Goal: Information Seeking & Learning: Check status

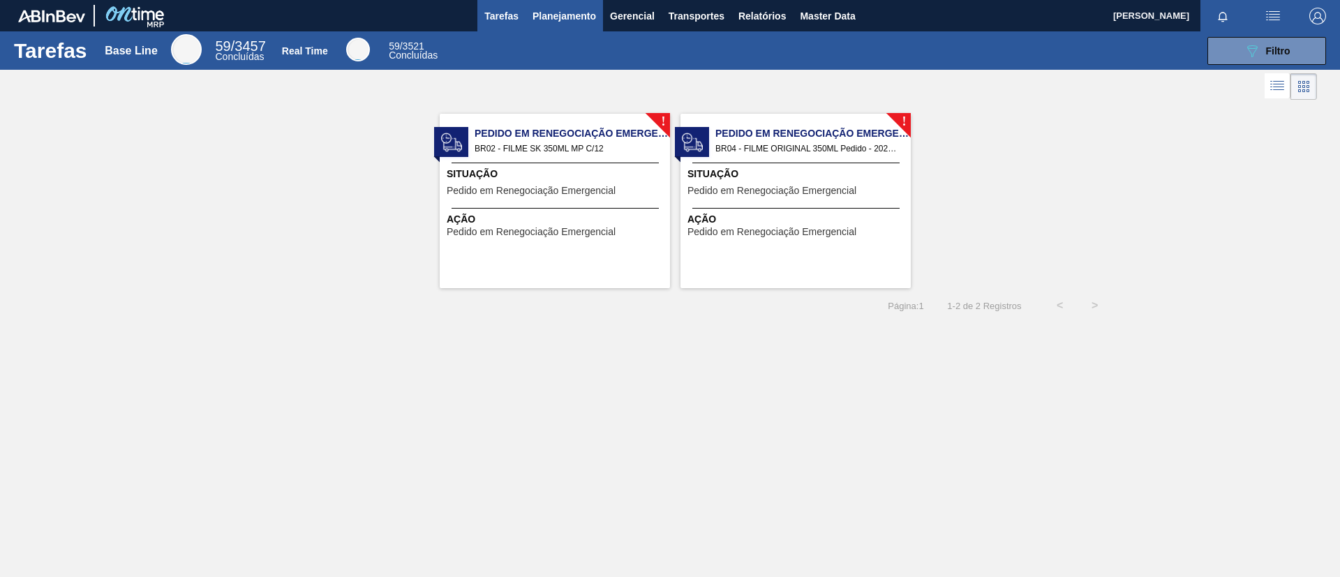
drag, startPoint x: 0, startPoint y: 0, endPoint x: 568, endPoint y: 6, distance: 568.2
click at [568, 6] on button "Planejamento" at bounding box center [564, 15] width 77 height 31
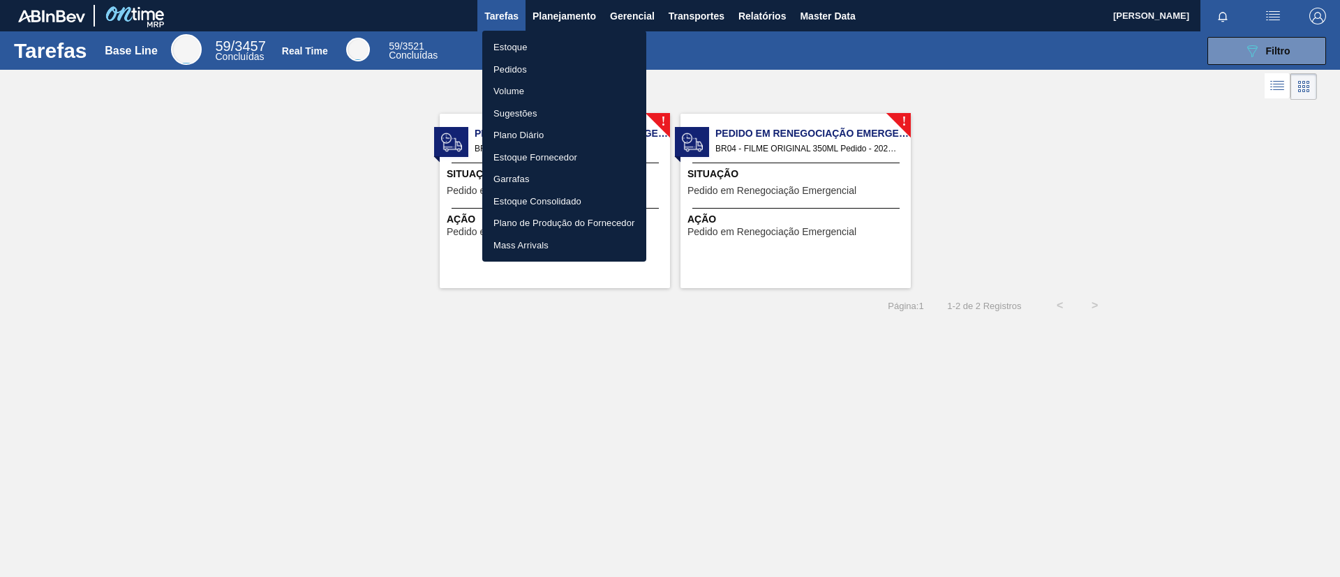
click at [567, 35] on ul "Estoque Pedidos Volume Sugestões Plano Diário Estoque Fornecedor Garrafas Estoq…" at bounding box center [564, 146] width 164 height 231
click at [568, 36] on li "Estoque" at bounding box center [564, 47] width 164 height 22
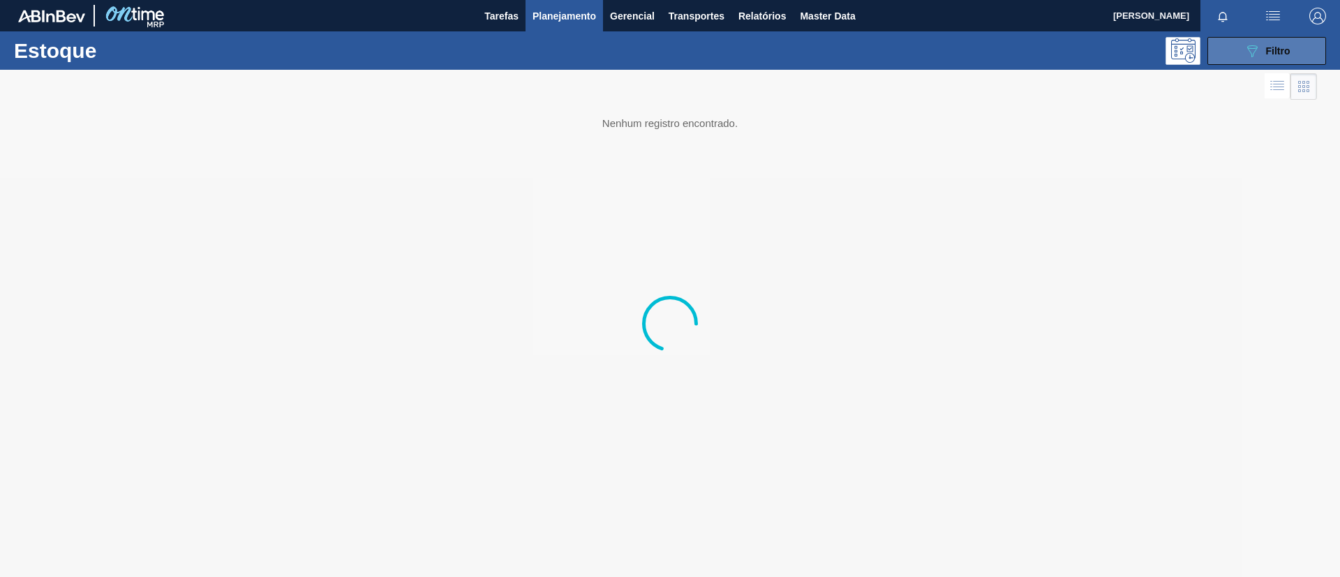
click at [1272, 54] on span "Filtro" at bounding box center [1278, 50] width 24 height 11
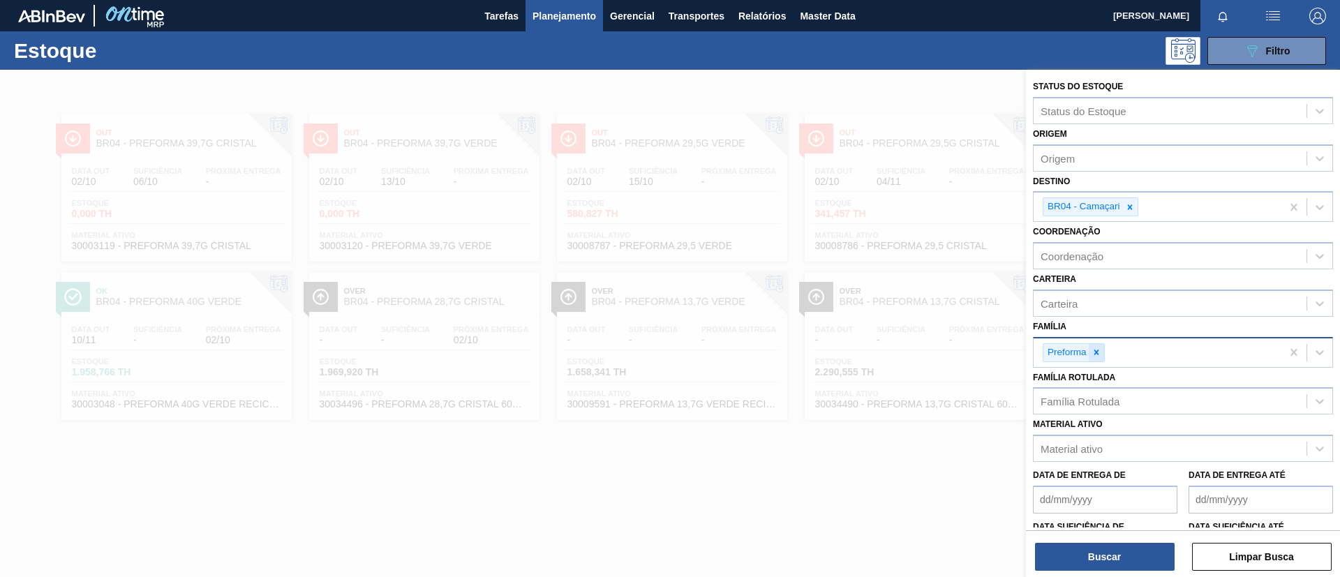
click at [1100, 345] on div at bounding box center [1096, 352] width 15 height 17
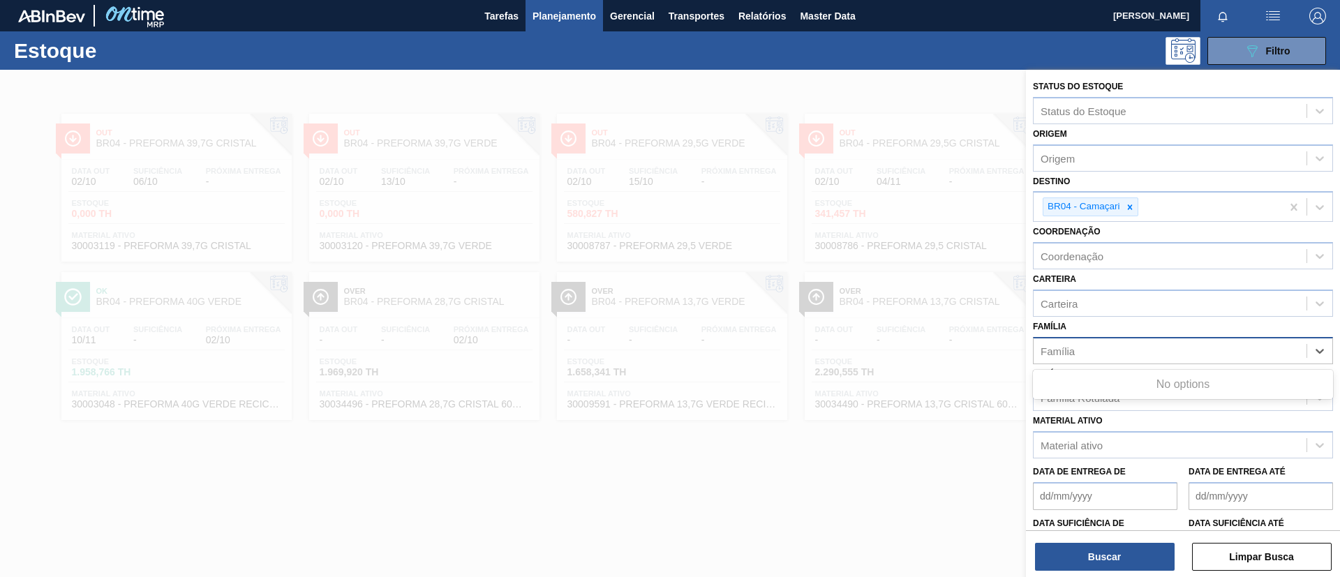
click at [1099, 361] on div "Família" at bounding box center [1183, 350] width 300 height 27
click at [1103, 343] on div "Família" at bounding box center [1170, 351] width 273 height 20
click at [1099, 351] on div "Família" at bounding box center [1170, 351] width 273 height 20
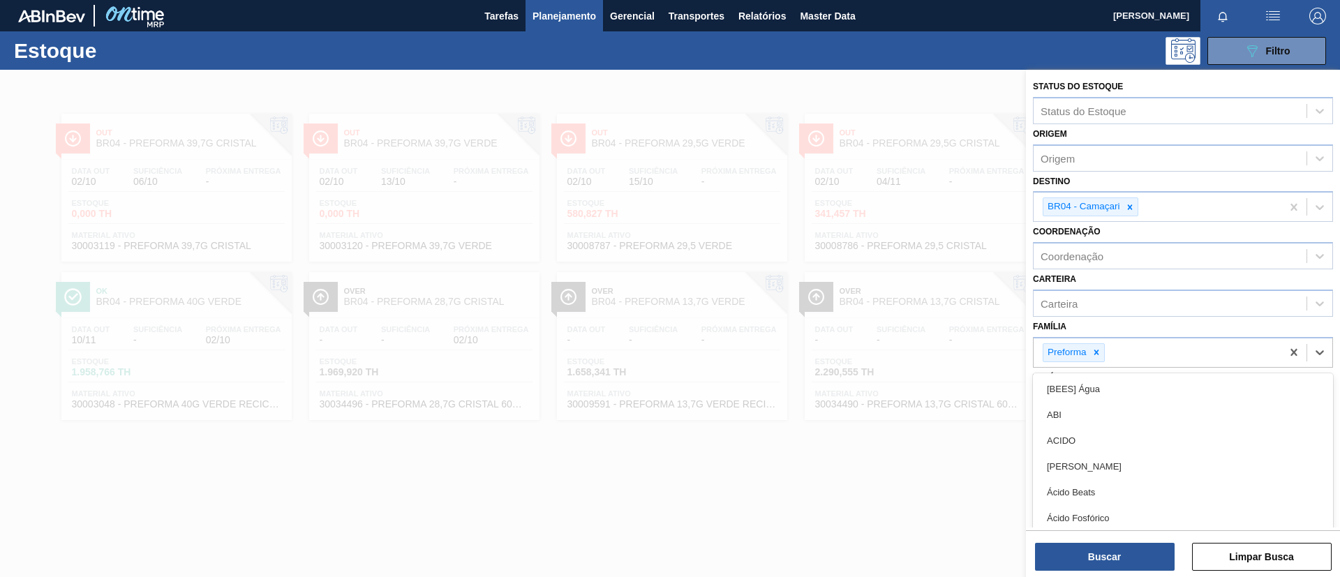
click at [1099, 351] on icon at bounding box center [1097, 353] width 10 height 10
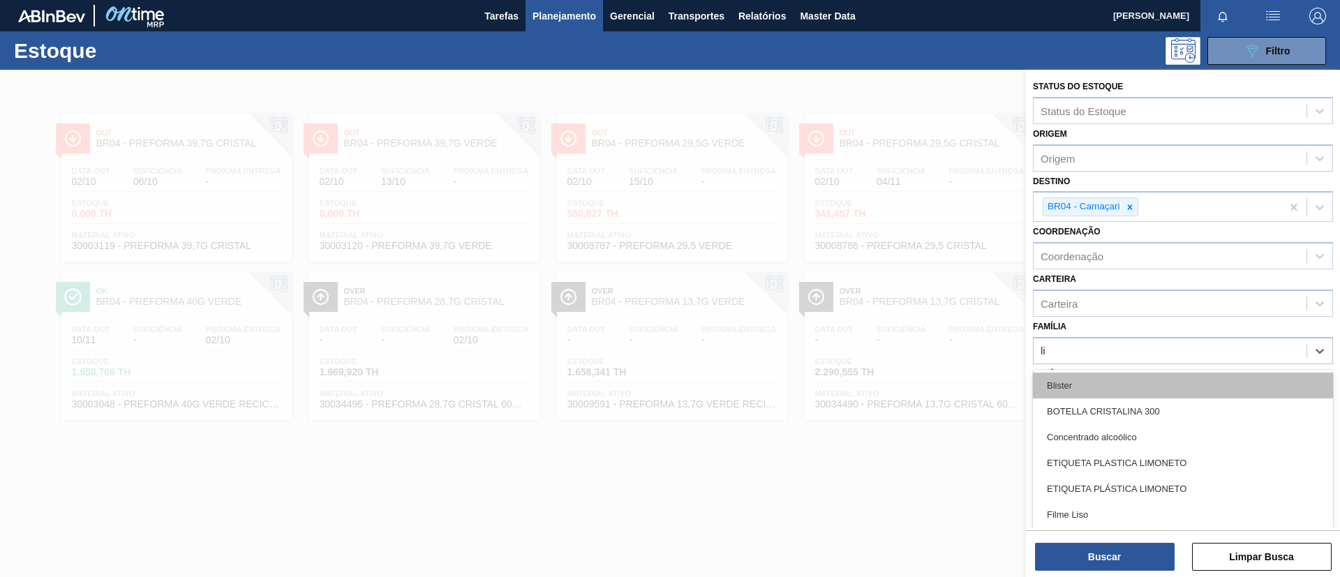
type input "lis"
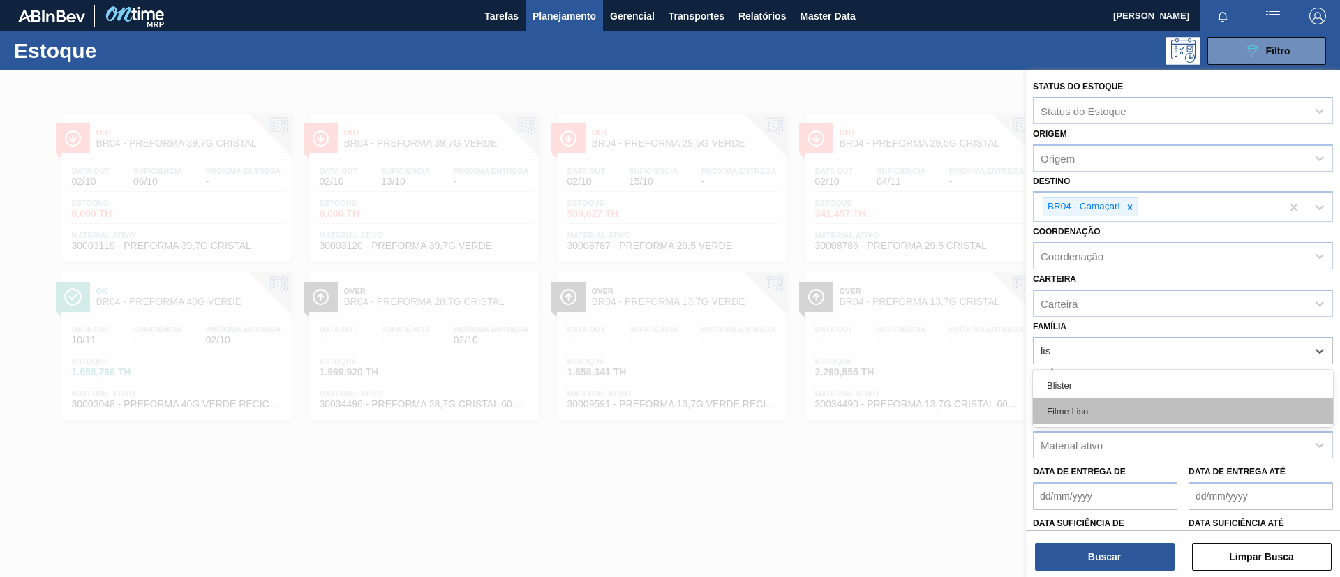
click at [1088, 405] on div "Filme Liso" at bounding box center [1183, 412] width 300 height 26
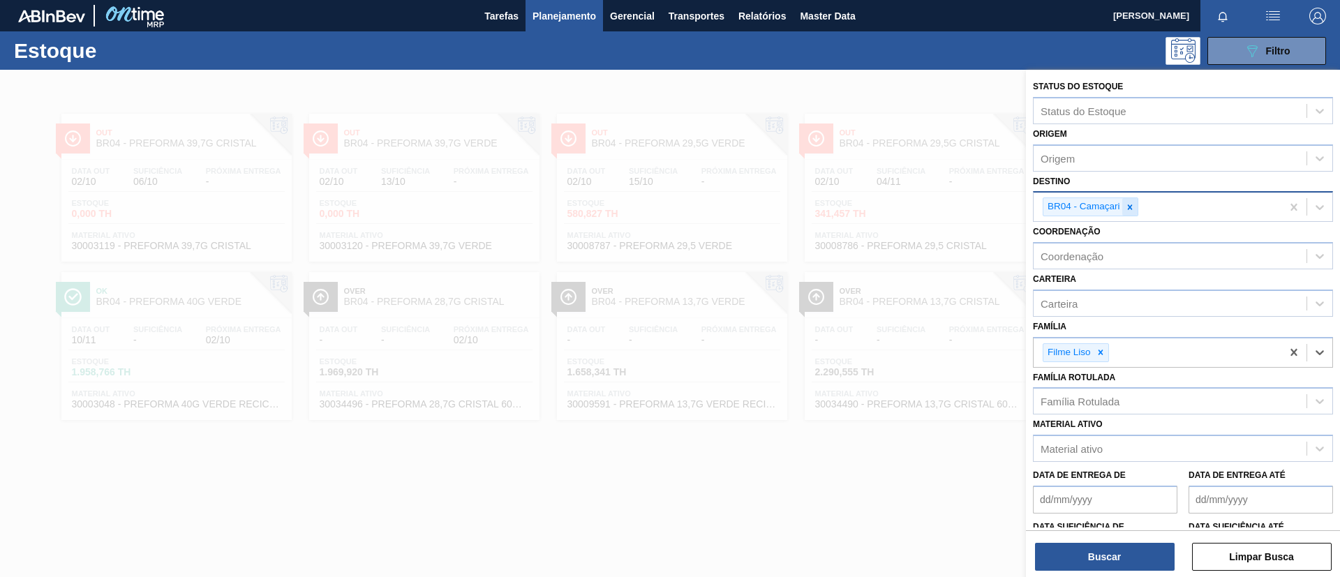
click at [1132, 212] on div at bounding box center [1129, 206] width 15 height 17
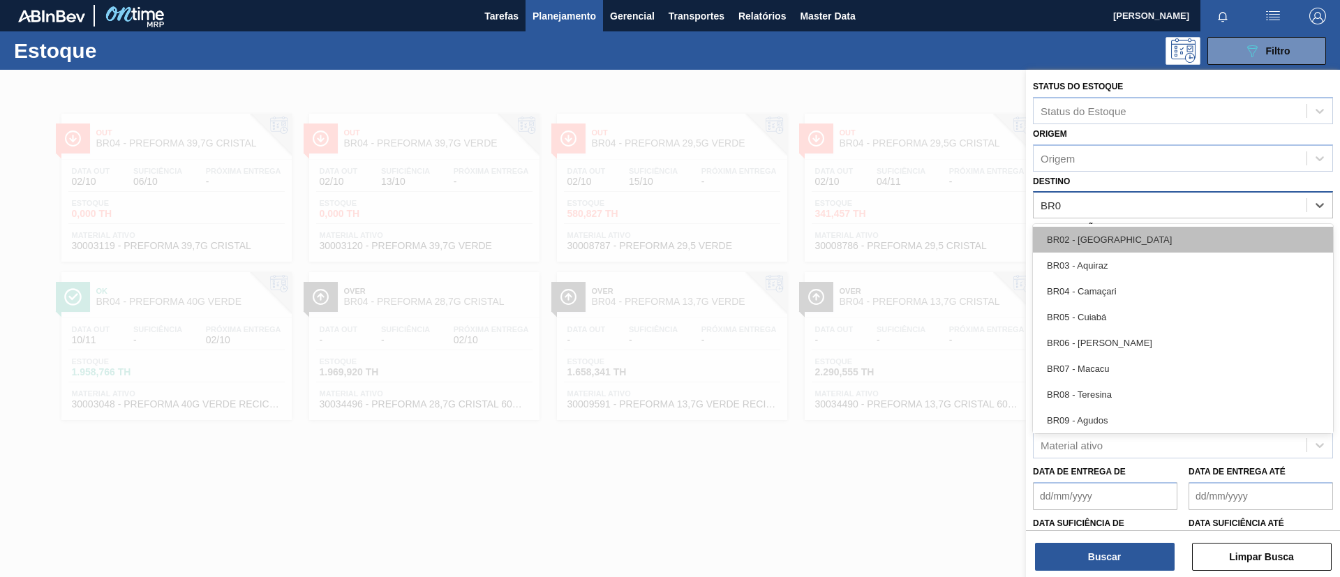
type input "BR07"
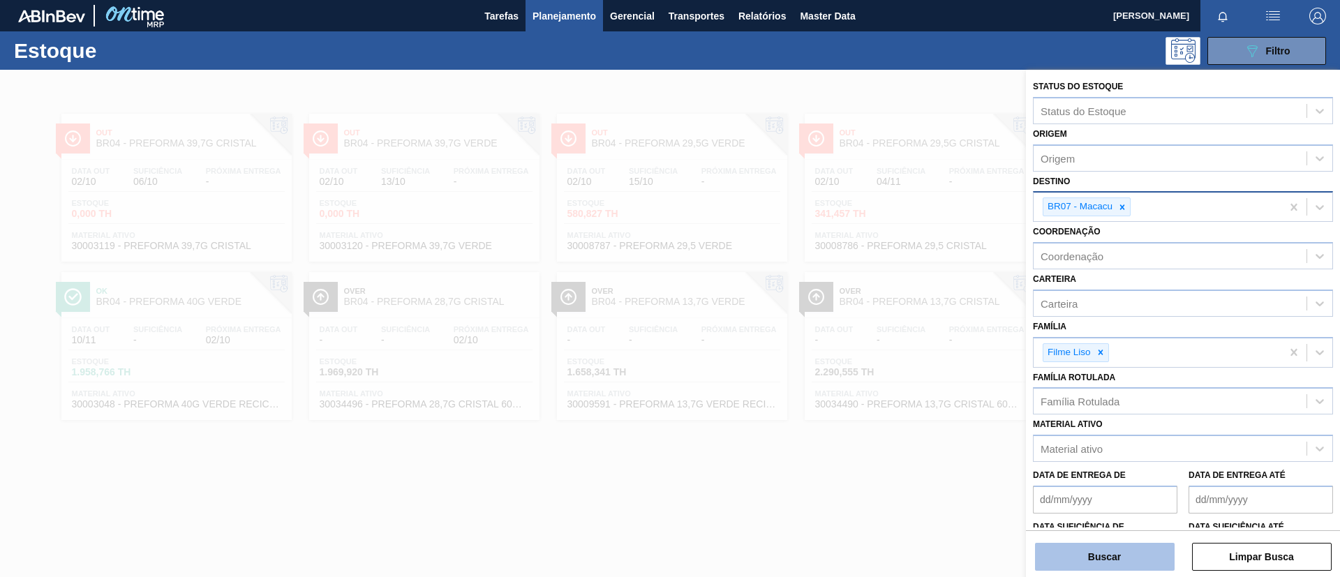
click at [1046, 554] on button "Buscar" at bounding box center [1105, 557] width 140 height 28
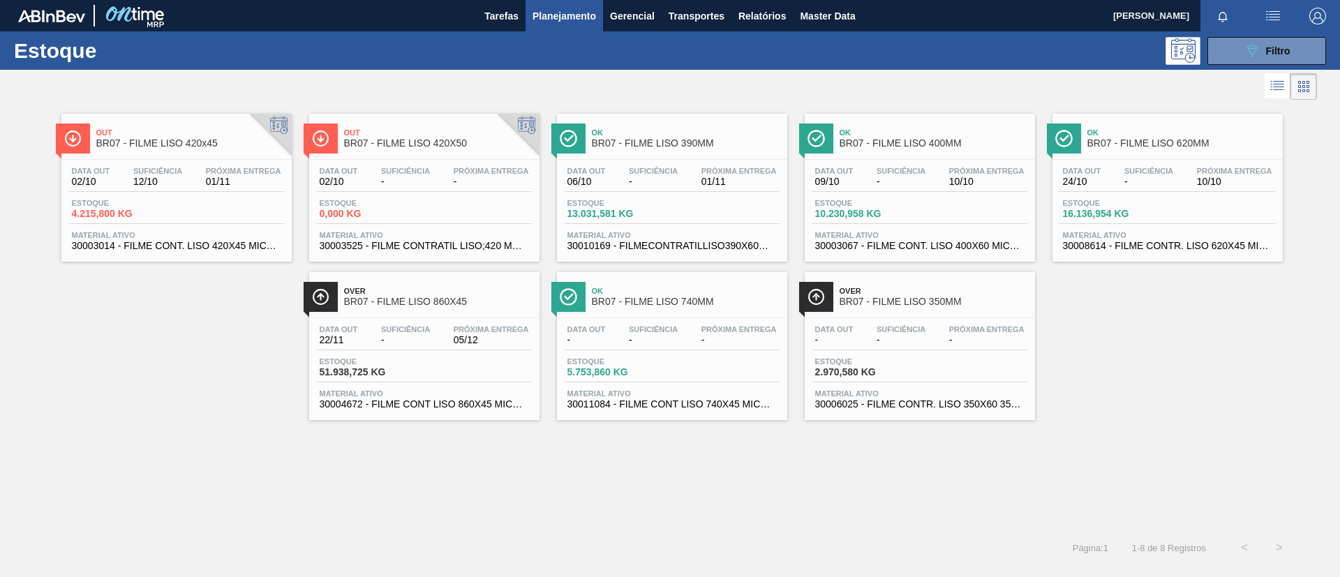
click at [609, 64] on div "Estoque 089F7B8B-B2A5-4AFE-B5C0-19BA573D28AC Filtro" at bounding box center [670, 50] width 1340 height 38
click at [194, 363] on div "Out BR07 - FILME LISO 420x45 Data out 02/10 Suficiência 12/10 Próxima Entrega 0…" at bounding box center [670, 261] width 1340 height 317
click at [1281, 64] on button "089F7B8B-B2A5-4AFE-B5C0-19BA573D28AC Filtro" at bounding box center [1266, 51] width 119 height 28
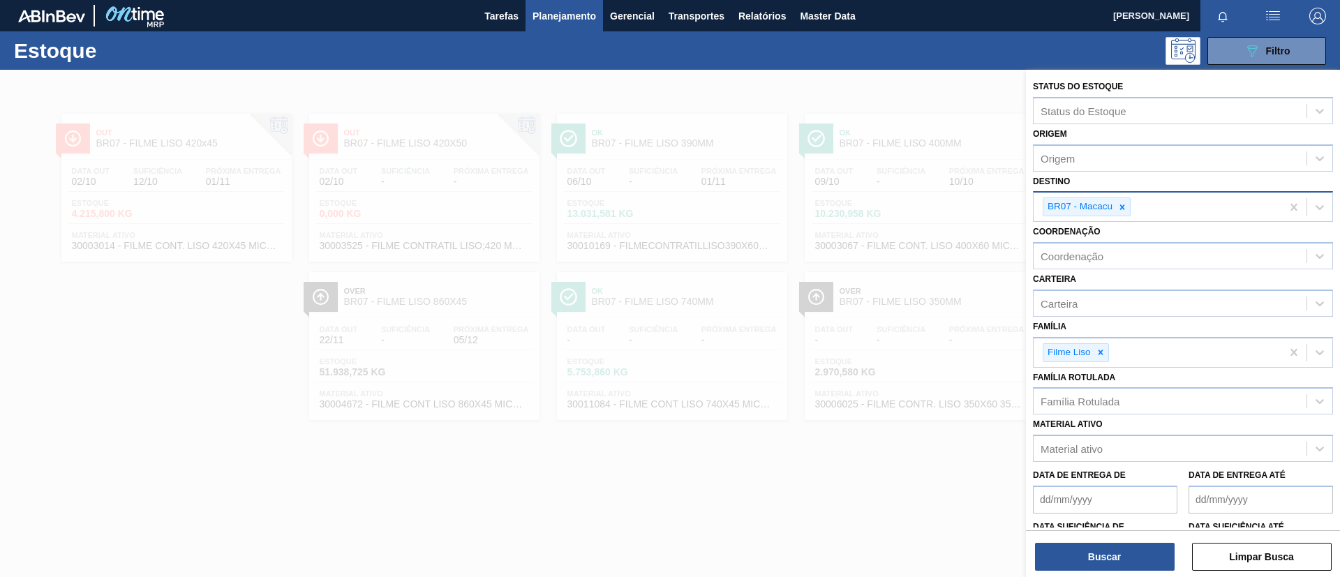
click at [735, 449] on div at bounding box center [670, 358] width 1340 height 577
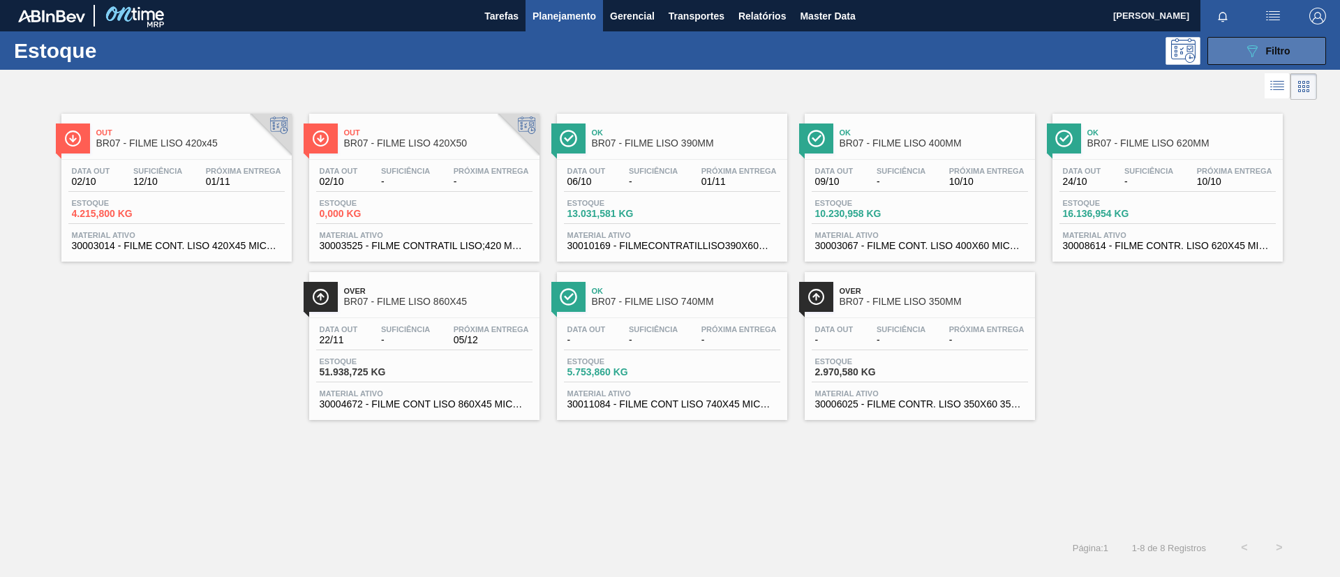
click at [1263, 55] on div "089F7B8B-B2A5-4AFE-B5C0-19BA573D28AC Filtro" at bounding box center [1267, 51] width 47 height 17
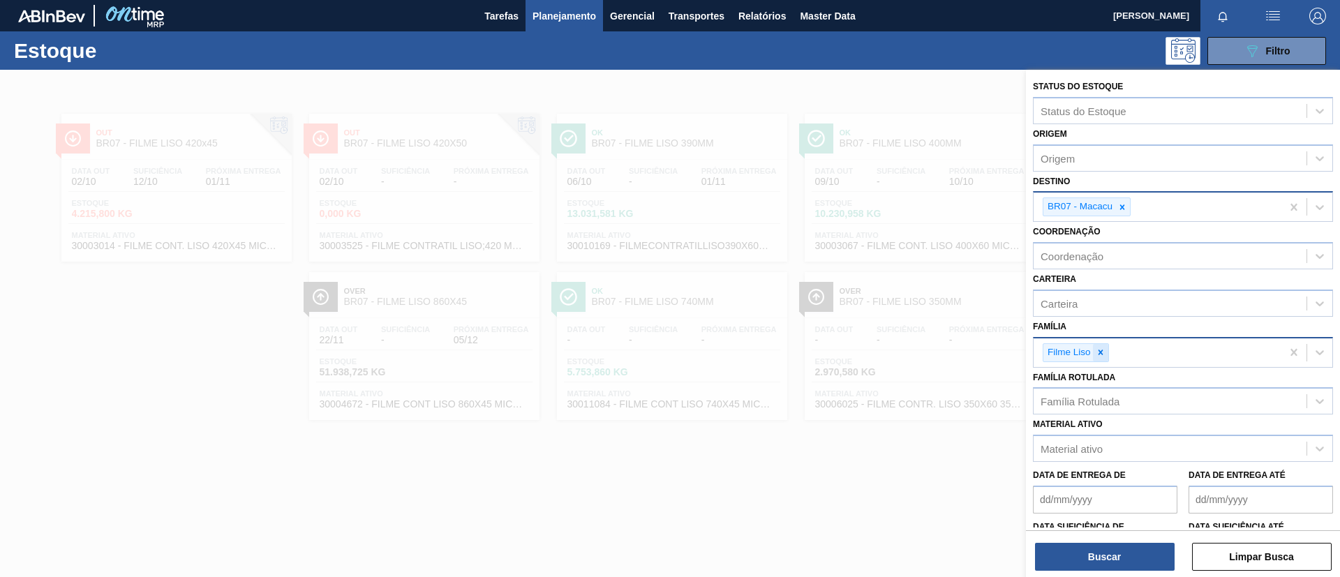
click at [1099, 352] on icon at bounding box center [1100, 352] width 5 height 5
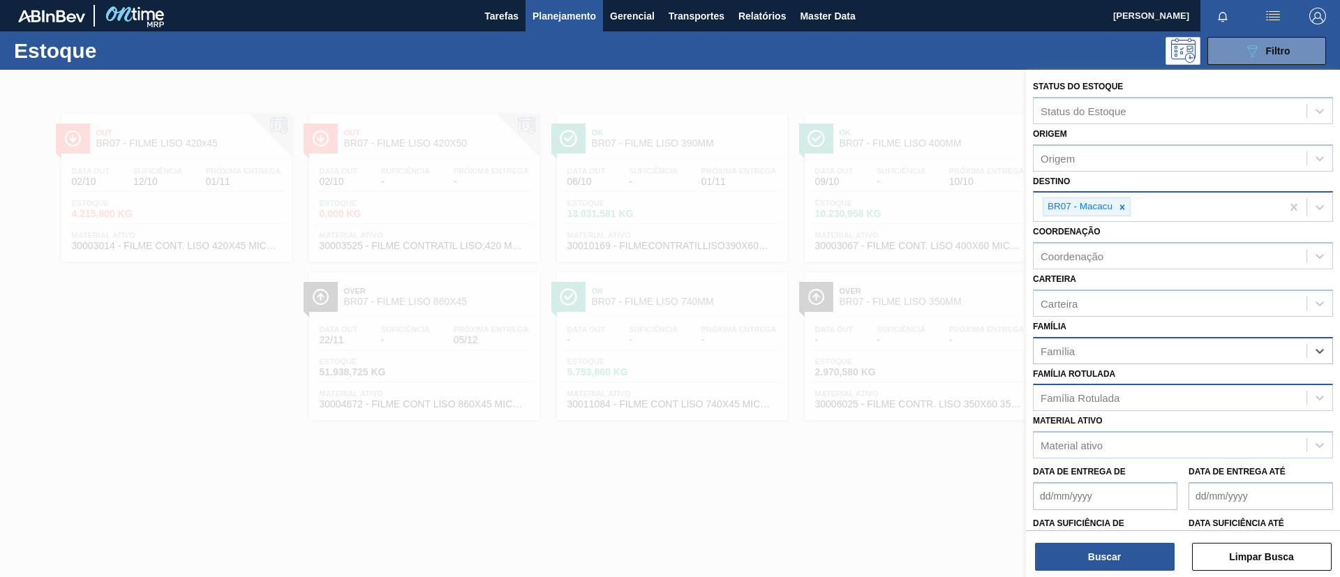
click at [1110, 404] on div "Família Rotulada" at bounding box center [1170, 398] width 273 height 20
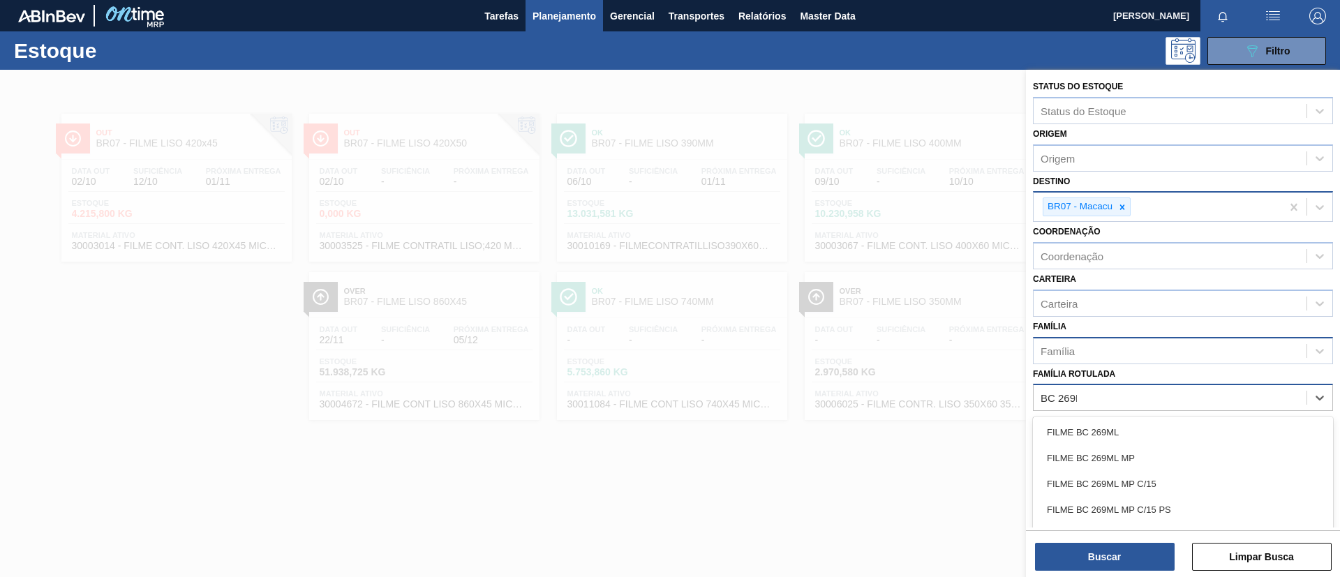
type Rotulada "BC 269ML"
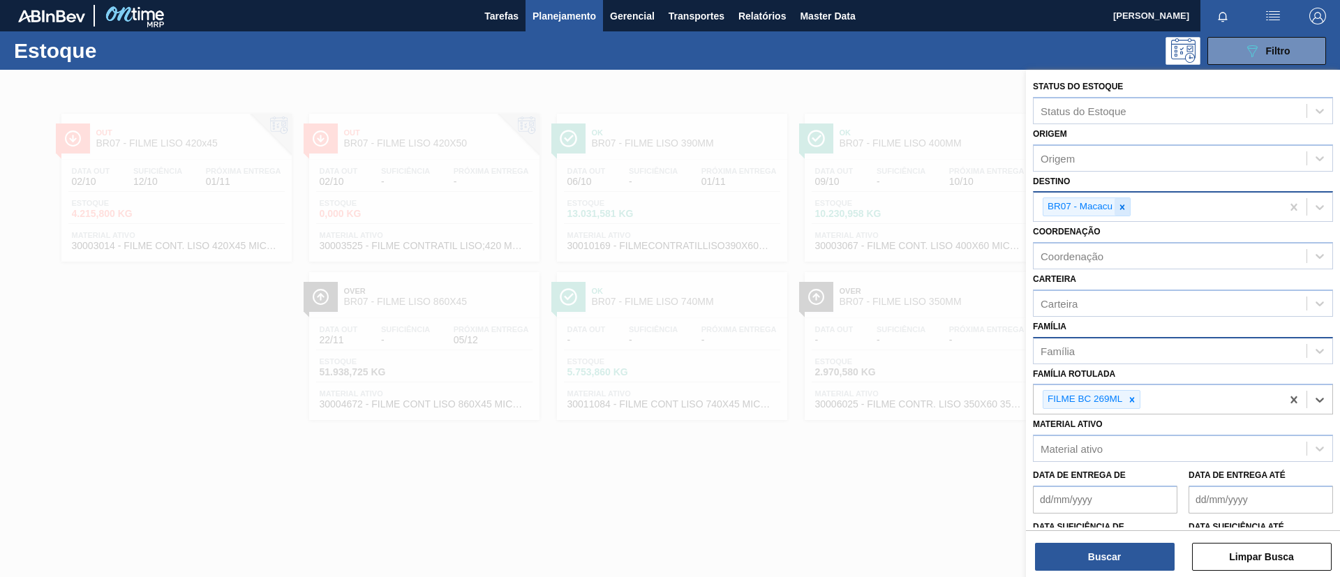
click at [1125, 210] on icon at bounding box center [1122, 207] width 10 height 10
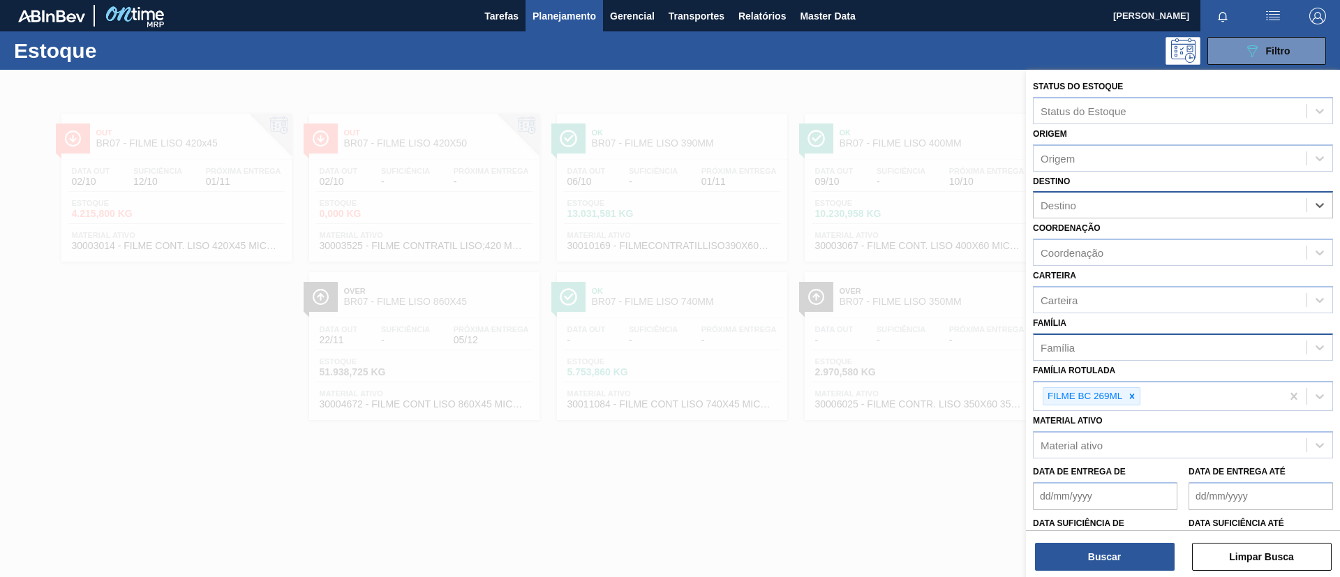
click at [1128, 205] on div "Destino" at bounding box center [1170, 205] width 273 height 20
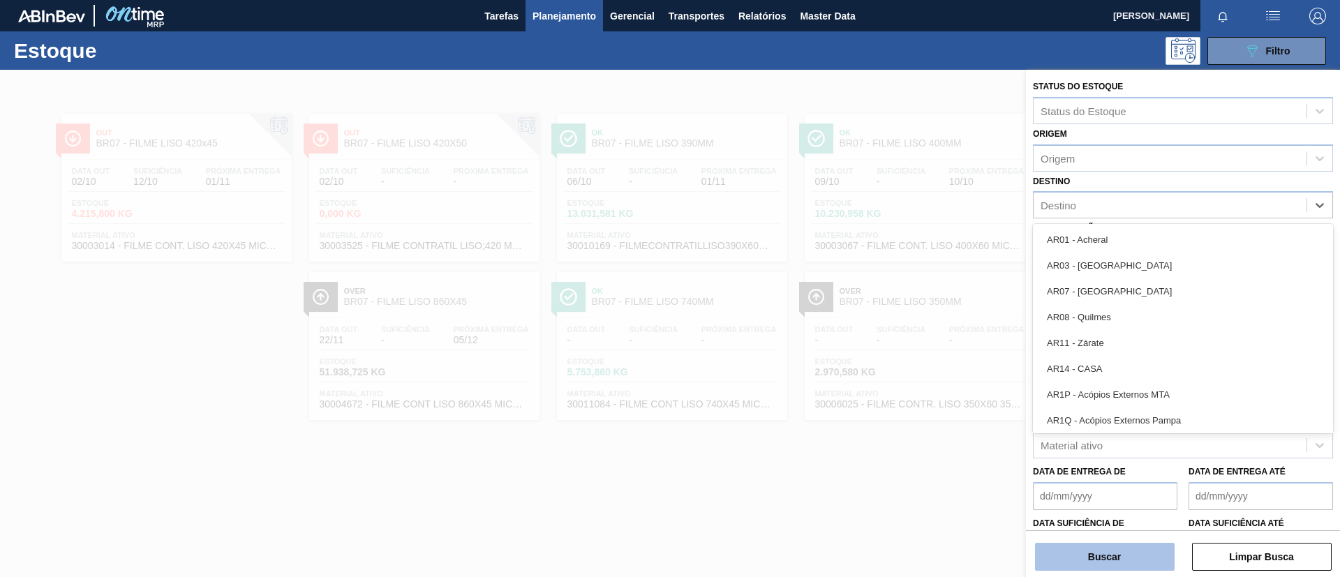
click at [1120, 557] on button "Buscar" at bounding box center [1105, 557] width 140 height 28
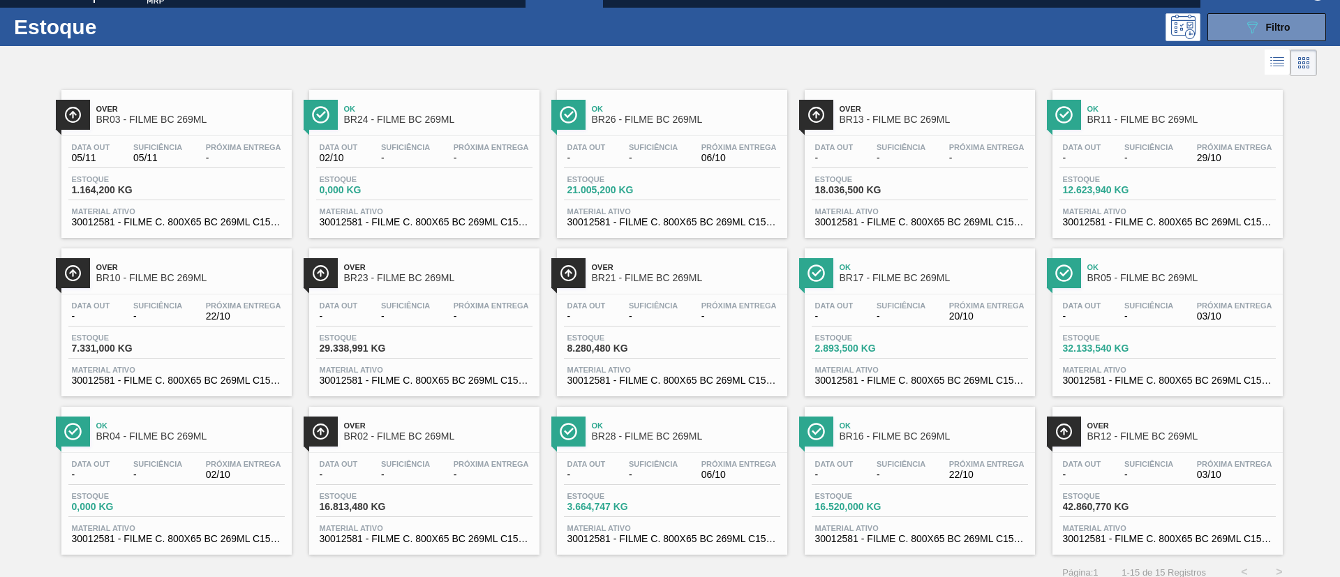
scroll to position [36, 0]
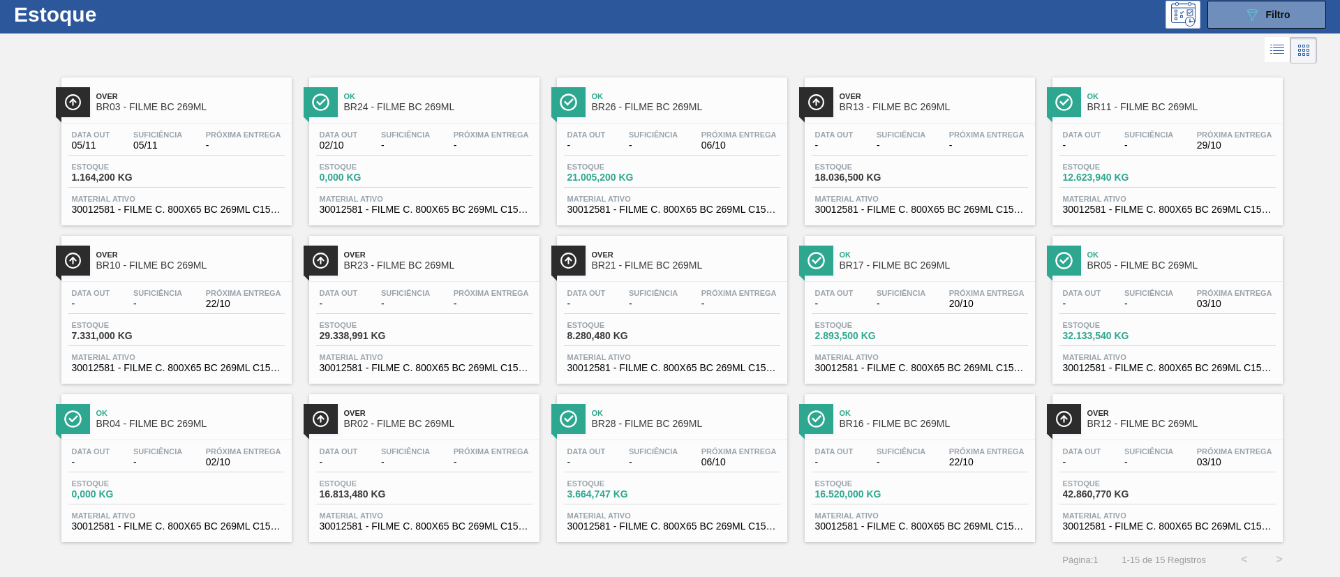
click at [1154, 431] on div "Over BR12 - FILME BC 269ML" at bounding box center [1181, 418] width 188 height 31
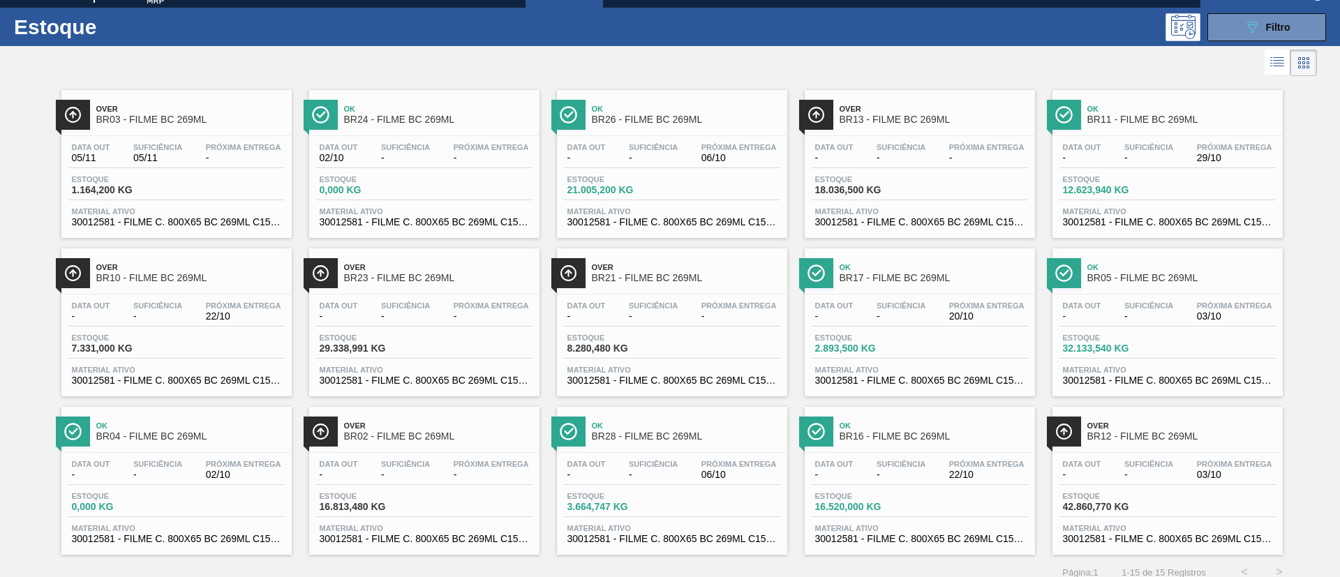
scroll to position [36, 0]
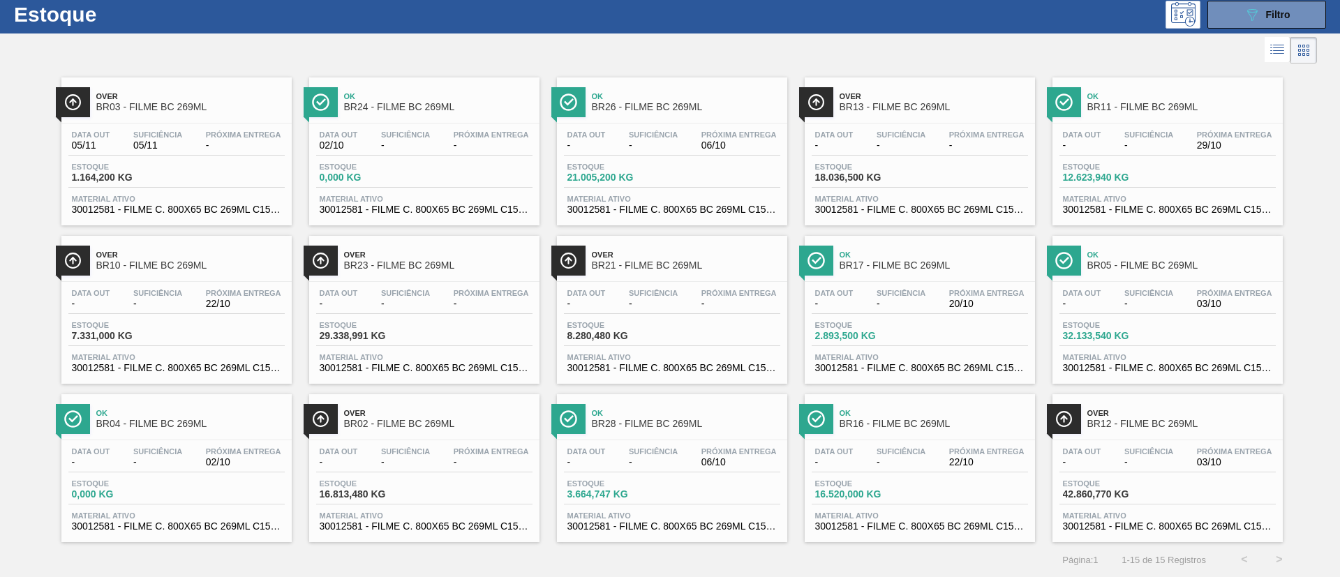
click at [923, 85] on div "Over BR13 - FILME BC 269ML" at bounding box center [920, 99] width 230 height 31
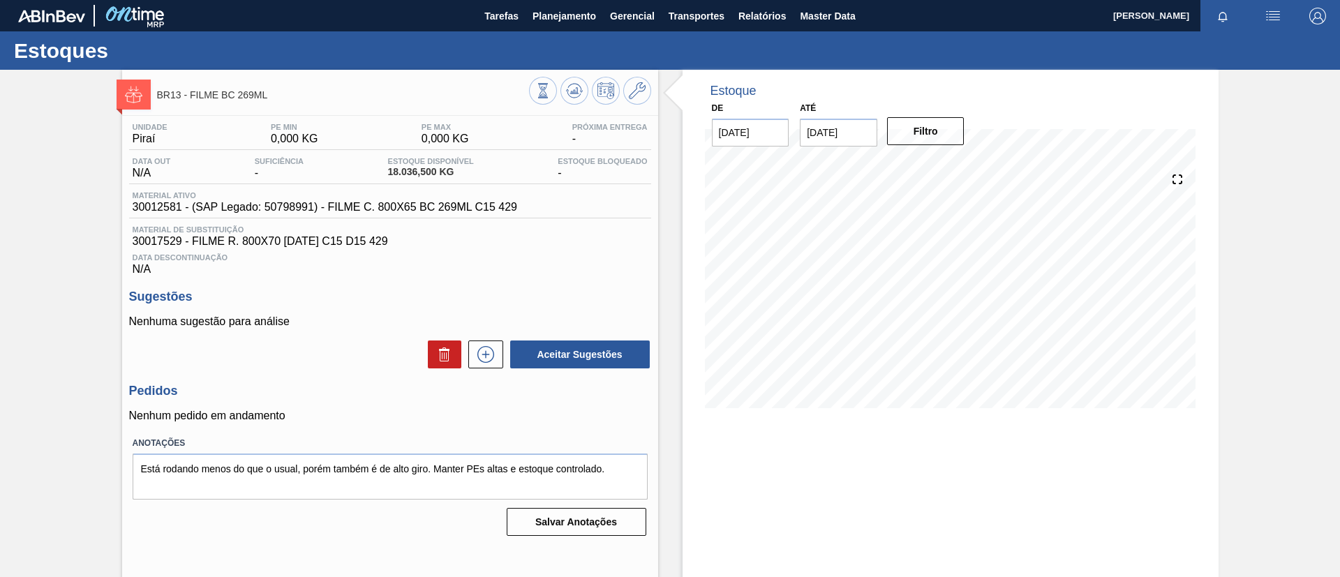
click at [577, 105] on div at bounding box center [590, 92] width 122 height 31
click at [570, 99] on button at bounding box center [574, 91] width 28 height 28
click at [571, 20] on span "Planejamento" at bounding box center [565, 16] width 64 height 17
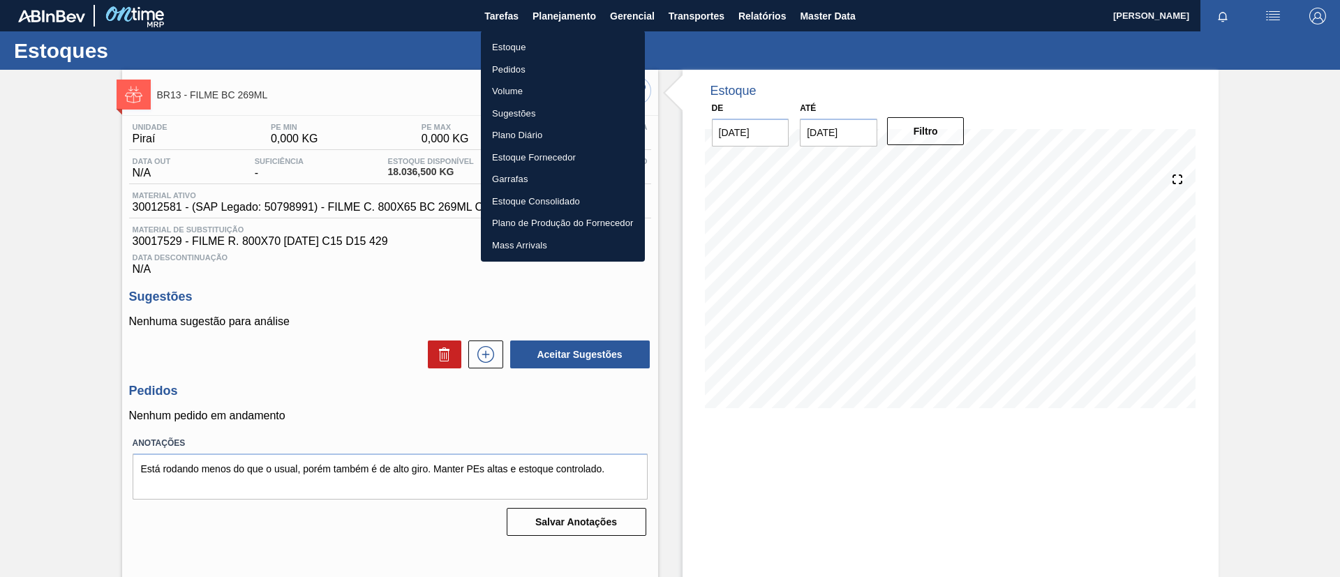
click at [558, 71] on li "Pedidos" at bounding box center [563, 70] width 164 height 22
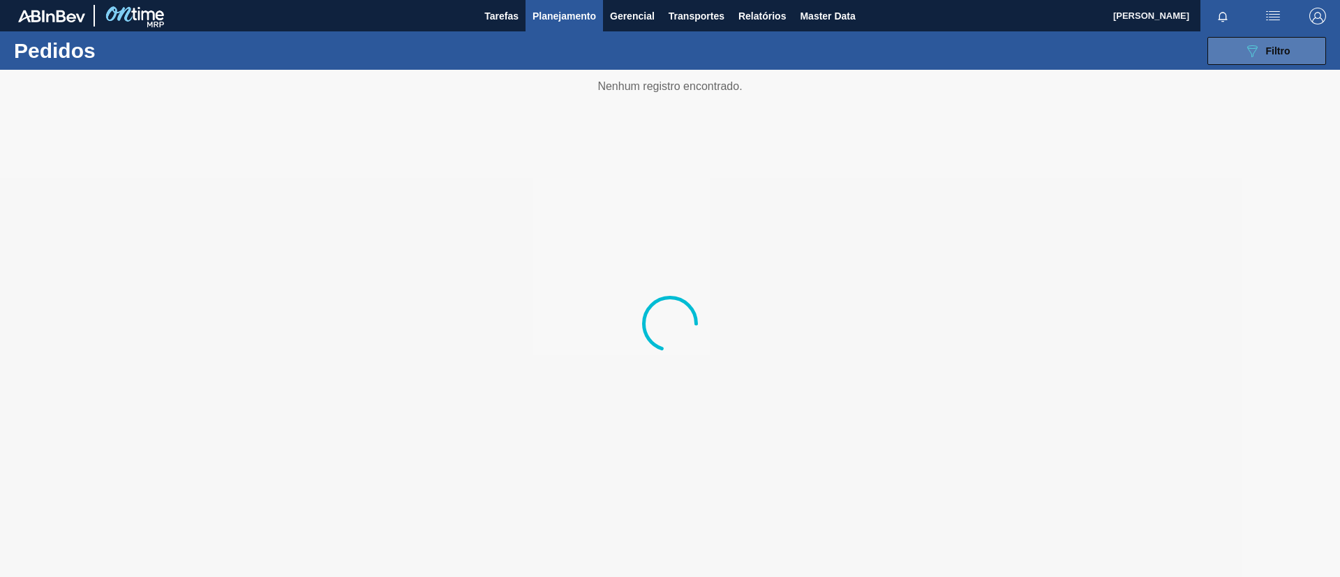
click at [1235, 47] on button "089F7B8B-B2A5-4AFE-B5C0-19BA573D28AC Filtro" at bounding box center [1266, 51] width 119 height 28
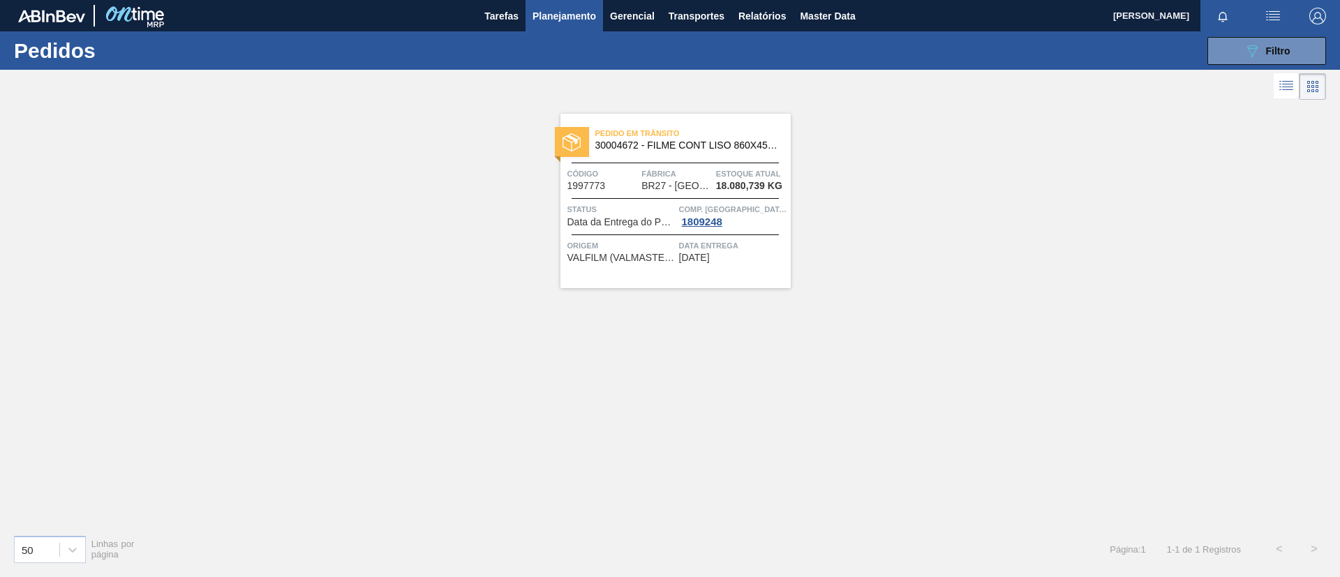
click at [585, 24] on button "Planejamento" at bounding box center [564, 15] width 77 height 31
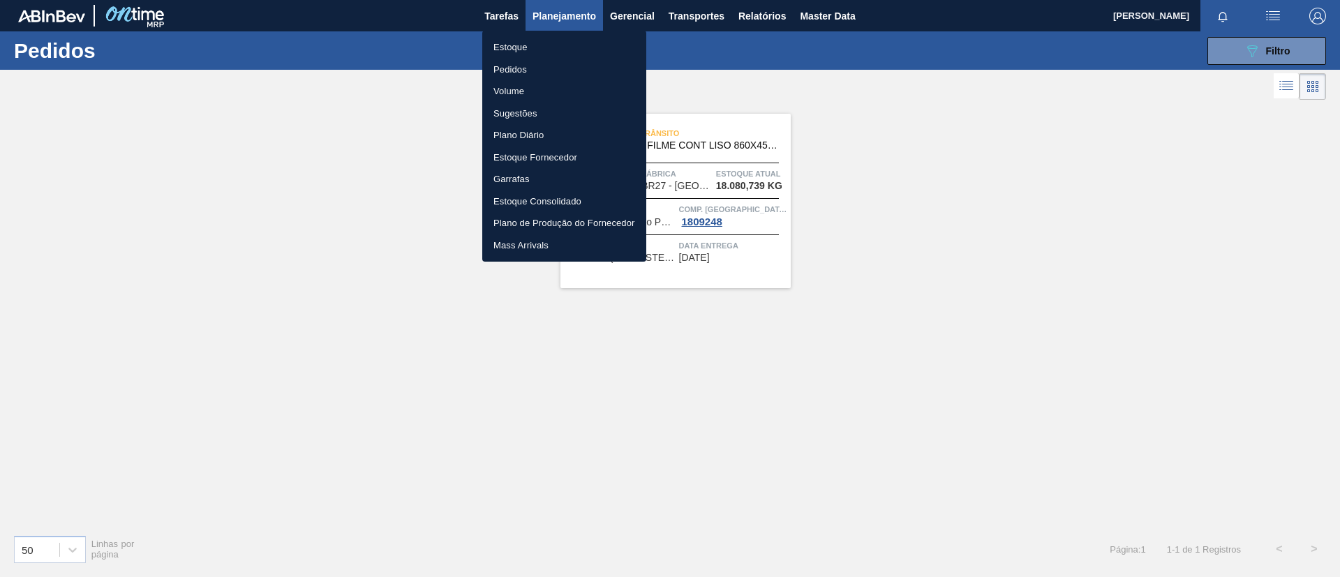
click at [537, 66] on li "Pedidos" at bounding box center [564, 70] width 164 height 22
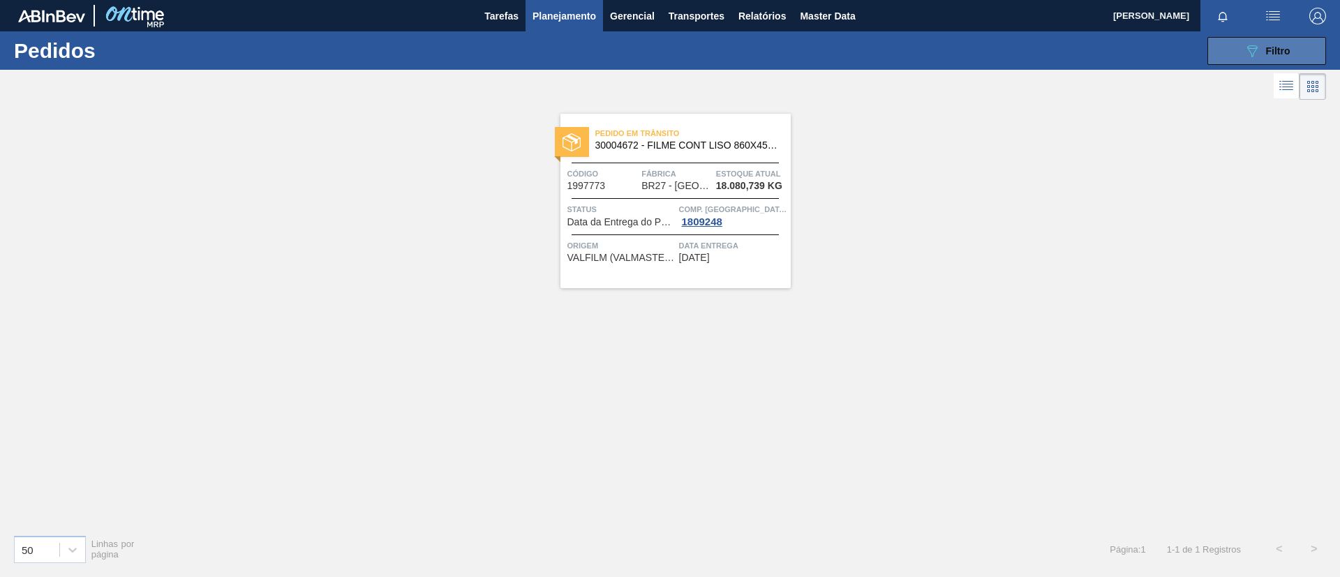
click at [1292, 52] on button "089F7B8B-B2A5-4AFE-B5C0-19BA573D28AC Filtro" at bounding box center [1266, 51] width 119 height 28
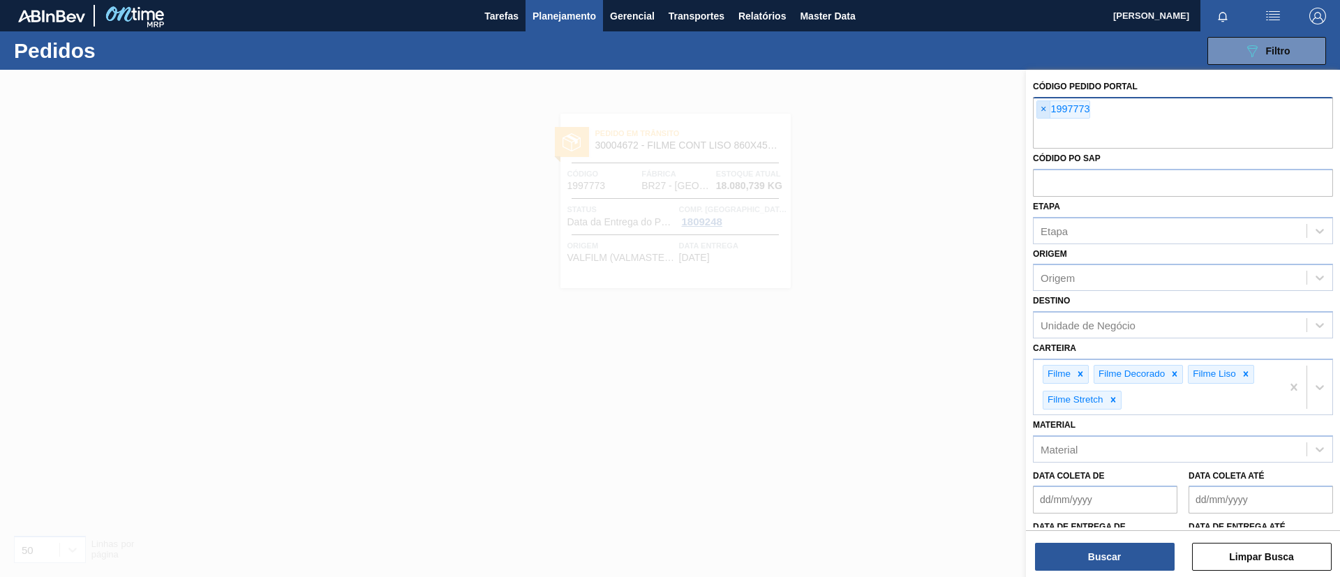
click at [1045, 101] on span "×" at bounding box center [1043, 109] width 13 height 17
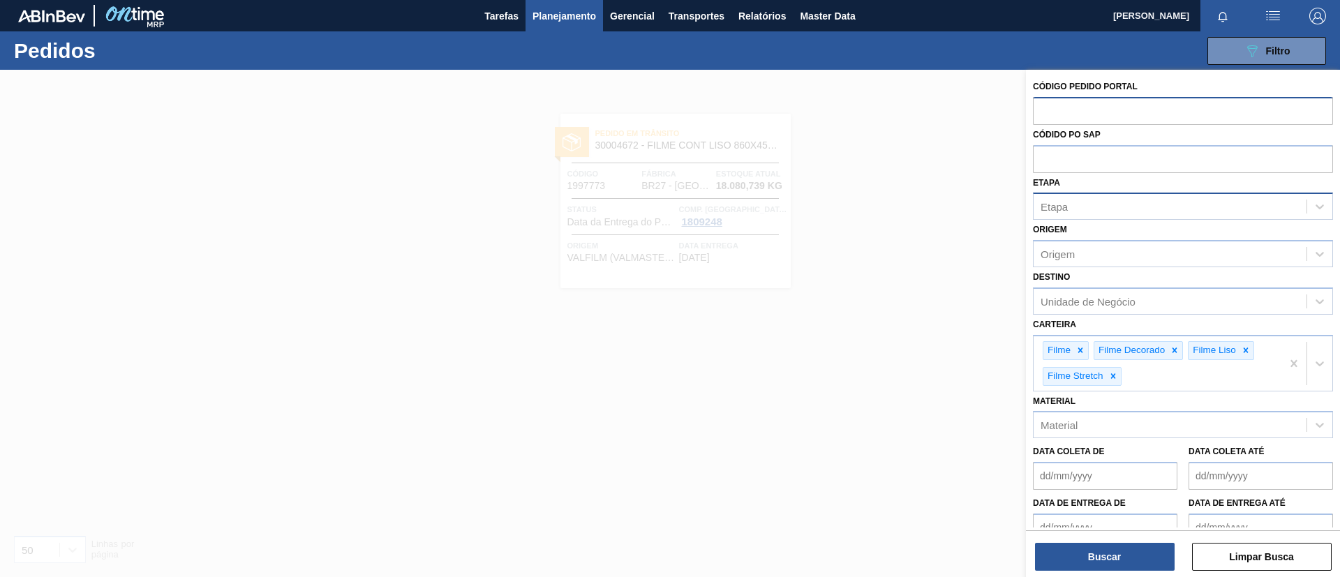
drag, startPoint x: 1094, startPoint y: 269, endPoint x: 1096, endPoint y: 213, distance: 56.6
click at [1094, 262] on div "Código Pedido Portal Códido PO SAP Etapa Etapa Origem Origem Destino Unidade de…" at bounding box center [1183, 343] width 314 height 547
click at [1097, 198] on div "Etapa" at bounding box center [1170, 207] width 273 height 20
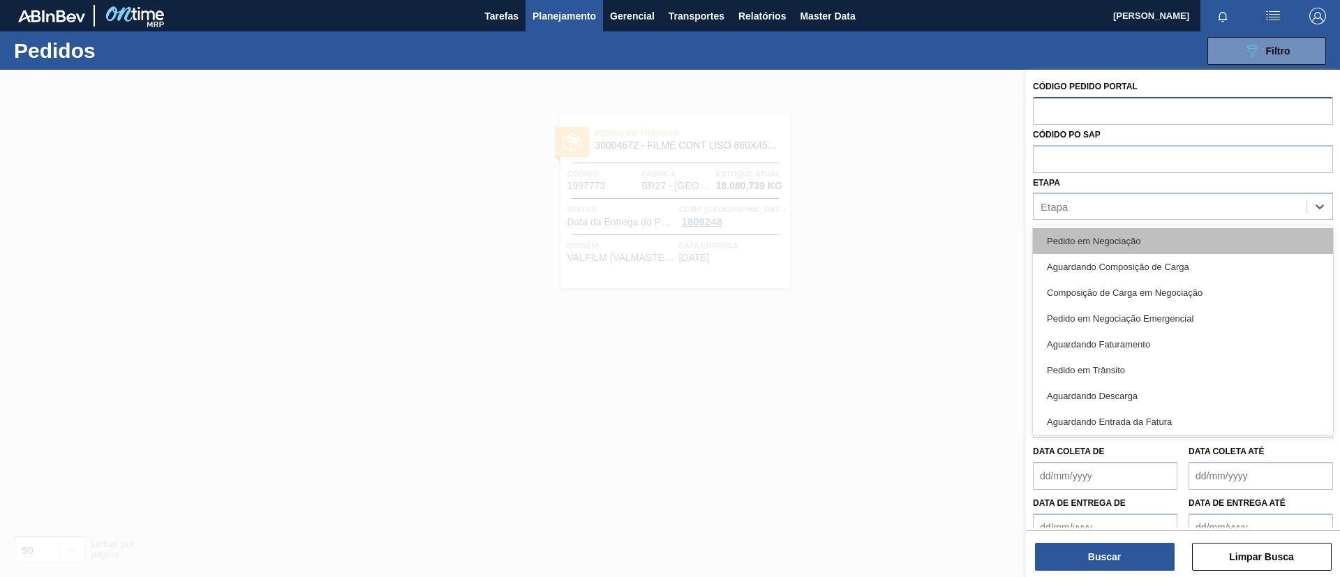
click at [1111, 232] on div "Pedido em Negociação" at bounding box center [1183, 241] width 300 height 26
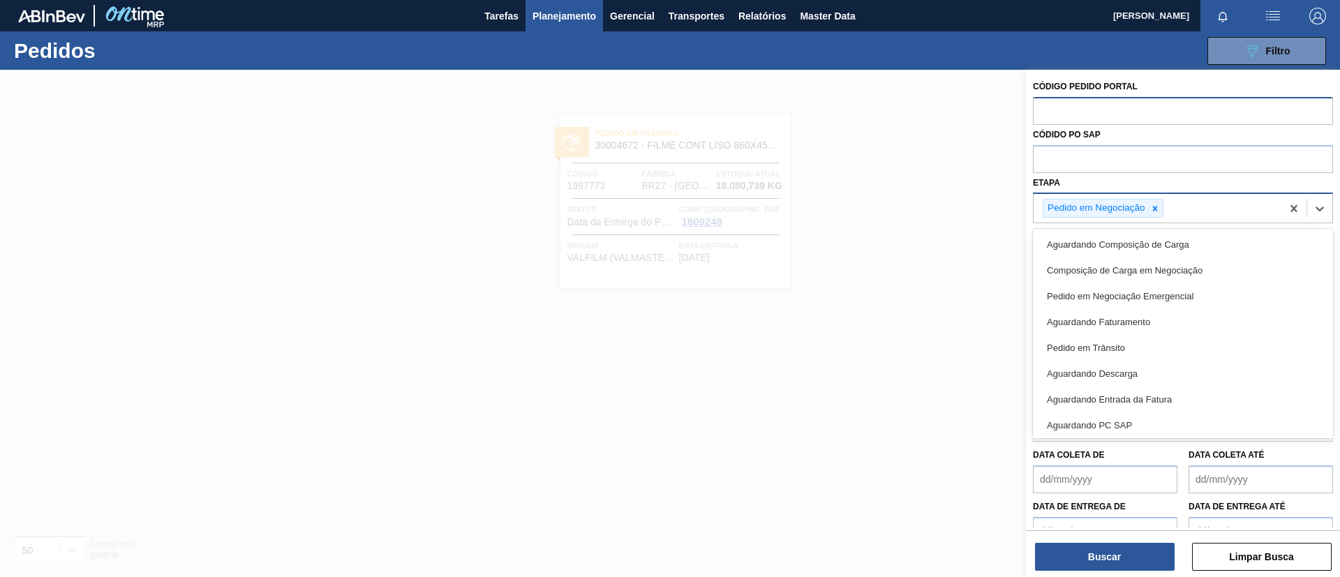
click at [1203, 208] on div "Pedido em Negociação" at bounding box center [1158, 208] width 248 height 29
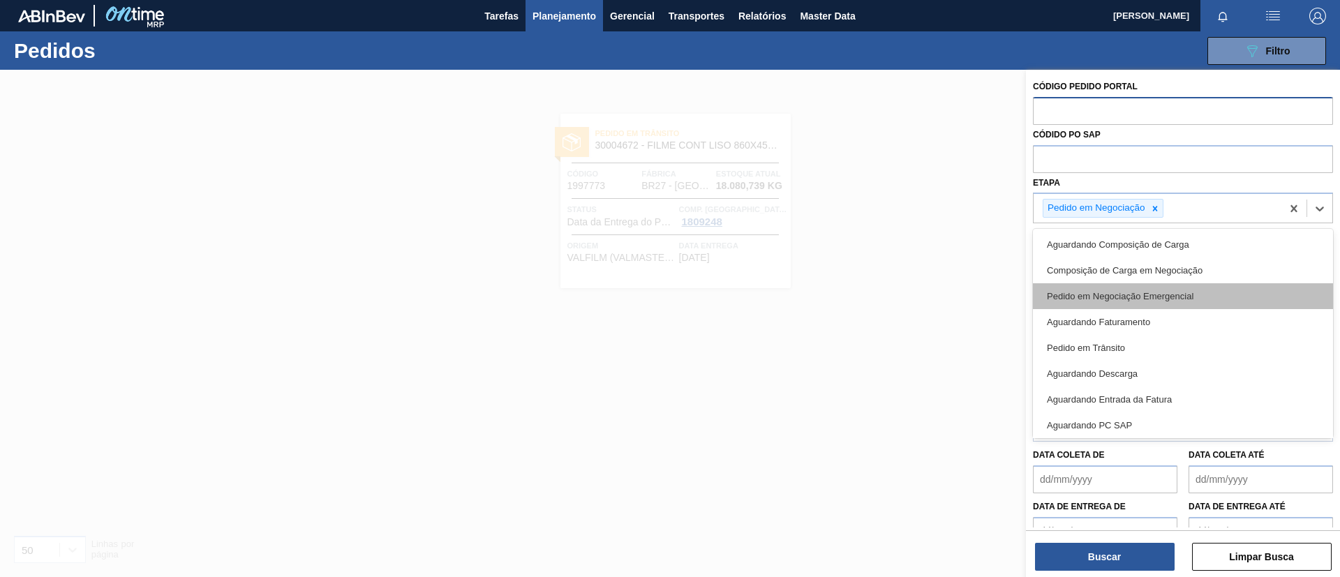
click at [1155, 299] on div "Pedido em Negociação Emergencial" at bounding box center [1183, 296] width 300 height 26
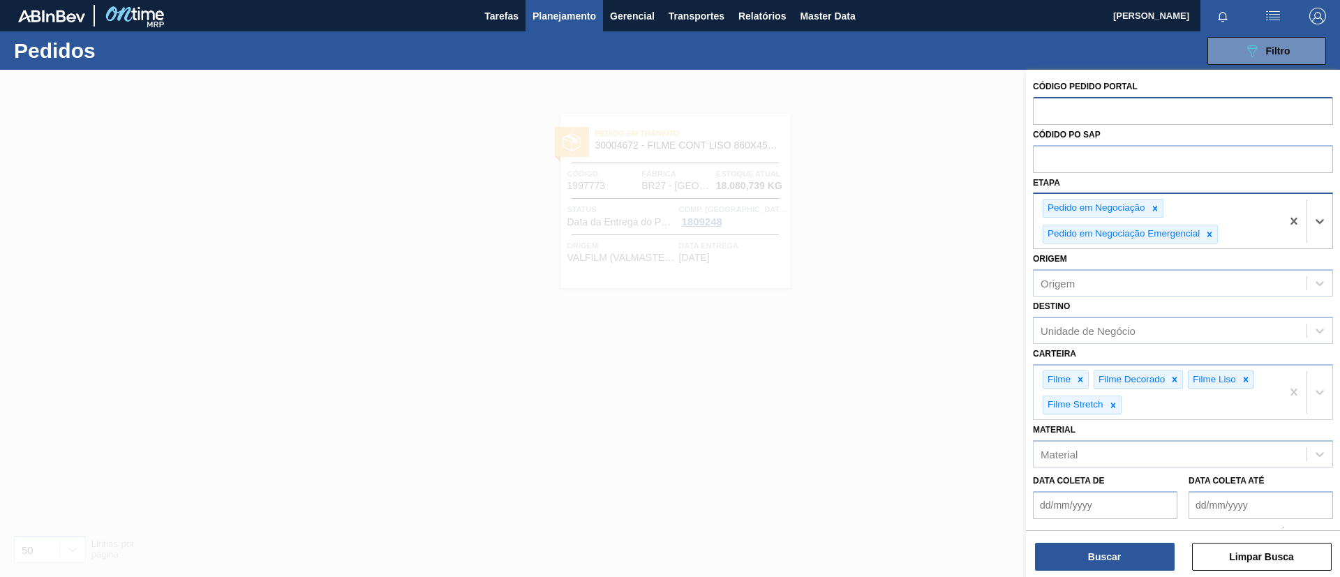
click at [1235, 232] on div "Pedido em Negociação Pedido em Negociação Emergencial" at bounding box center [1158, 221] width 248 height 54
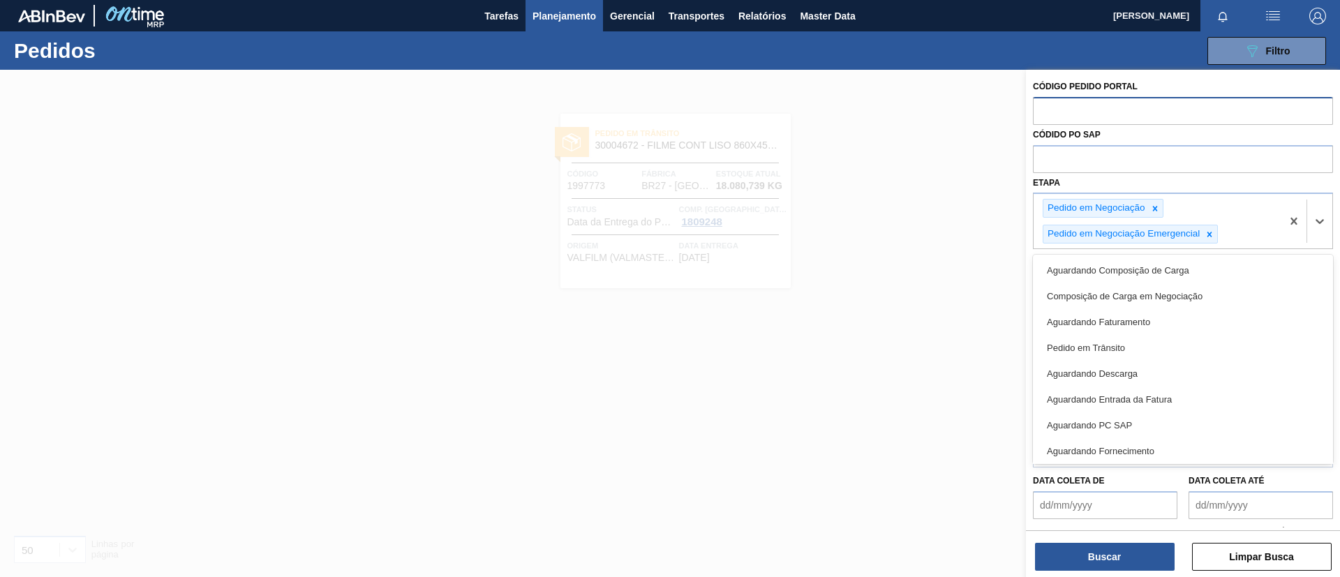
scroll to position [132, 0]
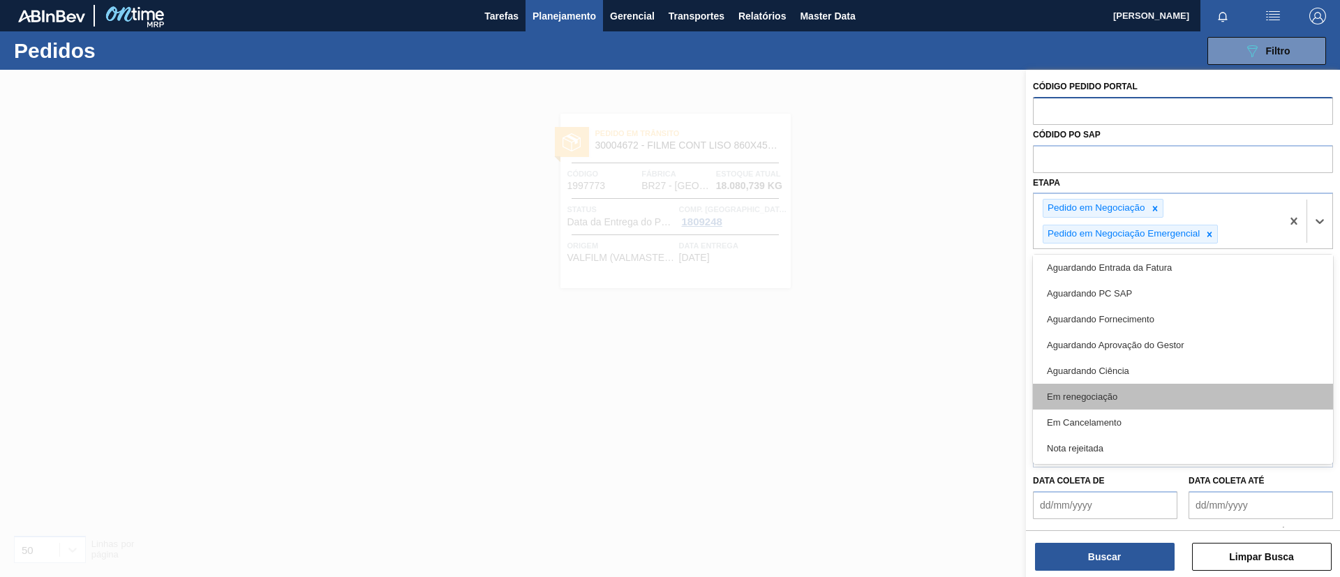
click at [1149, 403] on div "Em renegociação" at bounding box center [1183, 397] width 300 height 26
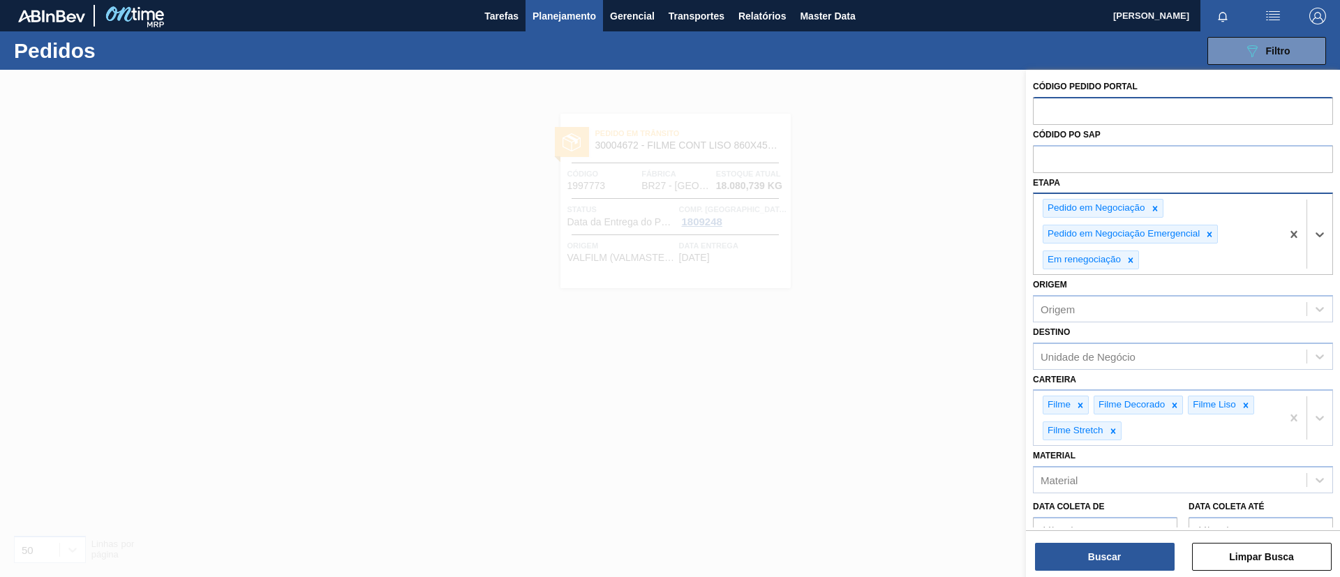
drag, startPoint x: 1198, startPoint y: 262, endPoint x: 1180, endPoint y: 273, distance: 21.3
click at [1198, 260] on div "Pedido em Negociação Pedido em Negociação Emergencial Em renegociação" at bounding box center [1158, 234] width 248 height 80
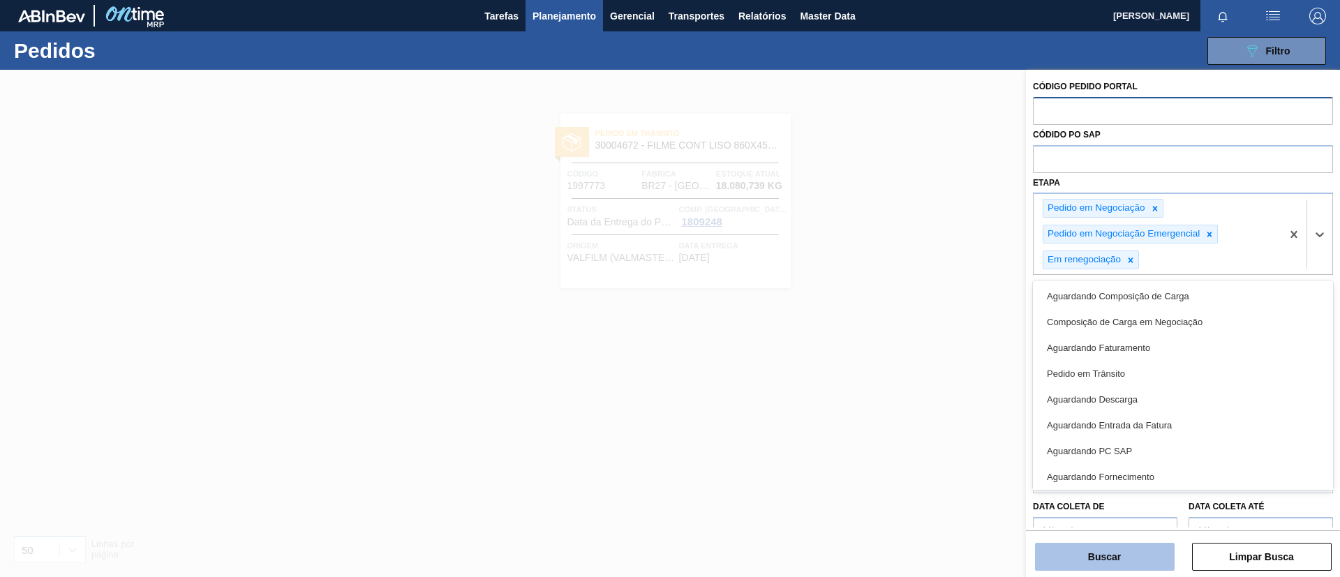
click at [1115, 560] on button "Buscar" at bounding box center [1105, 557] width 140 height 28
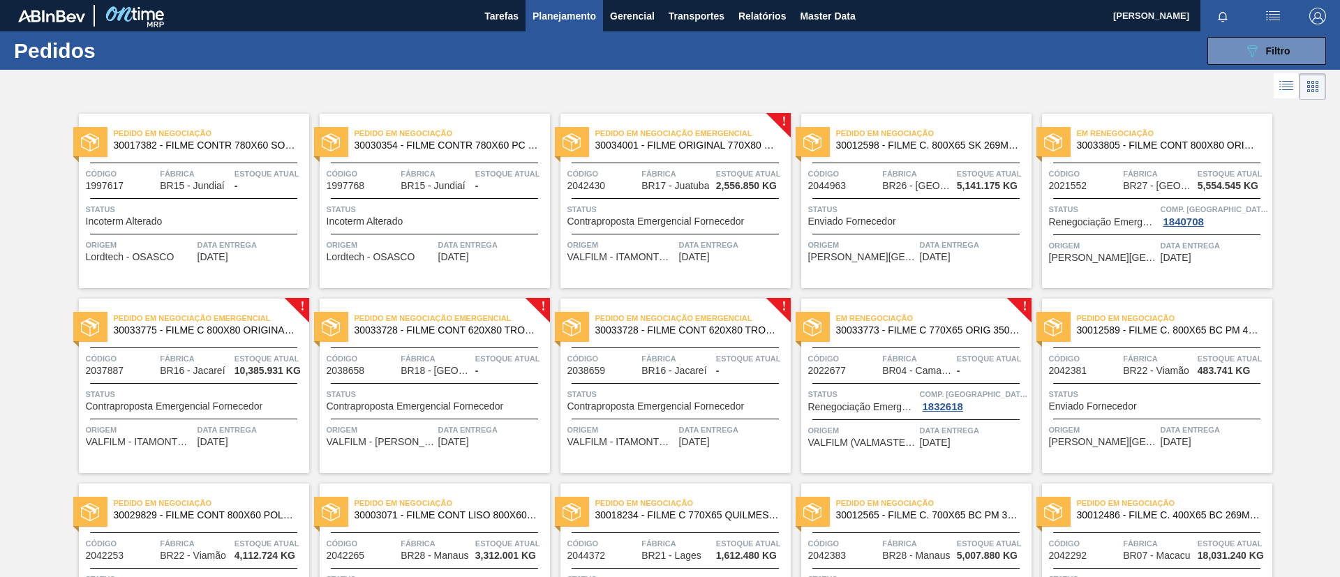
click at [742, 131] on span "Pedido em Negociação Emergencial" at bounding box center [692, 133] width 195 height 14
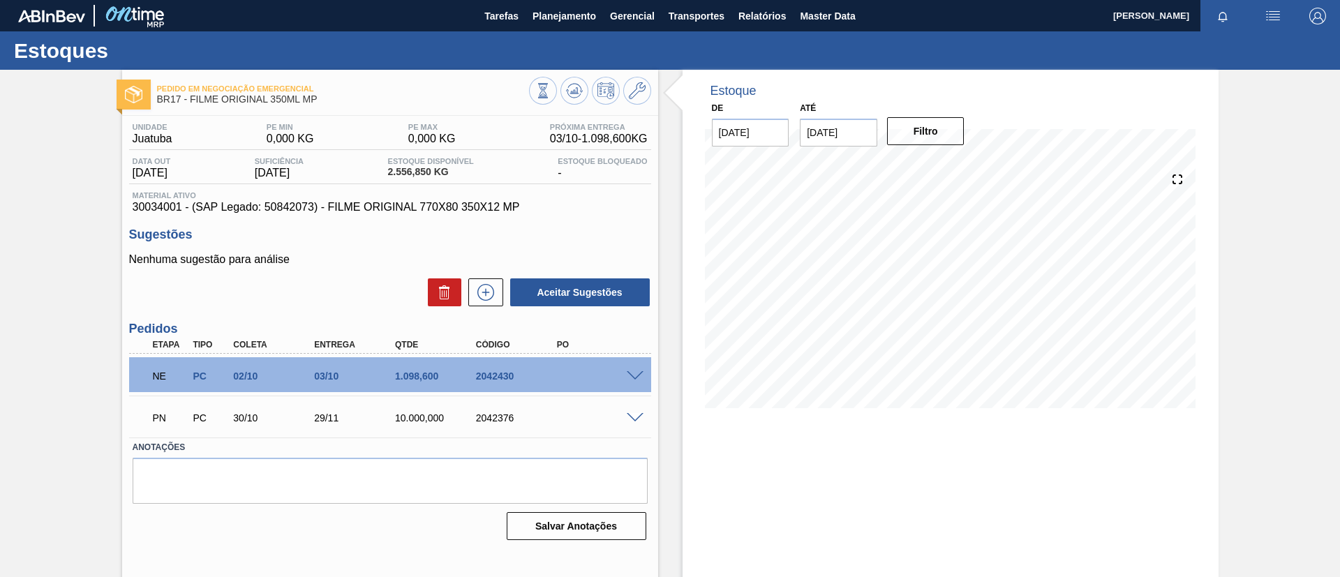
click at [634, 378] on span at bounding box center [635, 376] width 17 height 10
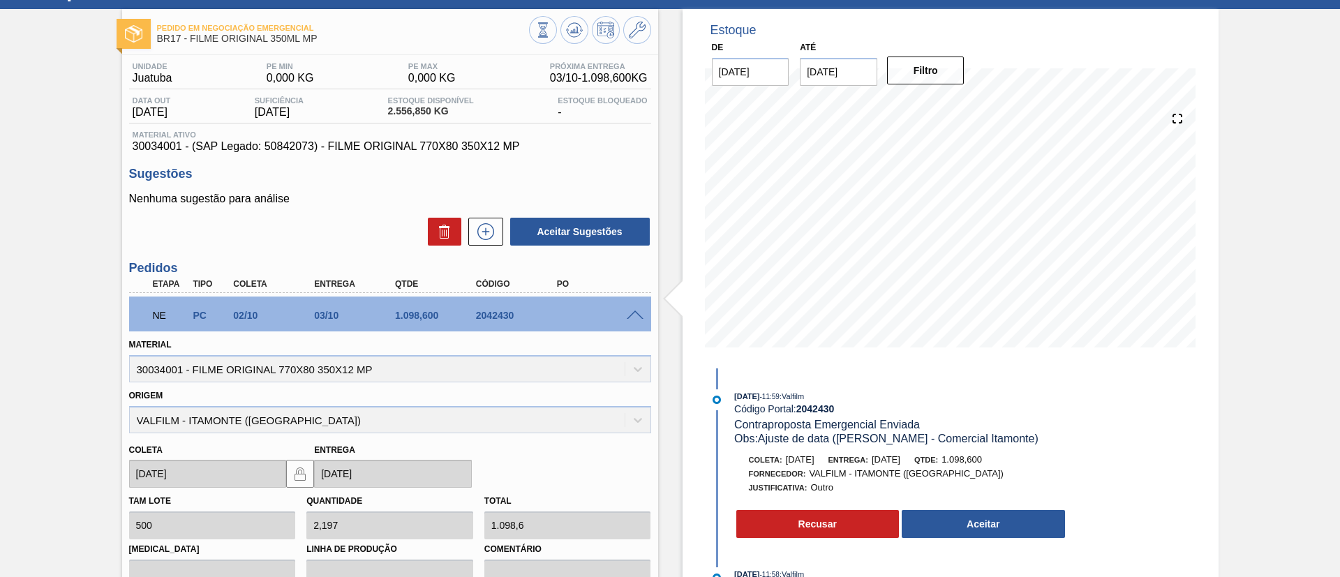
scroll to position [105, 0]
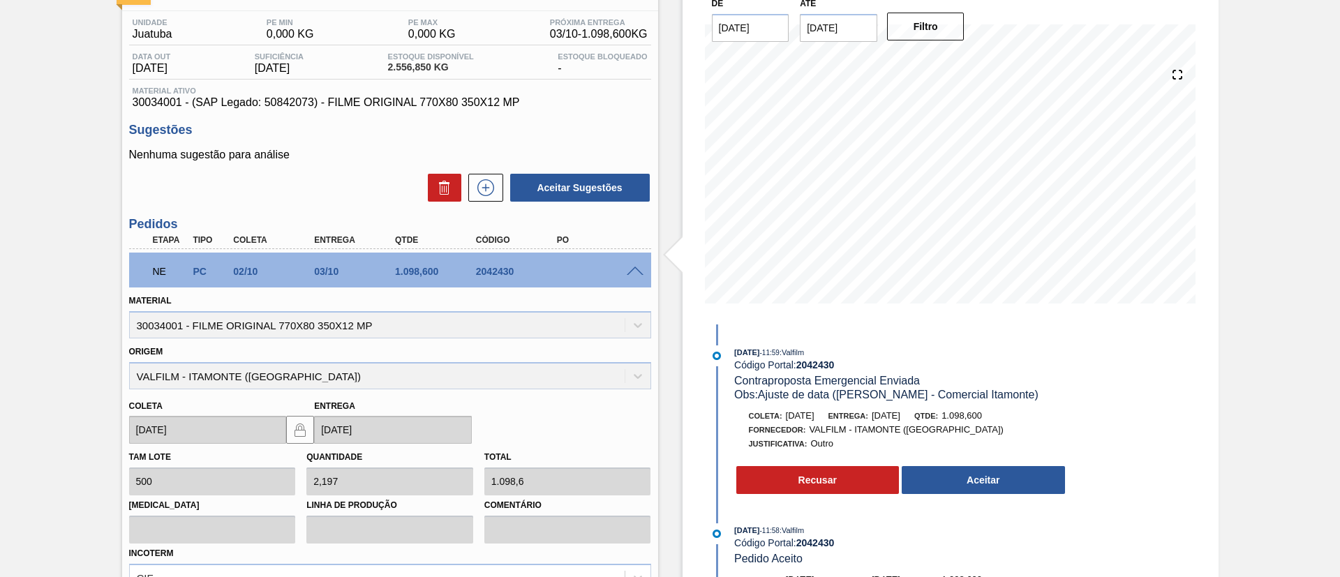
click at [859, 370] on div "Código Portal: 2042430" at bounding box center [900, 364] width 332 height 11
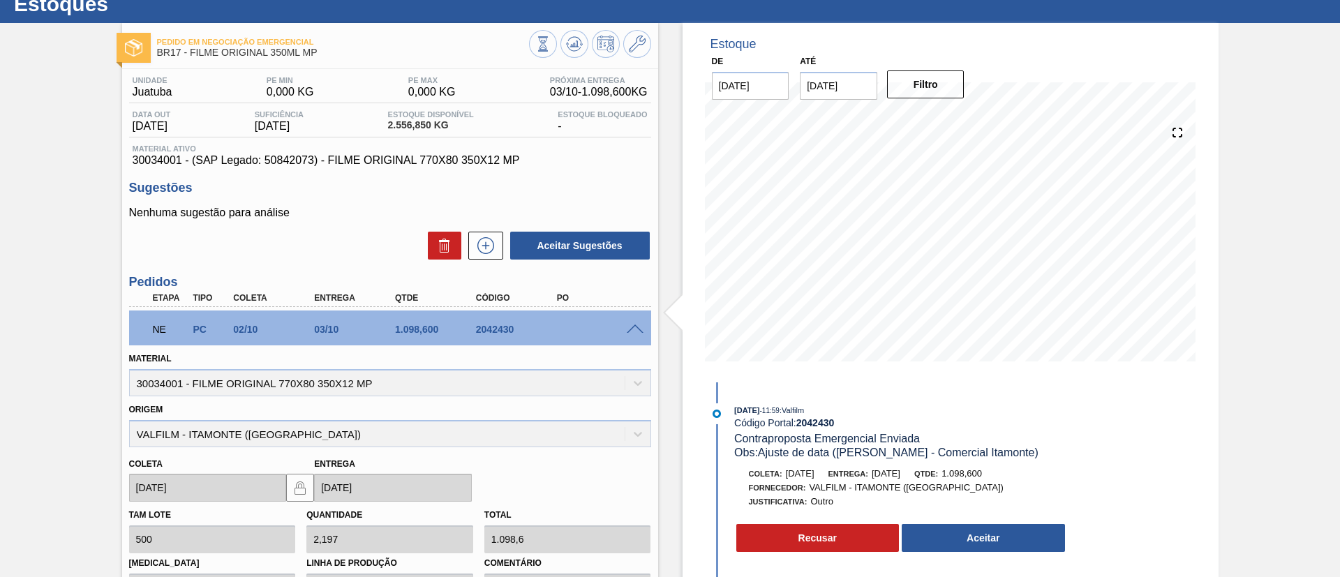
scroll to position [0, 0]
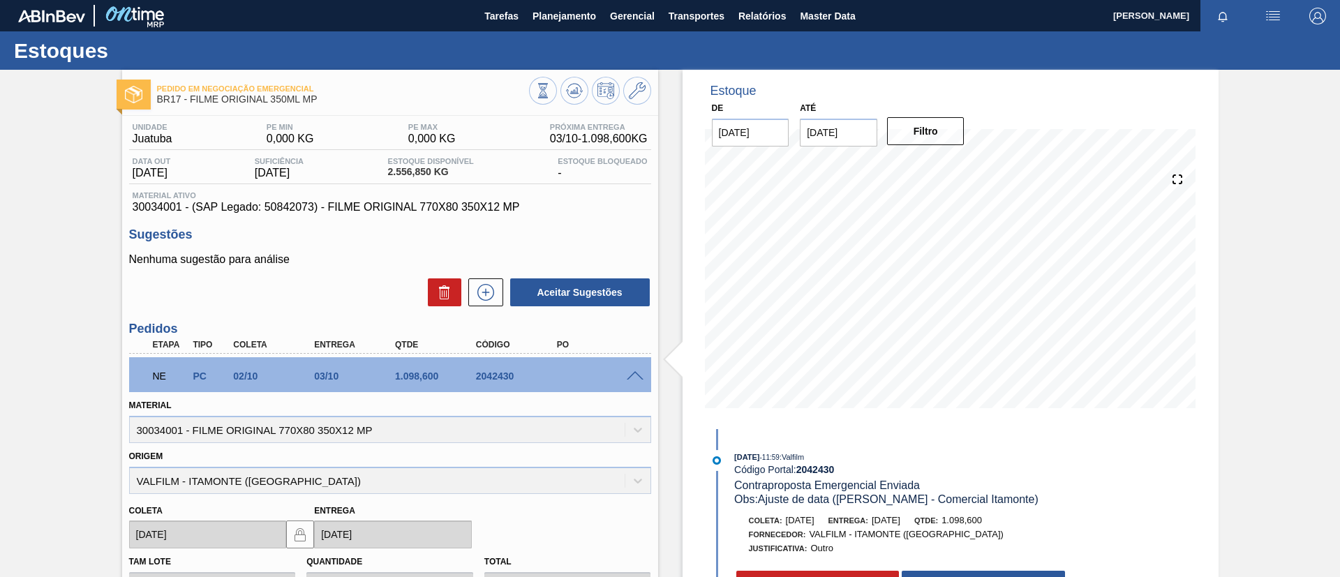
click at [110, 323] on div "Pedido em Negociação Emergencial BR17 - FILME ORIGINAL 350ML MP Unidade Juatuba…" at bounding box center [670, 480] width 1340 height 821
click at [61, 139] on div "Pedido em Negociação Emergencial BR17 - FILME ORIGINAL 350ML MP Unidade Juatuba…" at bounding box center [670, 480] width 1340 height 821
click at [25, 182] on div "Pedido em Negociação Emergencial BR17 - FILME ORIGINAL 350ML MP Unidade Juatuba…" at bounding box center [670, 480] width 1340 height 821
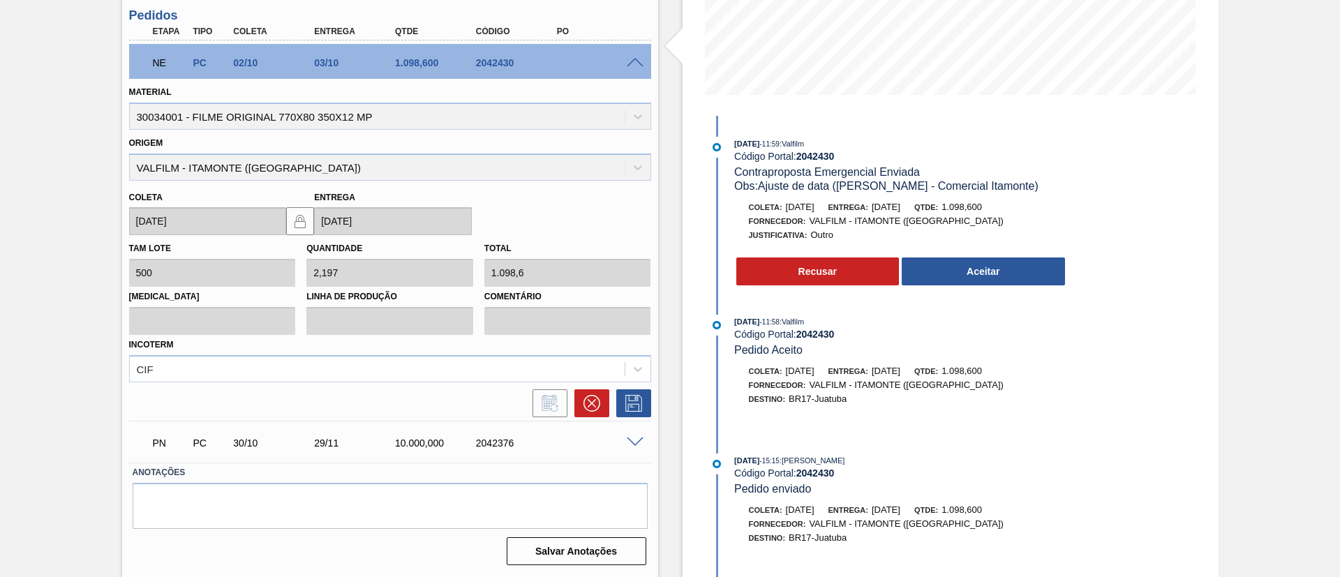
scroll to position [104, 0]
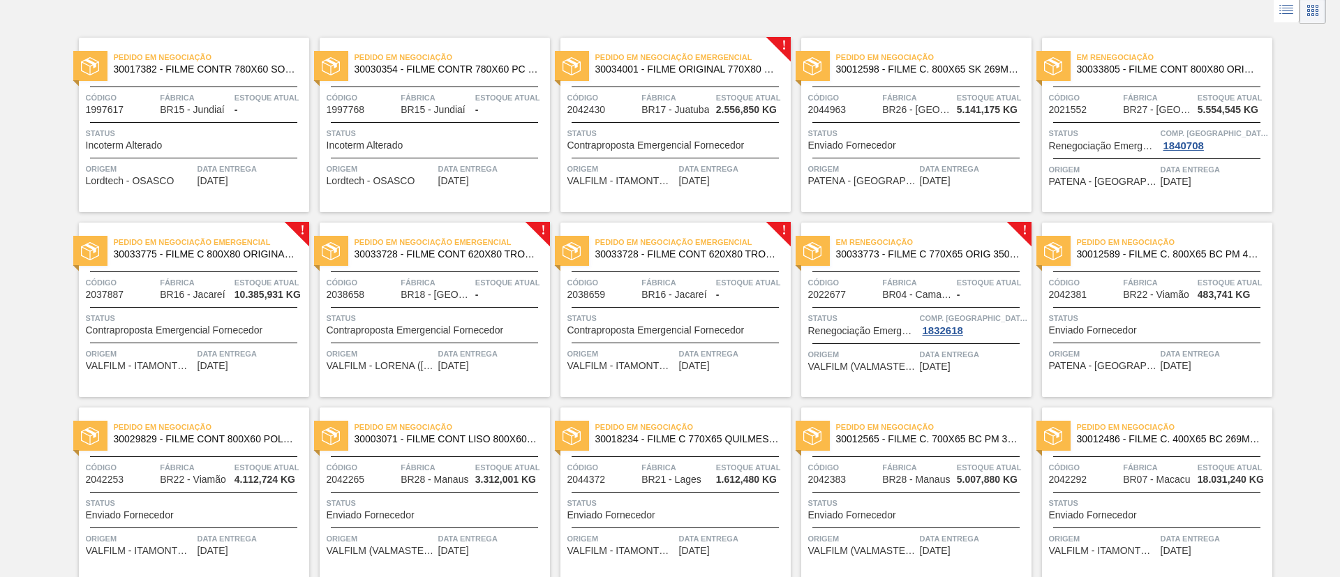
scroll to position [105, 0]
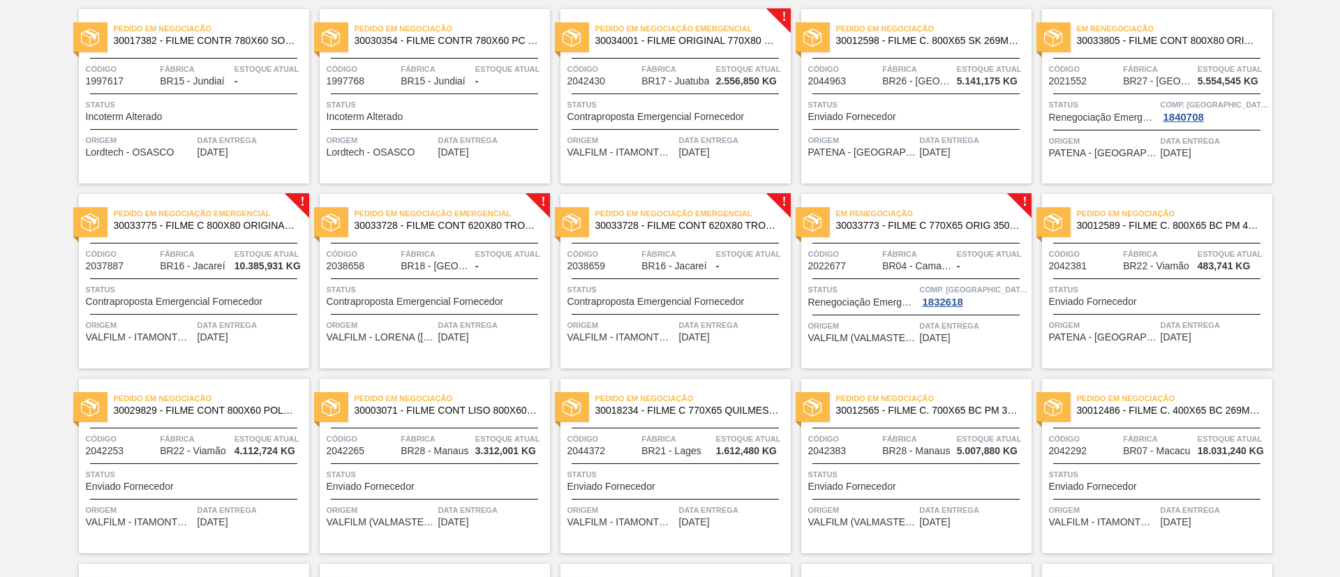
drag, startPoint x: 235, startPoint y: 226, endPoint x: 935, endPoint y: 235, distance: 699.4
click at [235, 226] on span "30033775 - FILME C 800X80 ORIGINAL MP 269ML" at bounding box center [206, 226] width 184 height 10
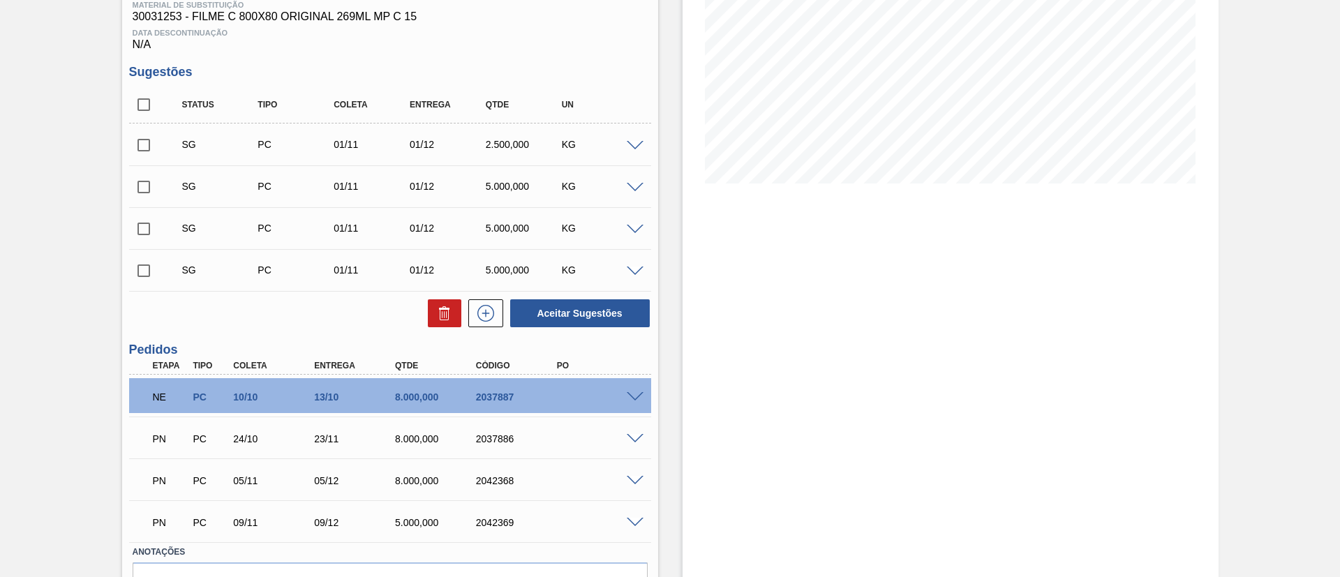
scroll to position [304, 0]
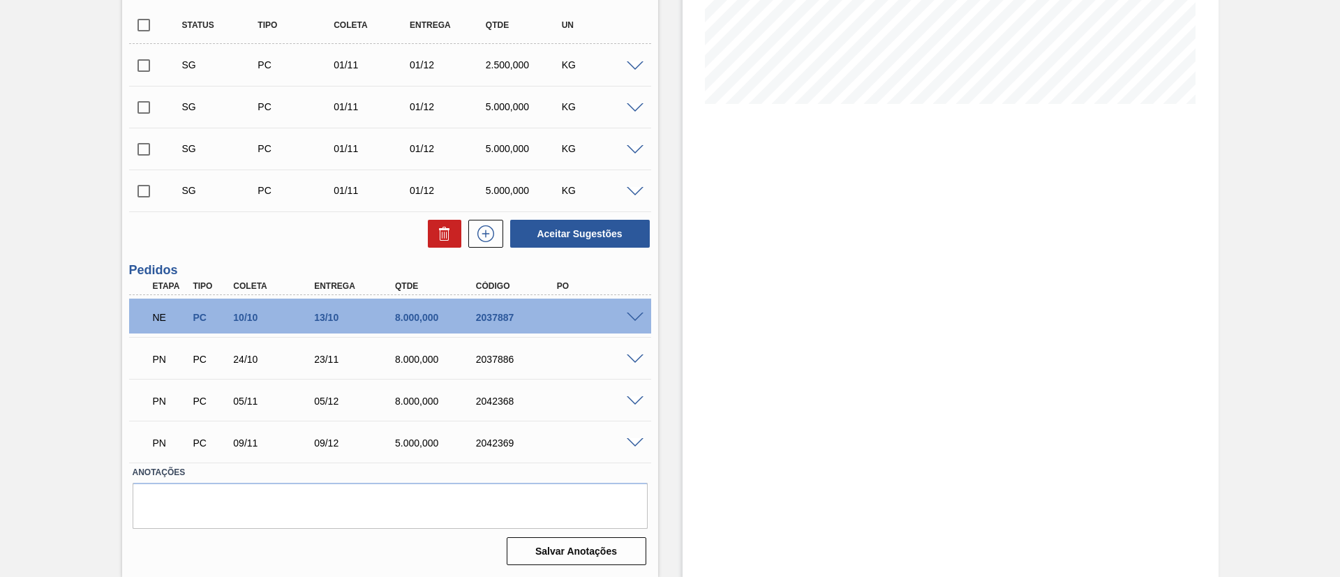
click at [629, 312] on div at bounding box center [637, 316] width 28 height 10
click at [632, 314] on span at bounding box center [635, 318] width 17 height 10
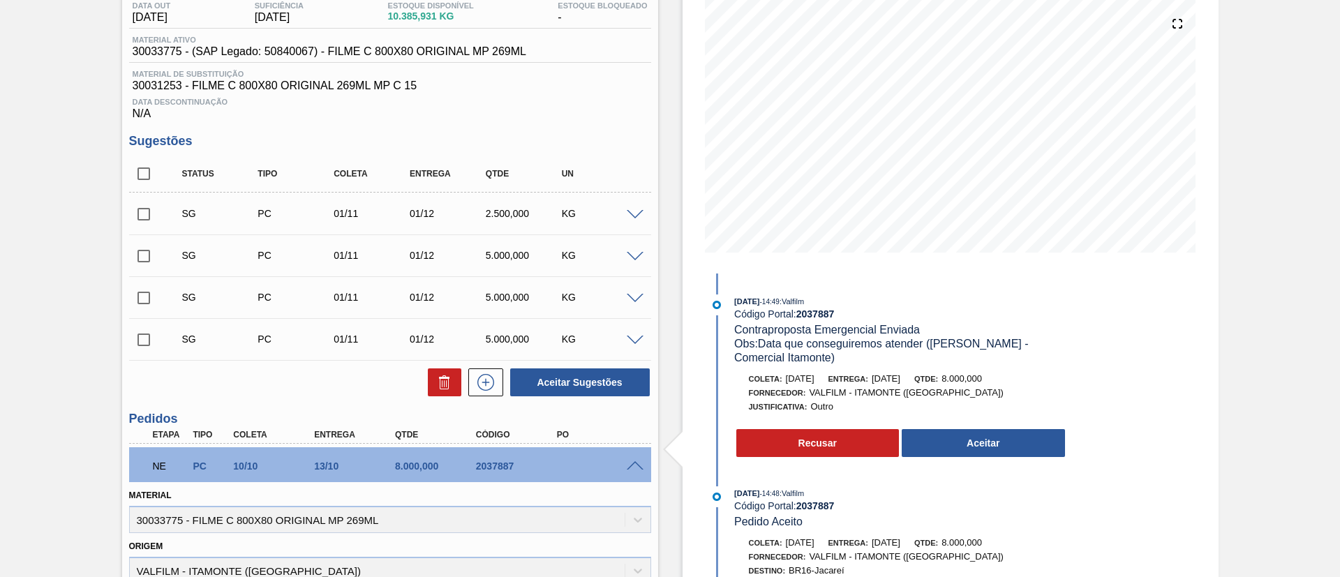
scroll to position [0, 0]
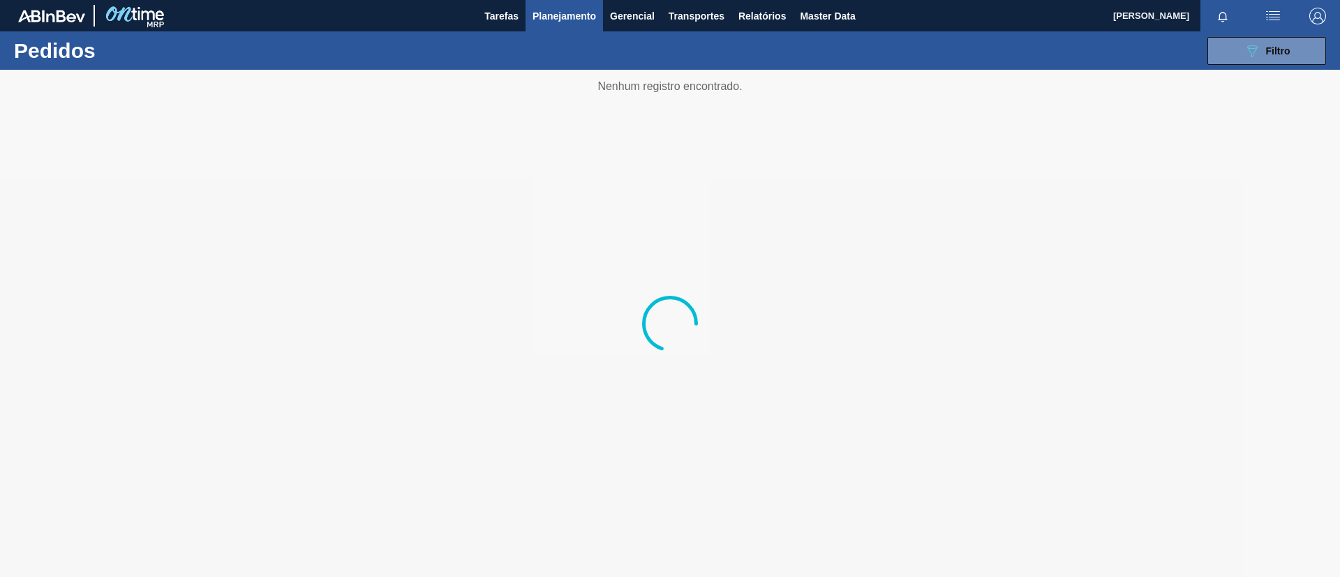
drag, startPoint x: 724, startPoint y: 238, endPoint x: 852, endPoint y: 233, distance: 127.8
click at [729, 238] on div at bounding box center [670, 323] width 1340 height 507
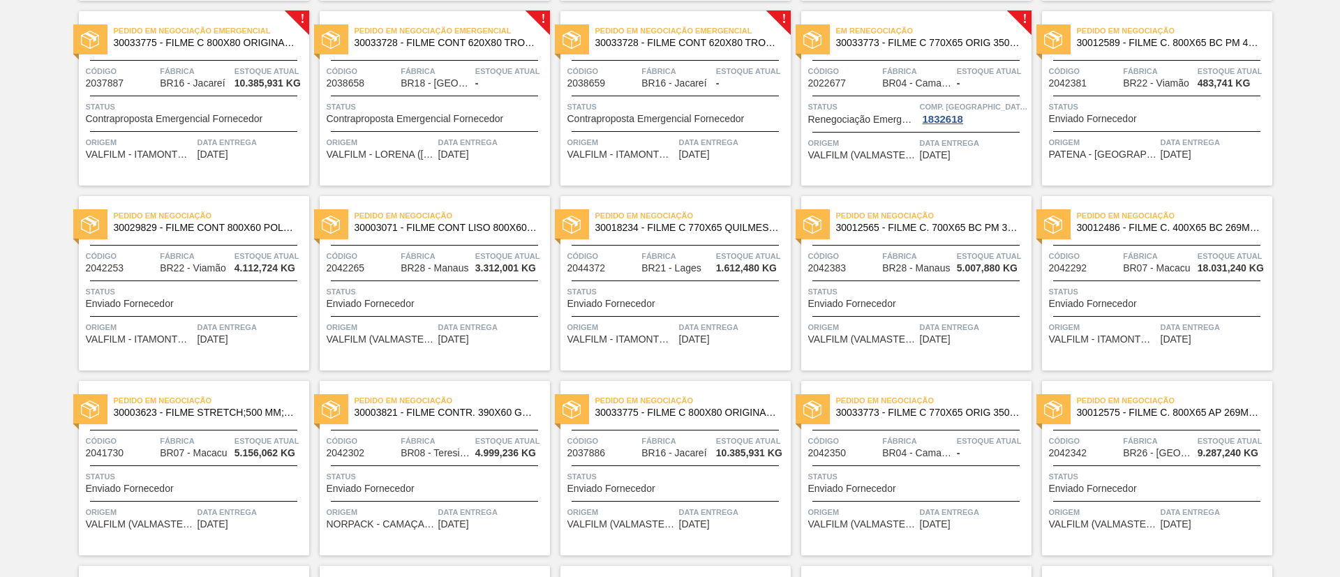
scroll to position [209, 0]
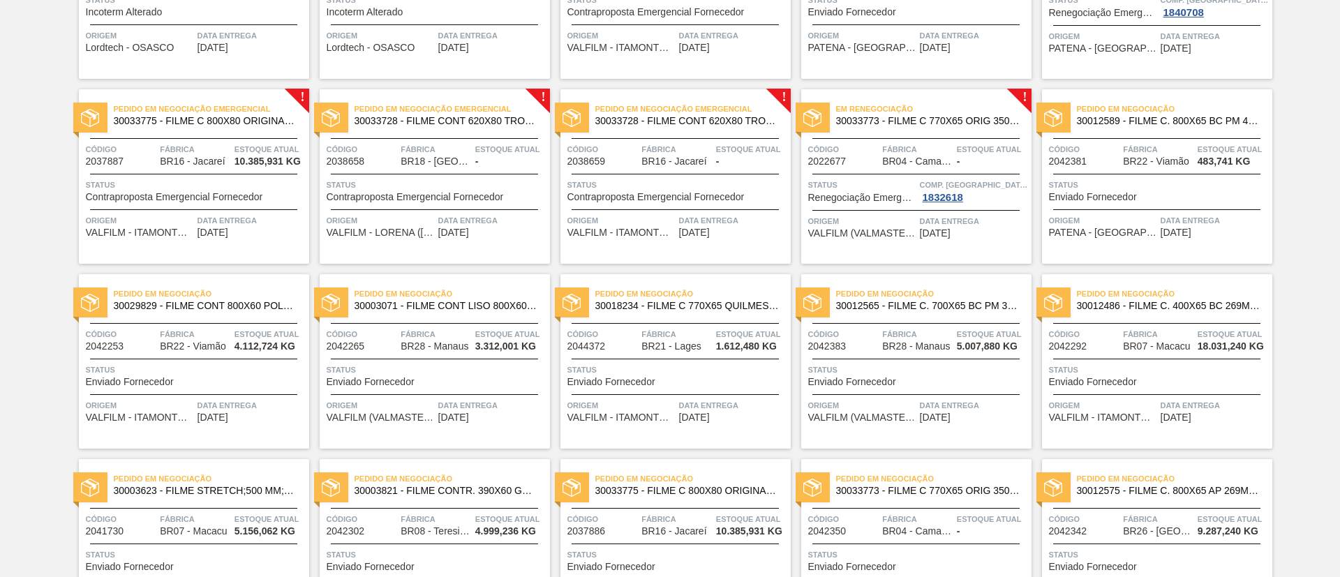
drag, startPoint x: 954, startPoint y: 124, endPoint x: 966, endPoint y: 122, distance: 12.0
click at [954, 124] on span "30033773 - FILME C 770X65 ORIG 350ML C12 NIV24" at bounding box center [928, 121] width 184 height 10
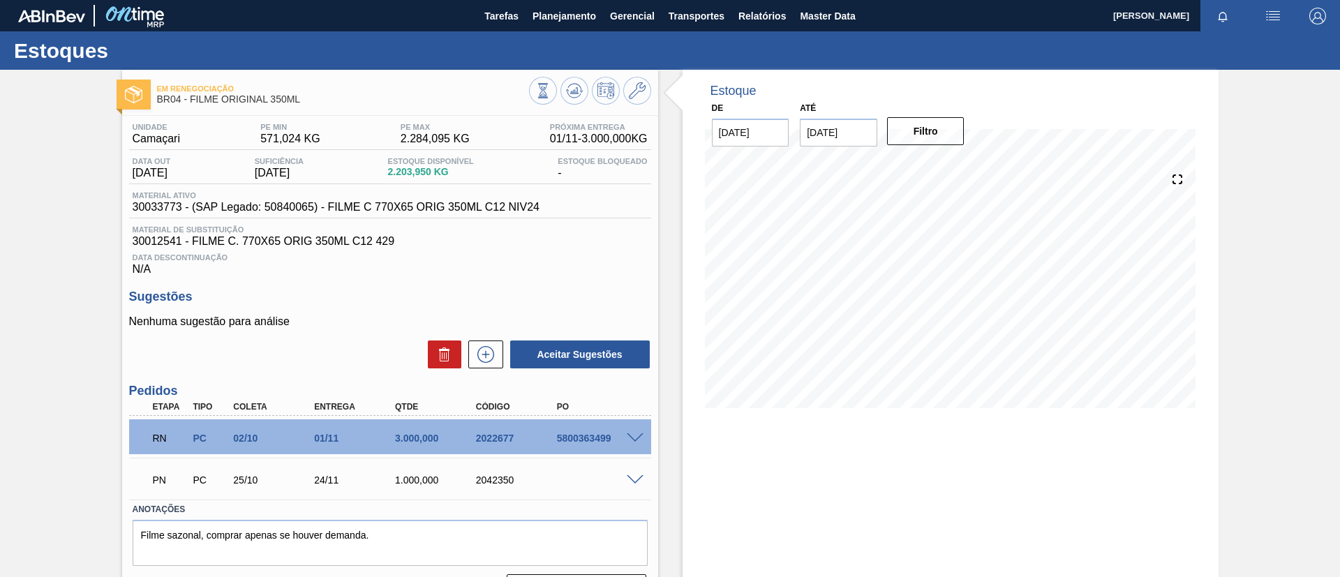
click at [635, 439] on span at bounding box center [635, 438] width 17 height 10
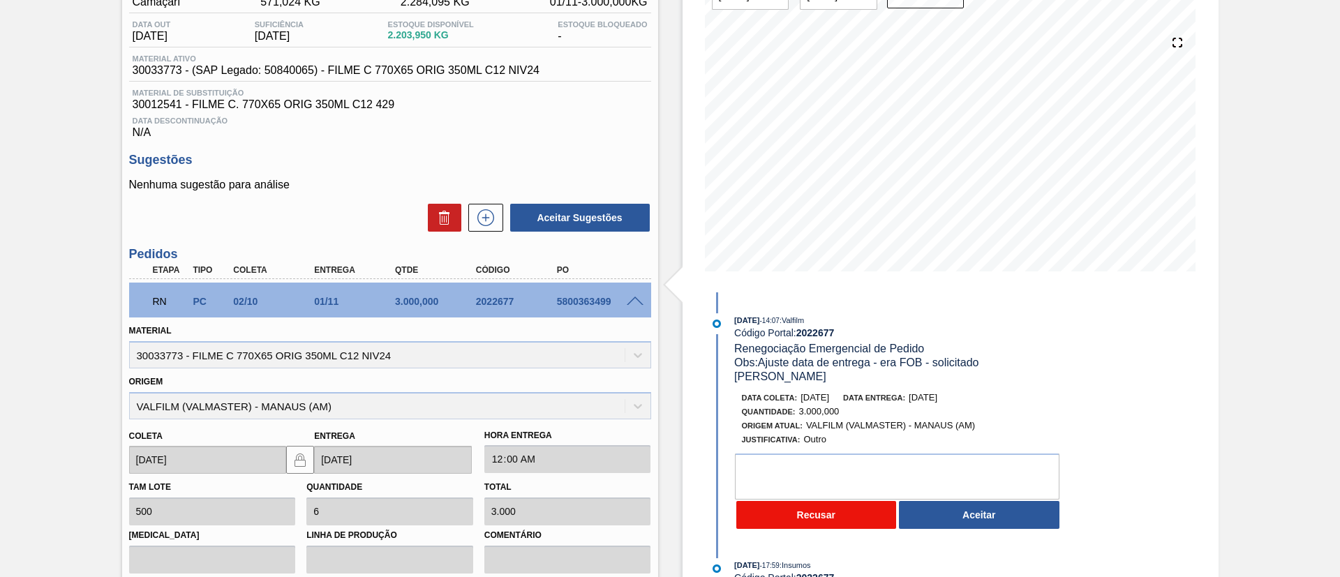
scroll to position [209, 0]
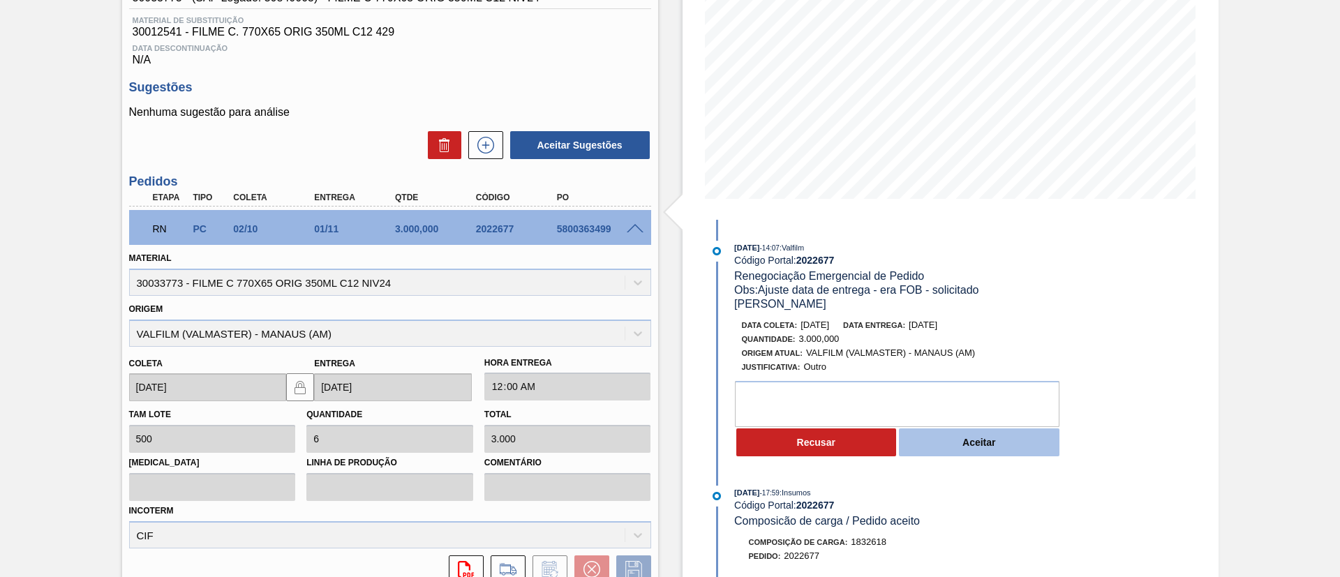
click at [974, 429] on button "Aceitar" at bounding box center [979, 443] width 161 height 28
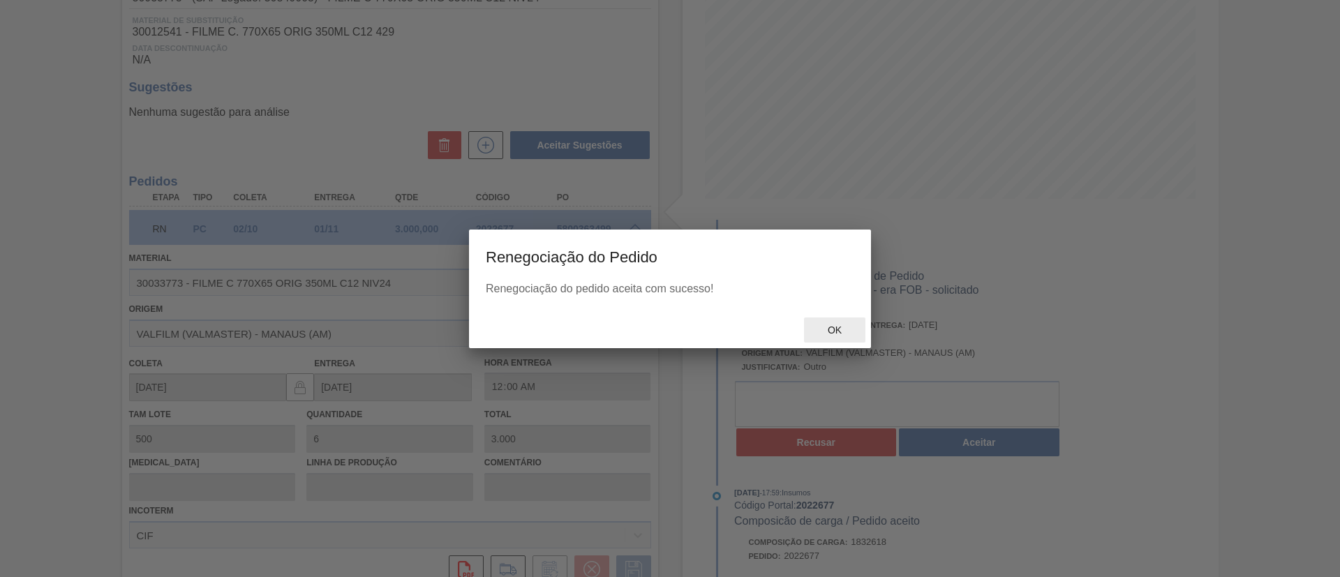
click at [845, 320] on div "Ok" at bounding box center [834, 331] width 61 height 26
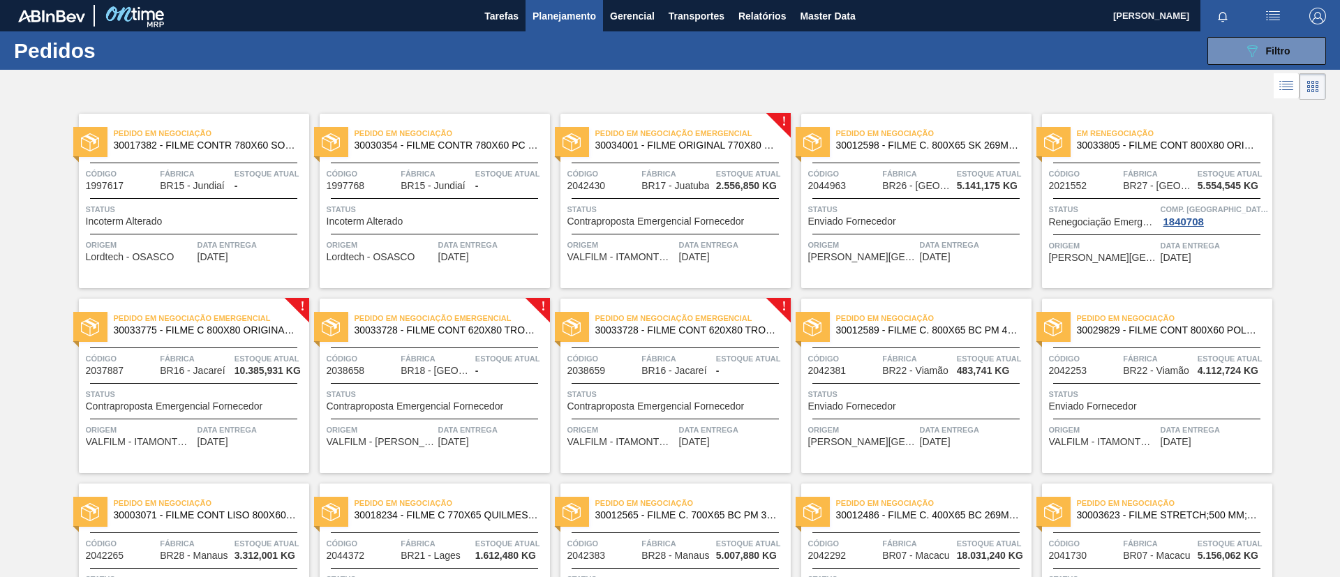
click at [560, 32] on div "089F7B8B-B2A5-4AFE-B5C0-19BA573D28AC Filtro Código Pedido Portal Códido PO SAP …" at bounding box center [778, 51] width 1110 height 42
click at [556, 29] on button "Planejamento" at bounding box center [564, 15] width 77 height 31
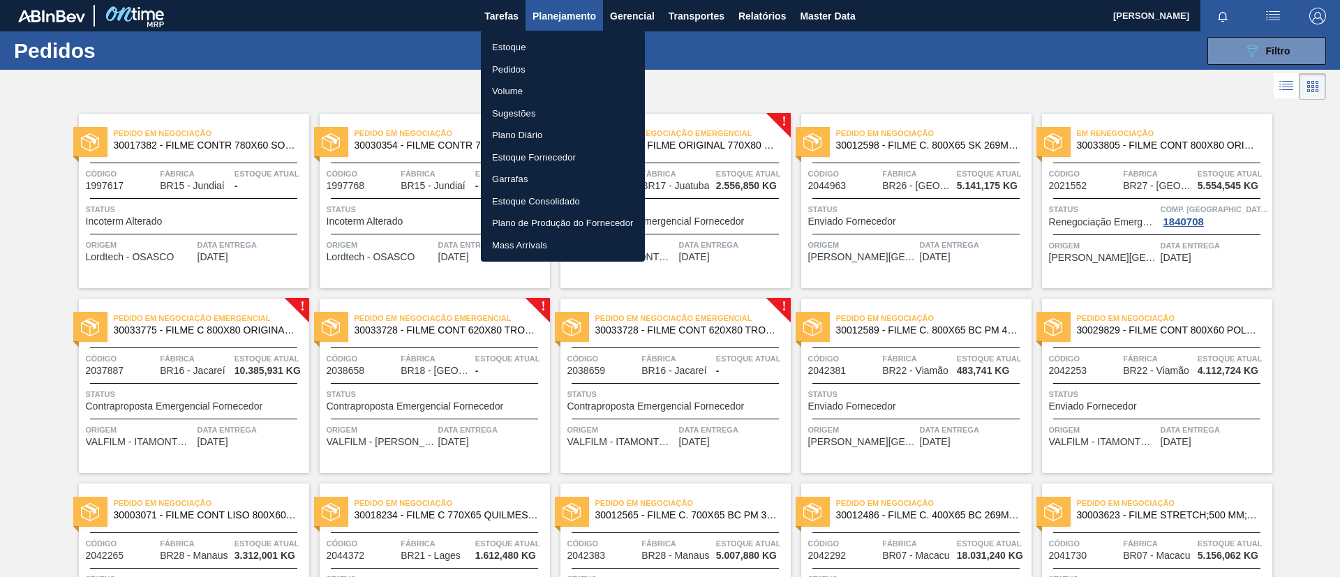
click at [562, 46] on li "Estoque" at bounding box center [563, 47] width 164 height 22
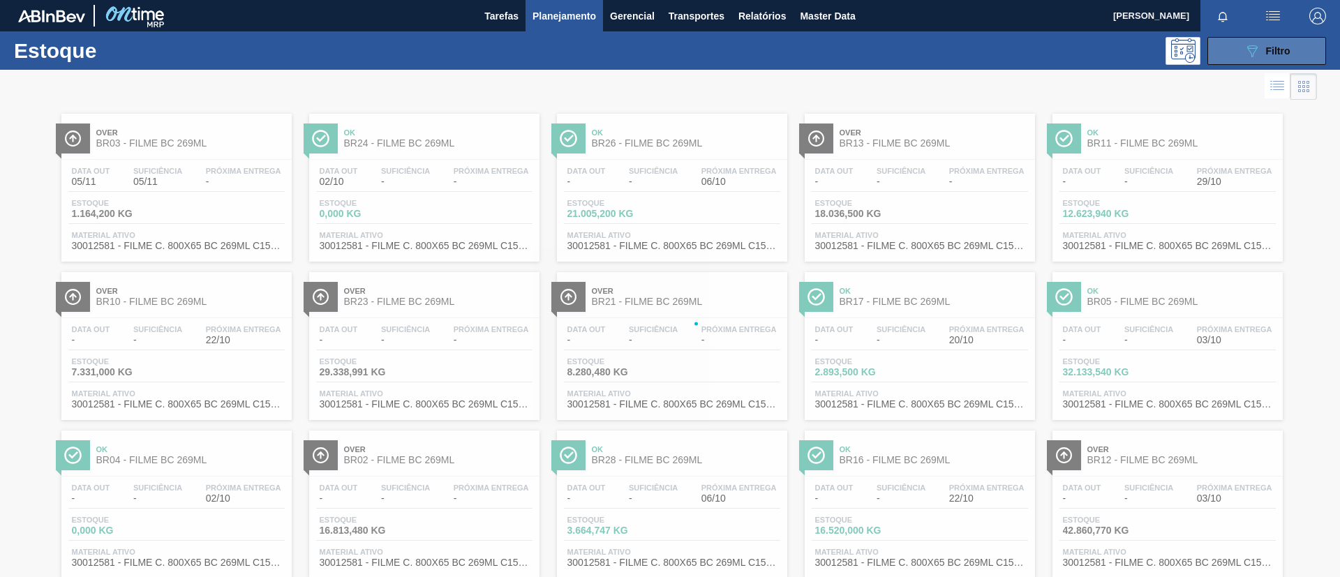
click at [1278, 50] on span "Filtro" at bounding box center [1278, 50] width 24 height 11
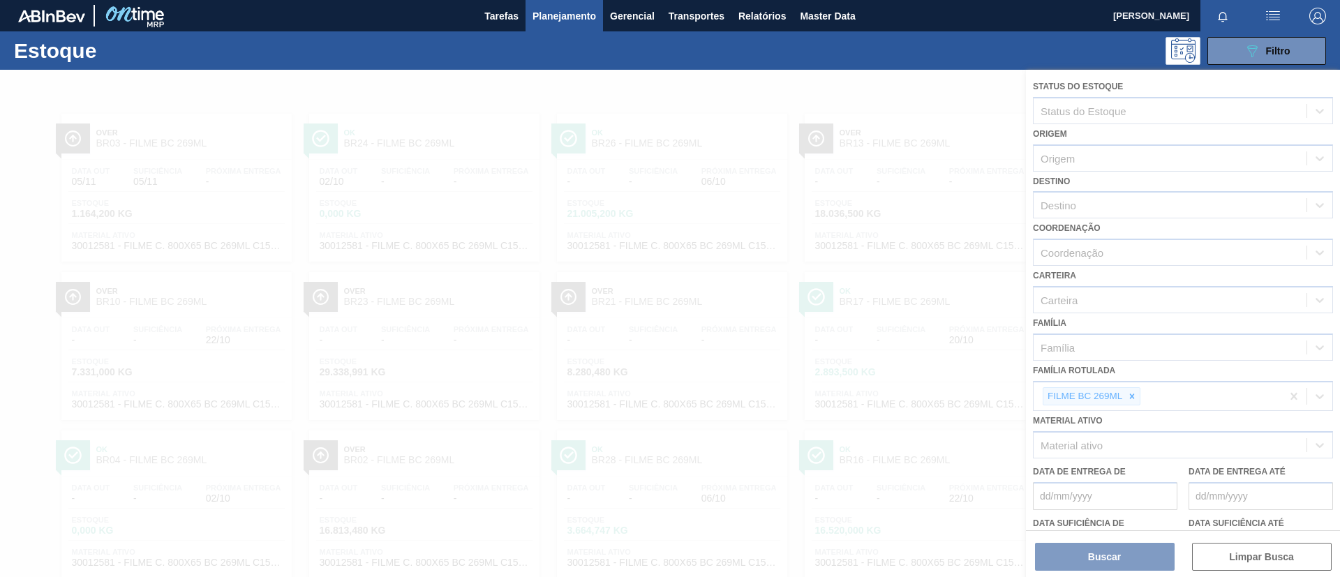
click at [1137, 399] on div at bounding box center [670, 323] width 1340 height 507
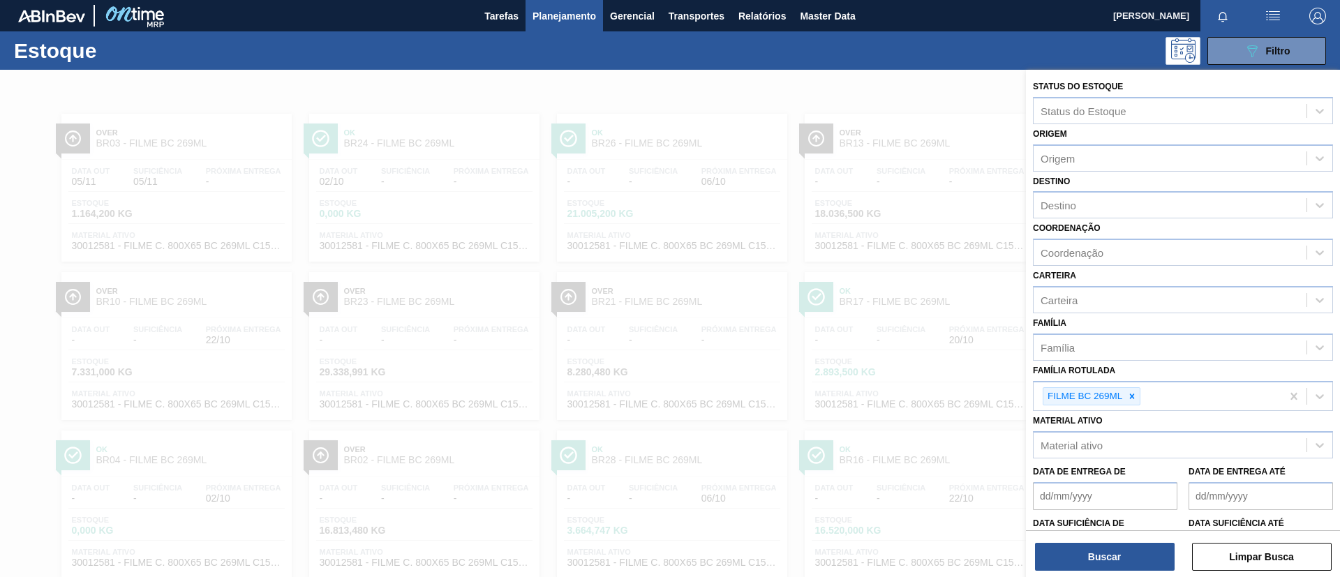
click at [1136, 399] on icon at bounding box center [1132, 397] width 10 height 10
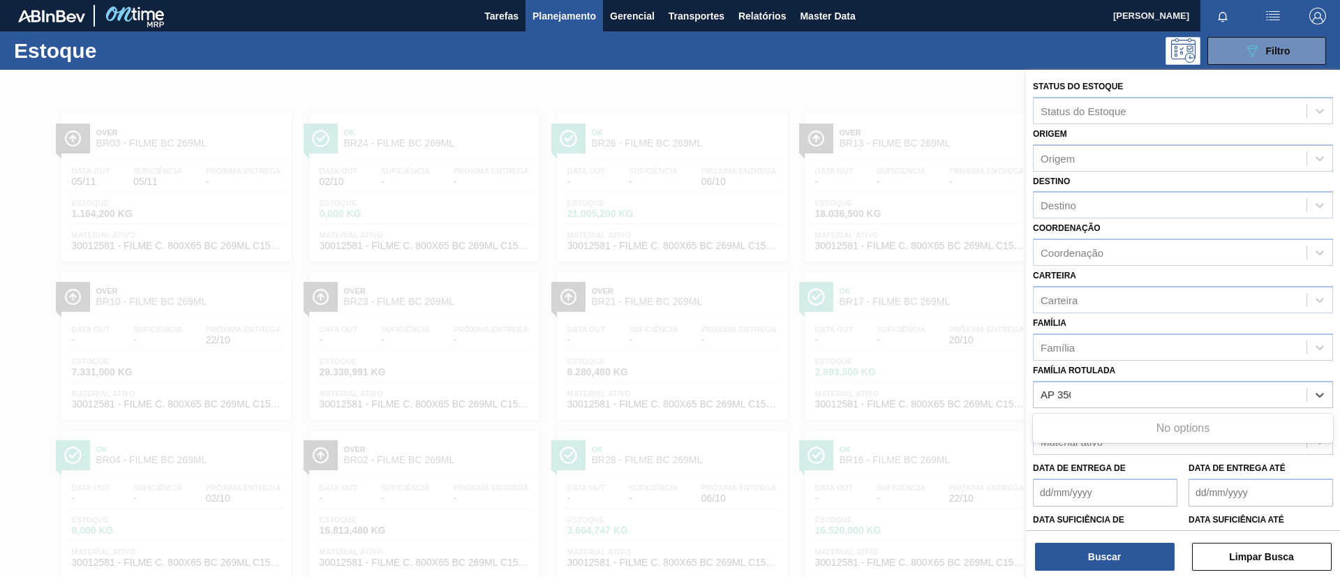
type Rotulada "AP 350ML"
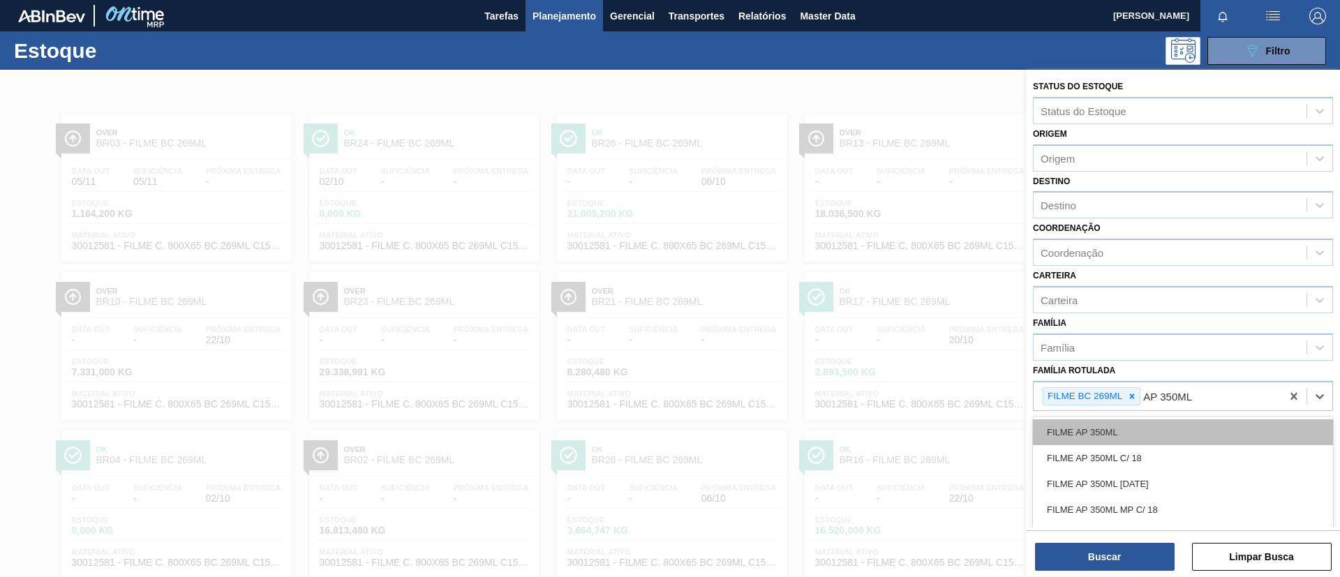
click at [1115, 432] on div "FILME AP 350ML" at bounding box center [1183, 432] width 300 height 26
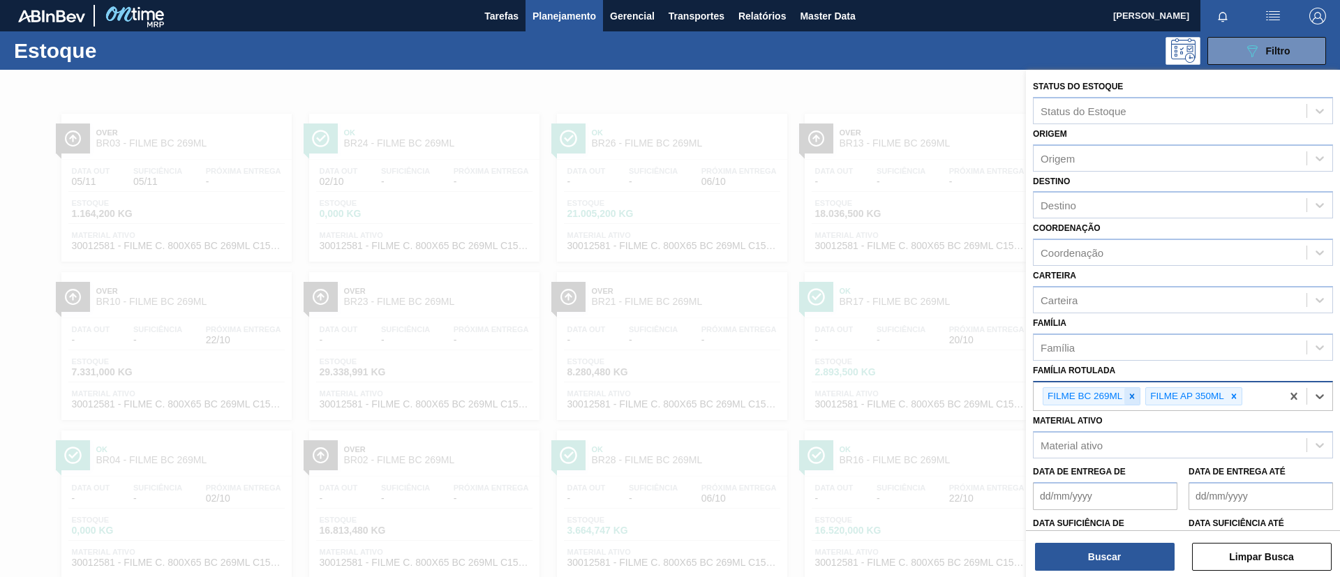
click at [1139, 388] on div at bounding box center [1131, 396] width 15 height 17
click at [1094, 249] on div "Coordenação" at bounding box center [1072, 253] width 63 height 12
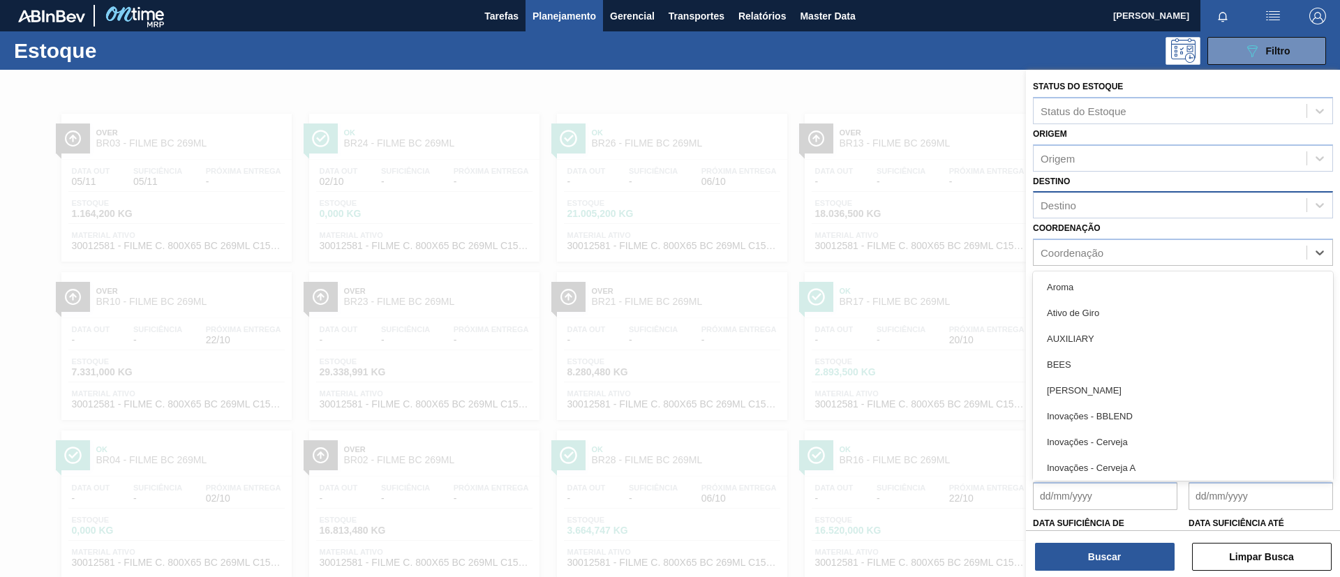
click at [1096, 213] on div "Destino" at bounding box center [1170, 205] width 273 height 20
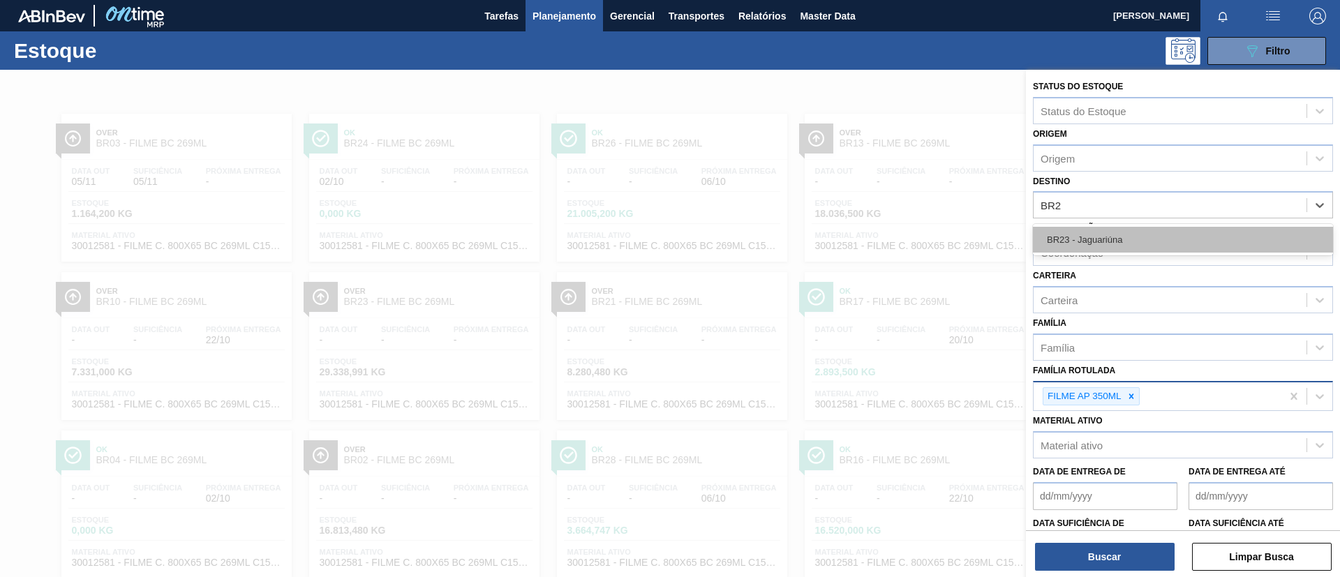
type input "BR23"
click at [1096, 232] on div "BR23 - Jaguariúna" at bounding box center [1183, 240] width 300 height 26
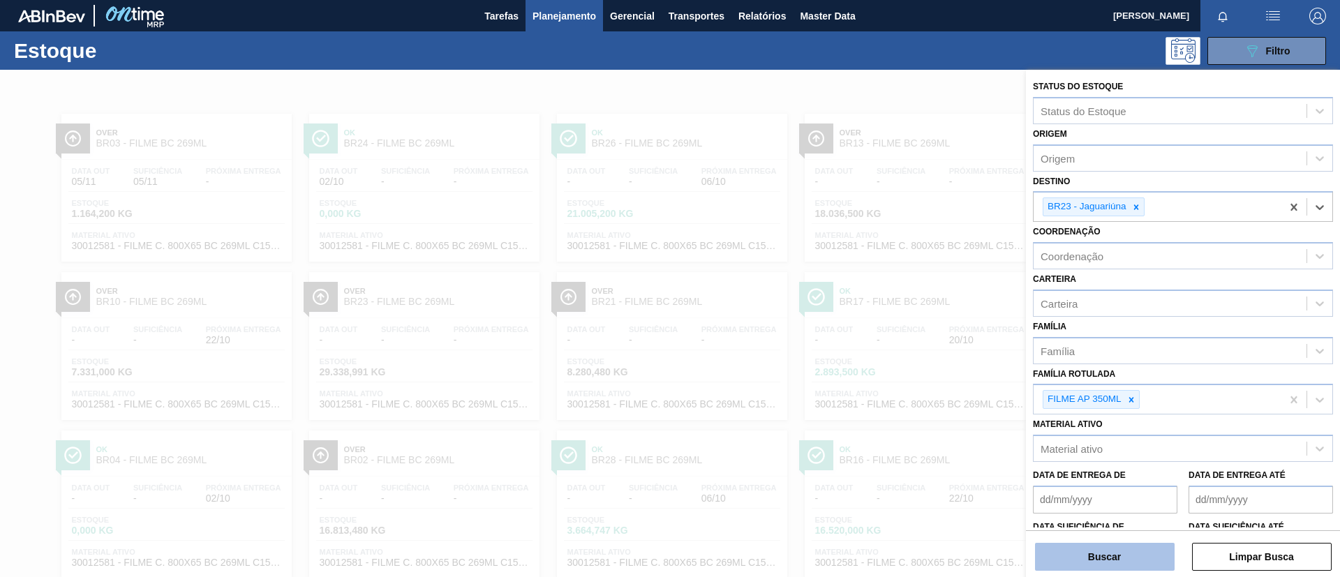
click at [1116, 554] on button "Buscar" at bounding box center [1105, 557] width 140 height 28
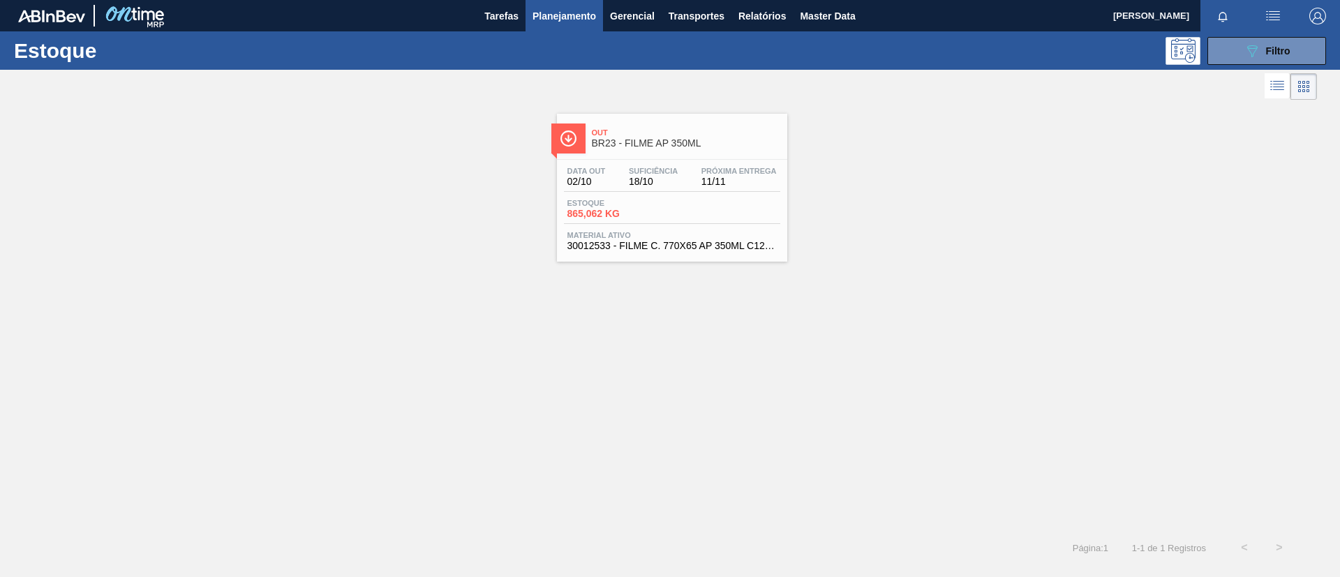
click at [625, 154] on div "Out BR23 - FILME AP 350ML Data out 02/10 Suficiência 18/10 Próxima Entrega 11/1…" at bounding box center [672, 188] width 230 height 148
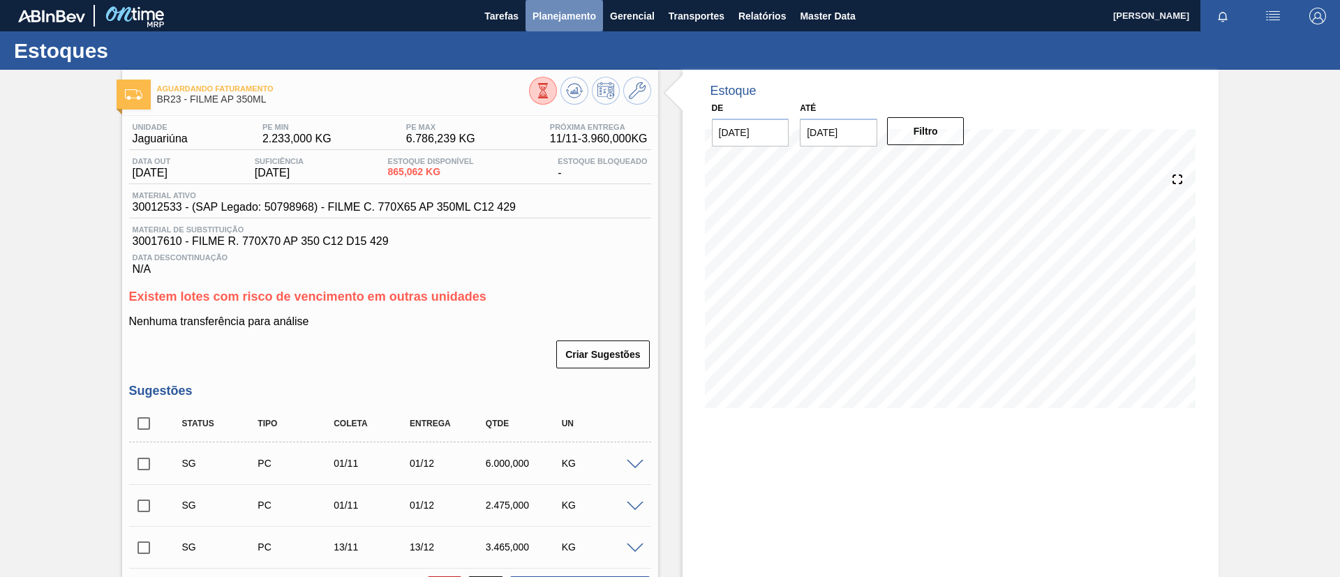
click at [558, 13] on span "Planejamento" at bounding box center [565, 16] width 64 height 17
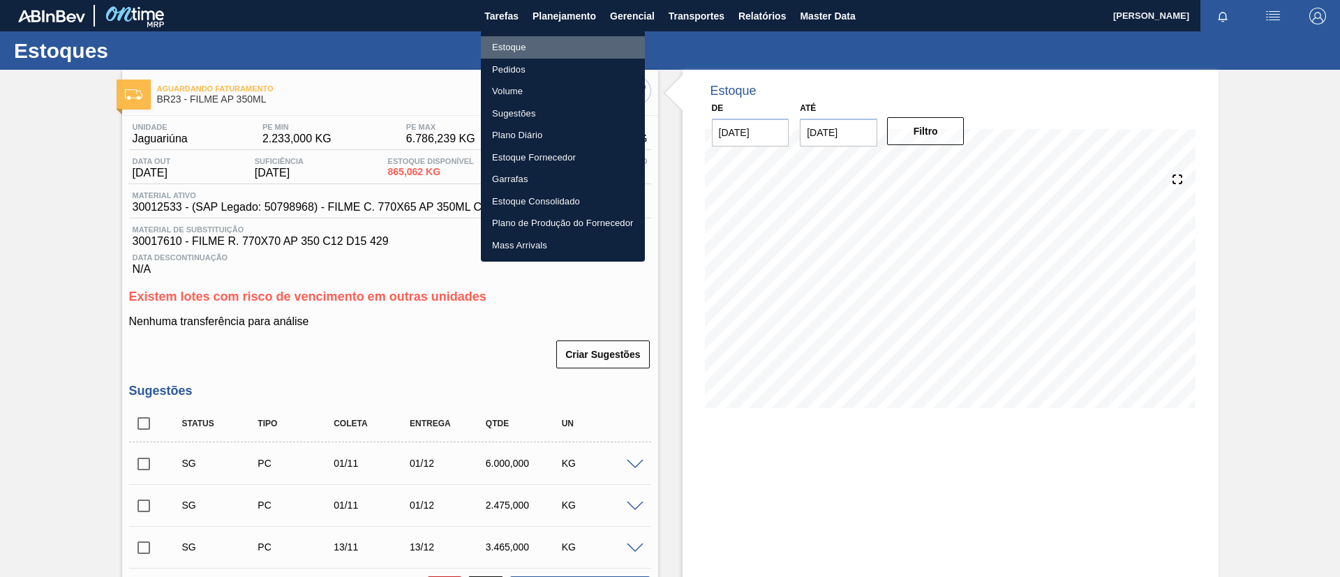
click at [558, 36] on li "Estoque" at bounding box center [563, 47] width 164 height 22
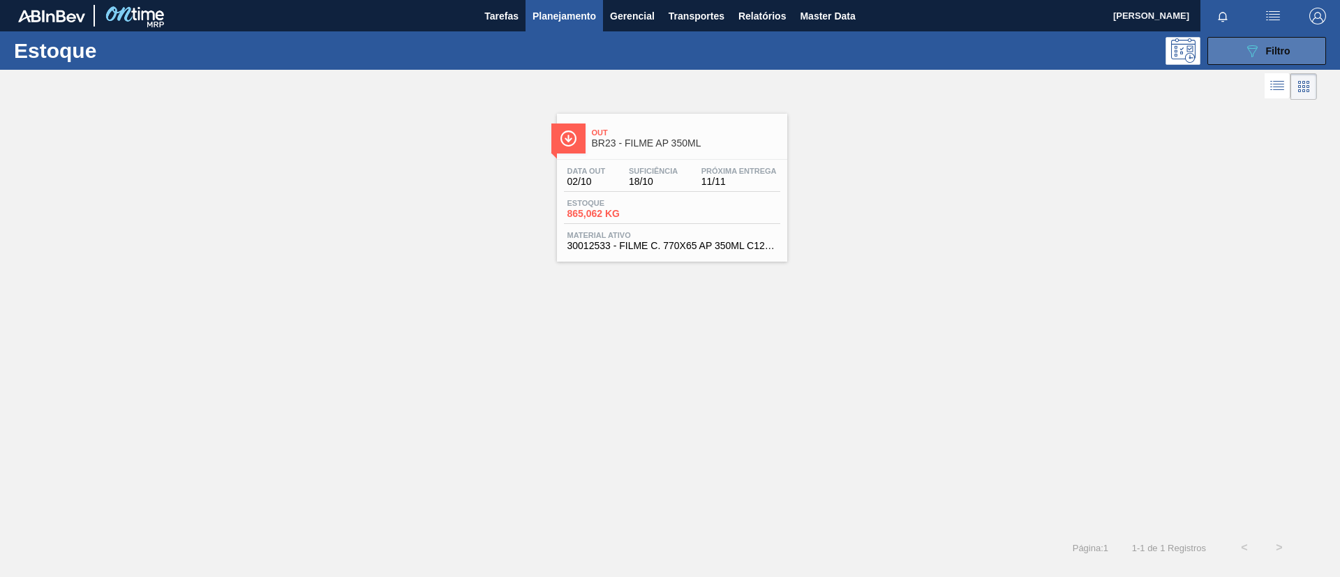
click at [1267, 40] on button "089F7B8B-B2A5-4AFE-B5C0-19BA573D28AC Filtro" at bounding box center [1266, 51] width 119 height 28
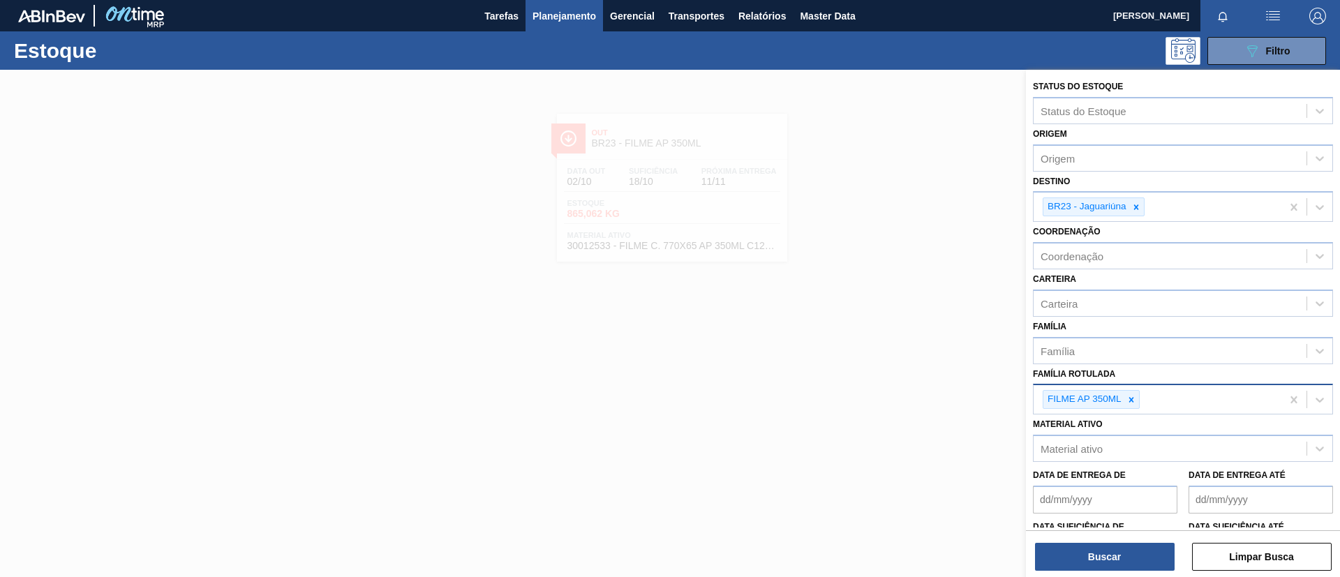
click at [1134, 393] on div at bounding box center [1131, 399] width 15 height 17
click at [1136, 401] on div "Família Rotulada" at bounding box center [1170, 398] width 273 height 20
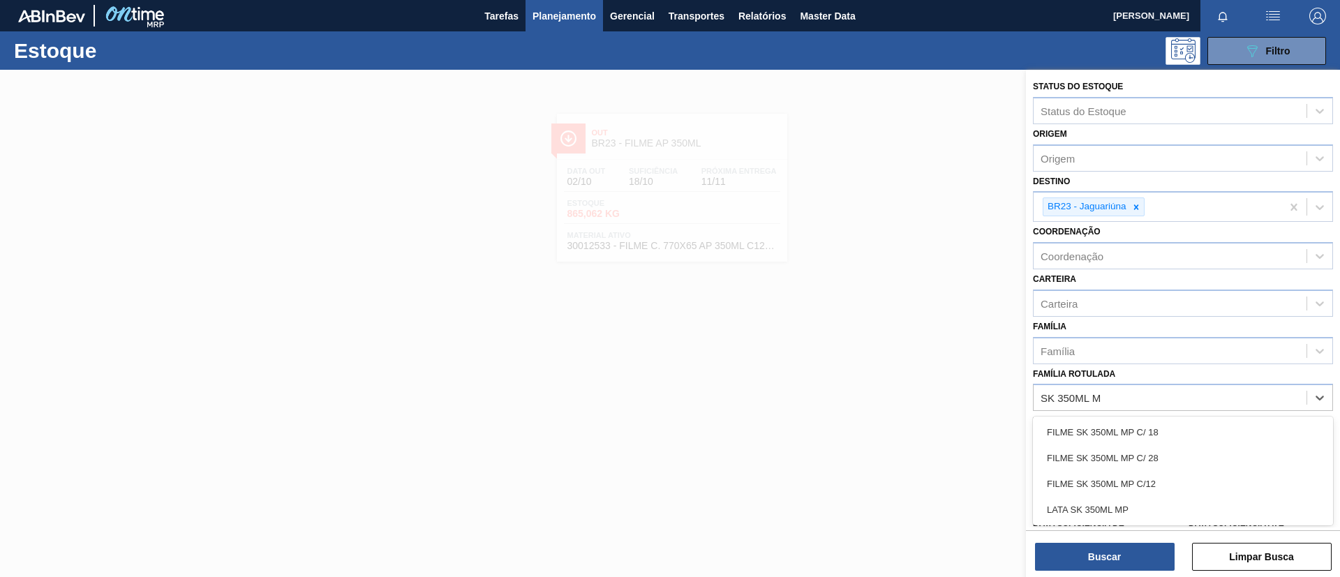
type Rotulada "SK 350ML MP"
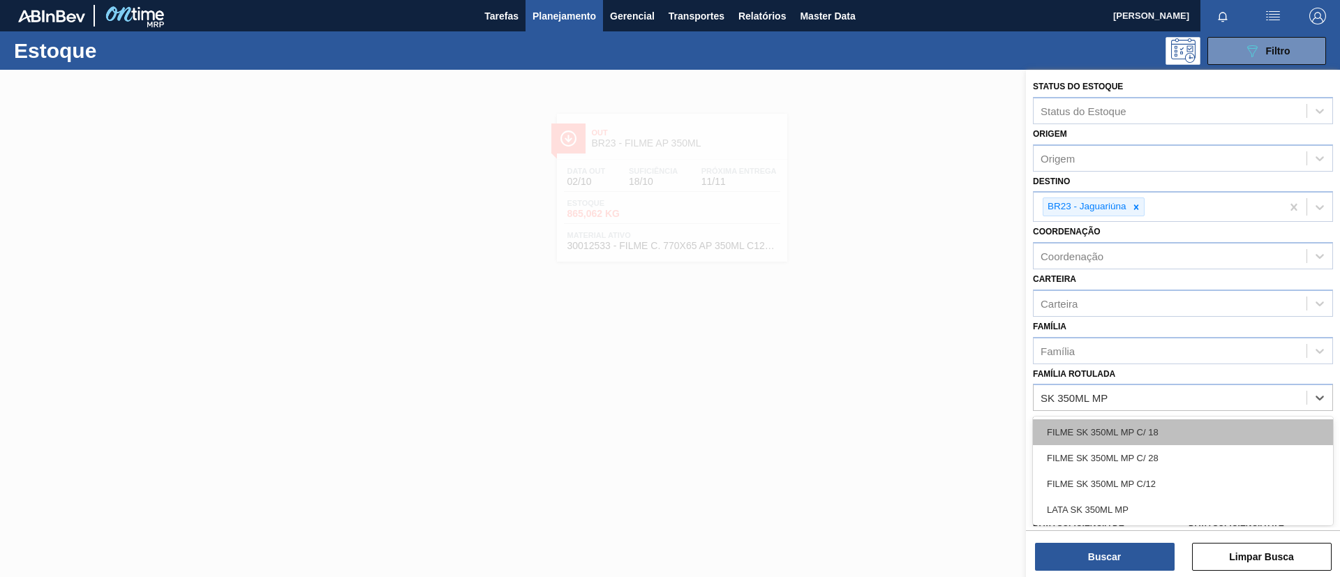
click at [1170, 427] on div "FILME SK 350ML MP C/ 18" at bounding box center [1183, 432] width 300 height 26
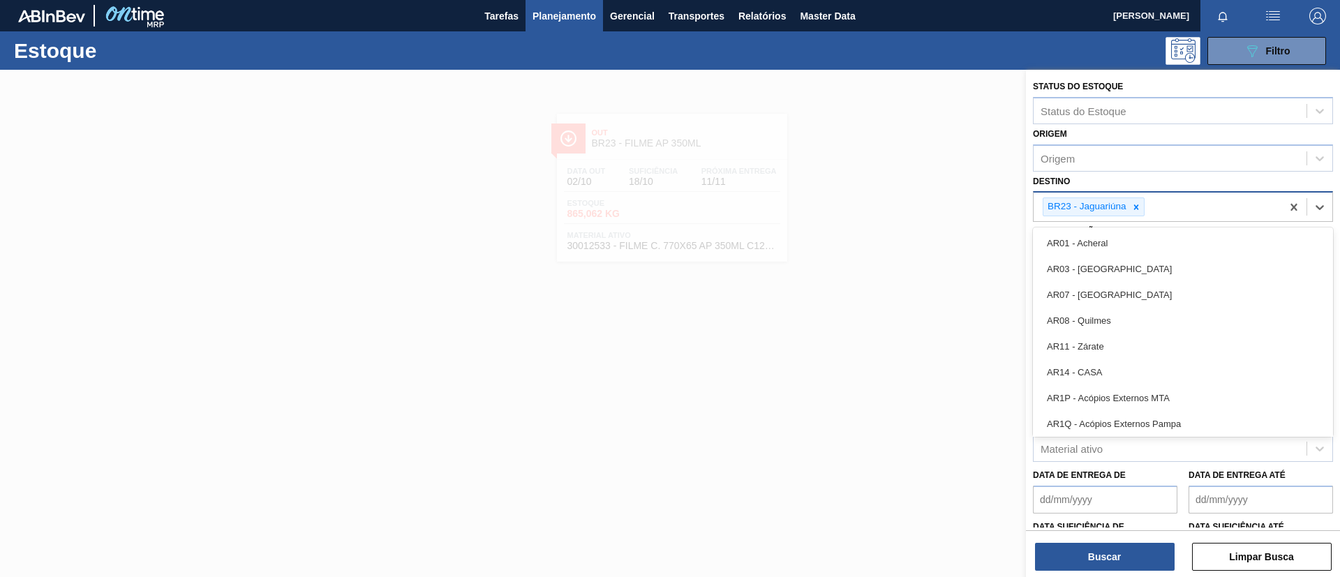
click at [1144, 206] on div "BR23 - Jaguariúna" at bounding box center [1094, 207] width 102 height 19
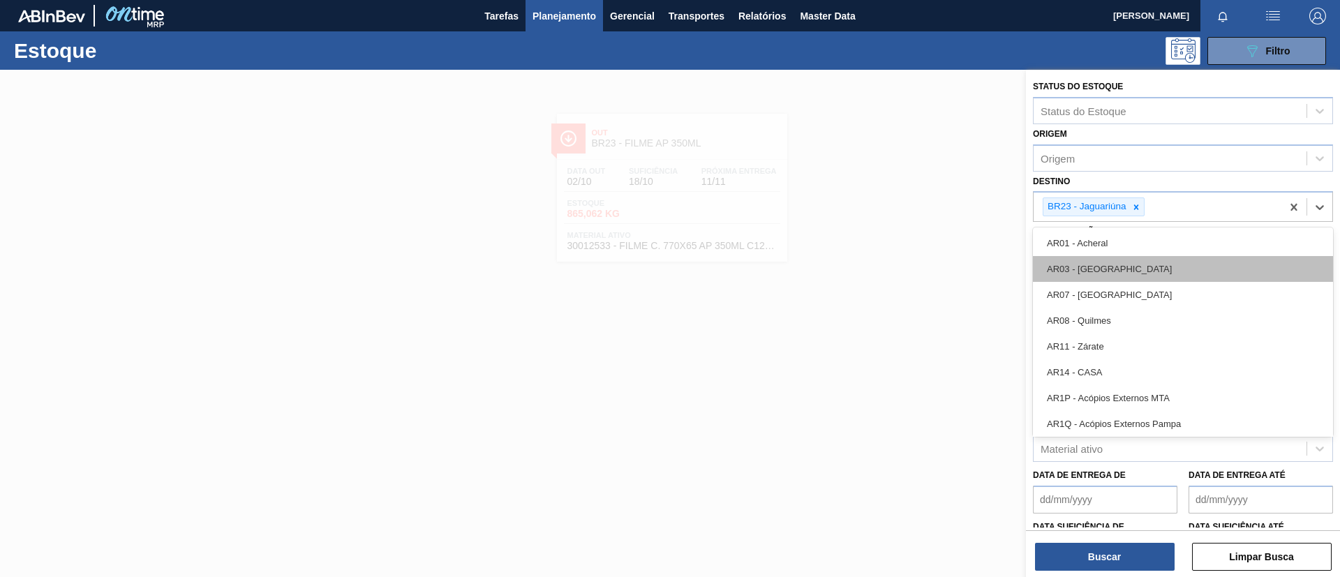
drag, startPoint x: 1140, startPoint y: 210, endPoint x: 1144, endPoint y: 260, distance: 50.4
click at [1140, 212] on div at bounding box center [1136, 206] width 15 height 17
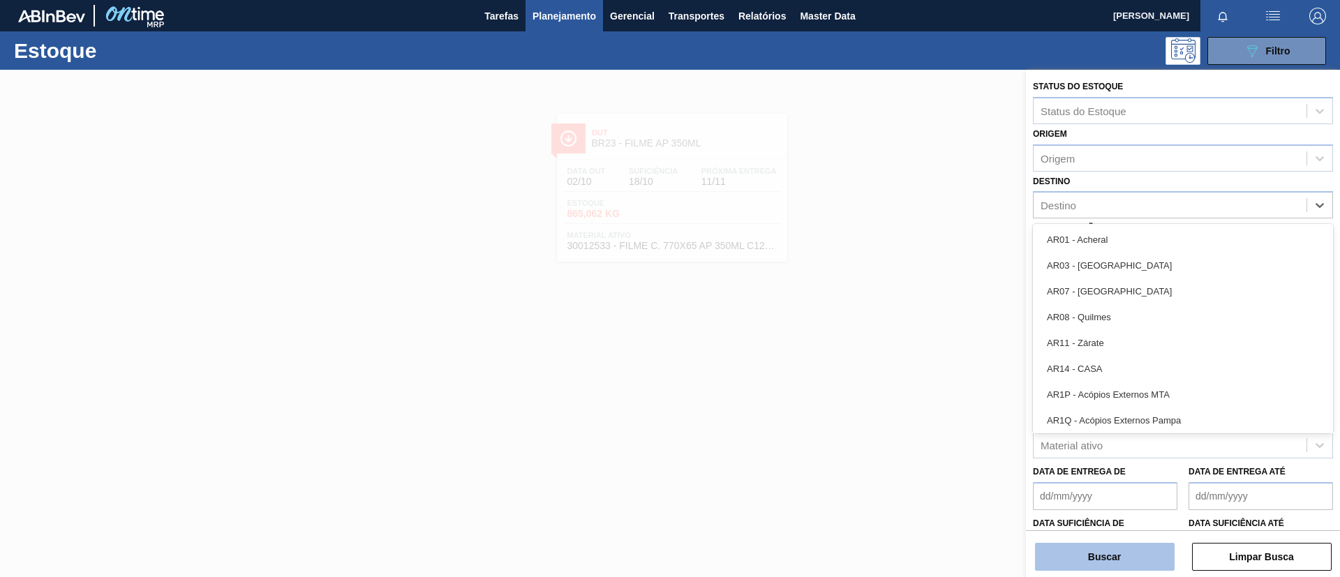
click at [1108, 553] on button "Buscar" at bounding box center [1105, 557] width 140 height 28
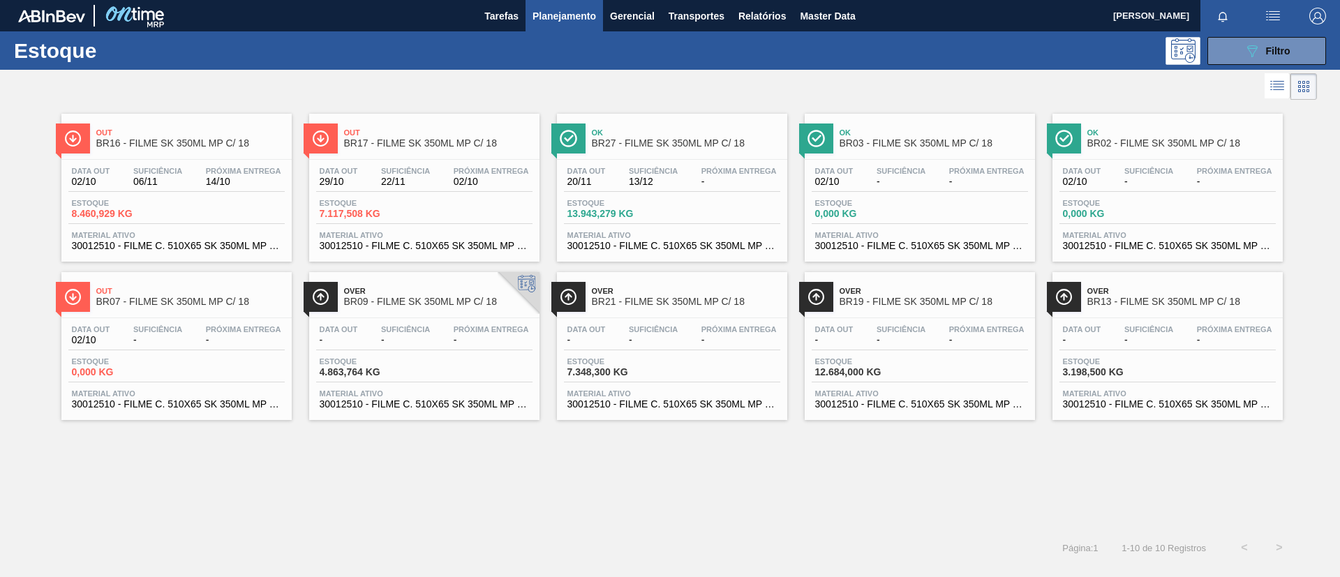
click at [1255, 68] on div "Estoque 089F7B8B-B2A5-4AFE-B5C0-19BA573D28AC Filtro" at bounding box center [670, 50] width 1340 height 38
click at [1256, 48] on icon "089F7B8B-B2A5-4AFE-B5C0-19BA573D28AC" at bounding box center [1252, 51] width 17 height 17
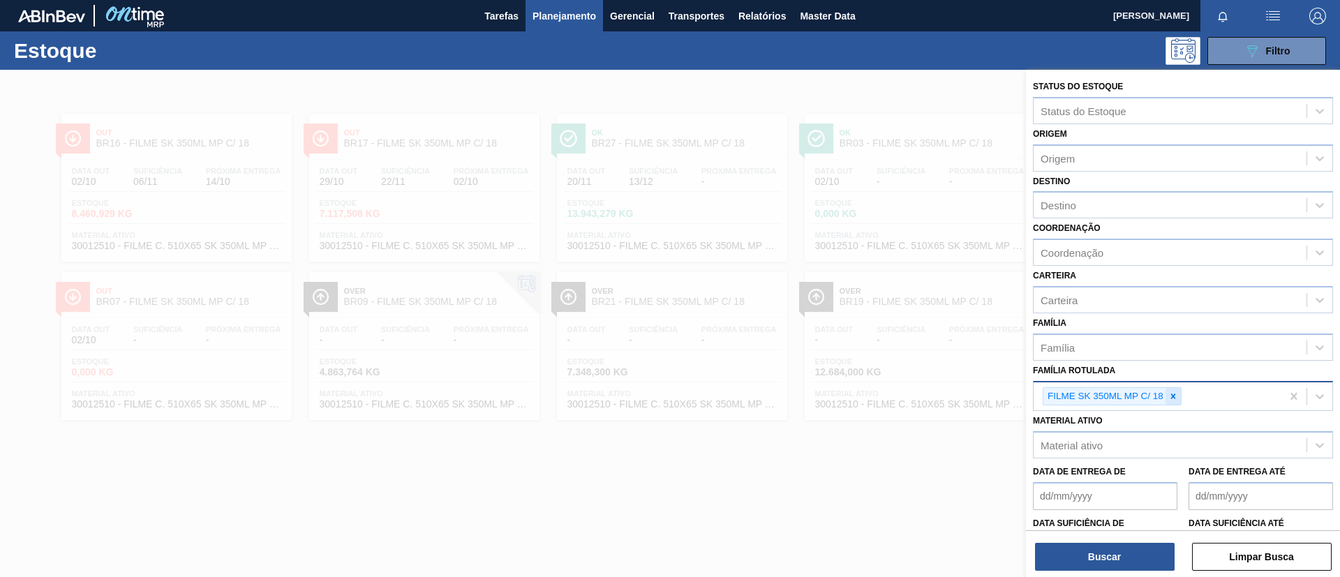
click at [1174, 390] on div at bounding box center [1173, 396] width 15 height 17
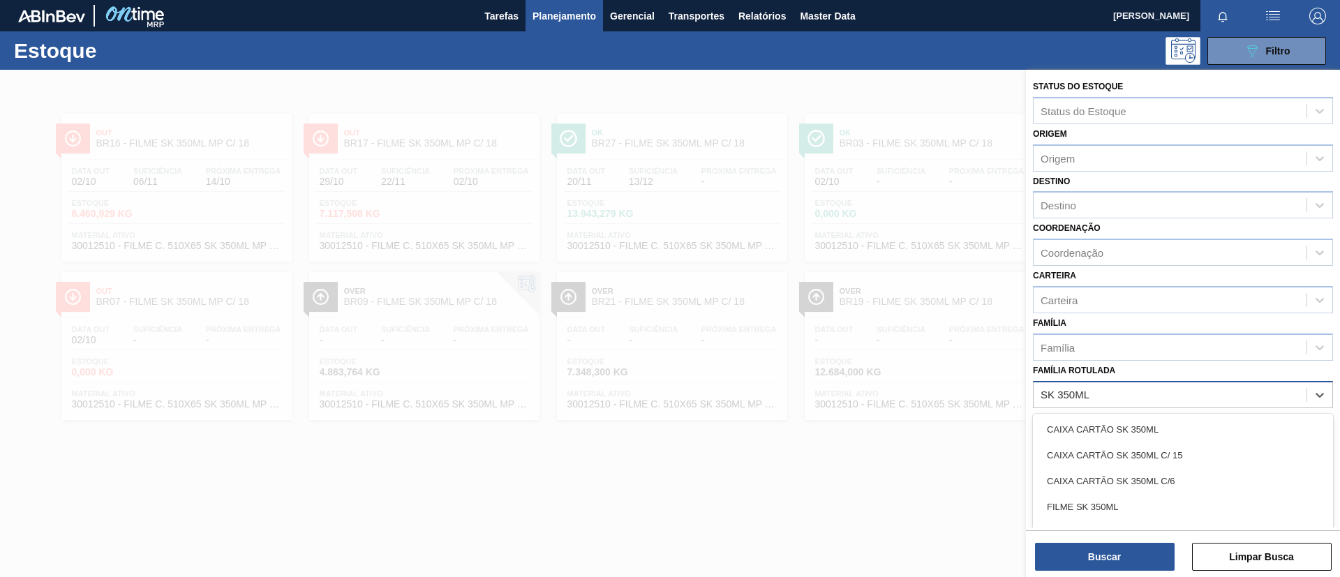
type Rotulada "SK 350ML MP"
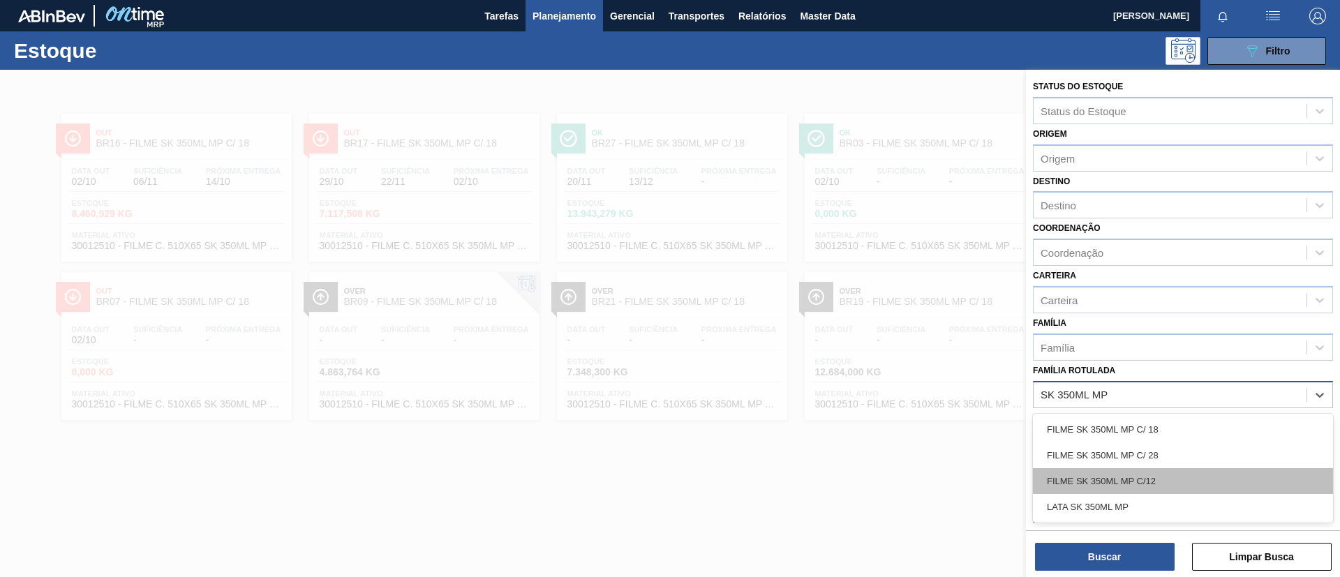
click at [1182, 477] on div "FILME SK 350ML MP C/12" at bounding box center [1183, 481] width 300 height 26
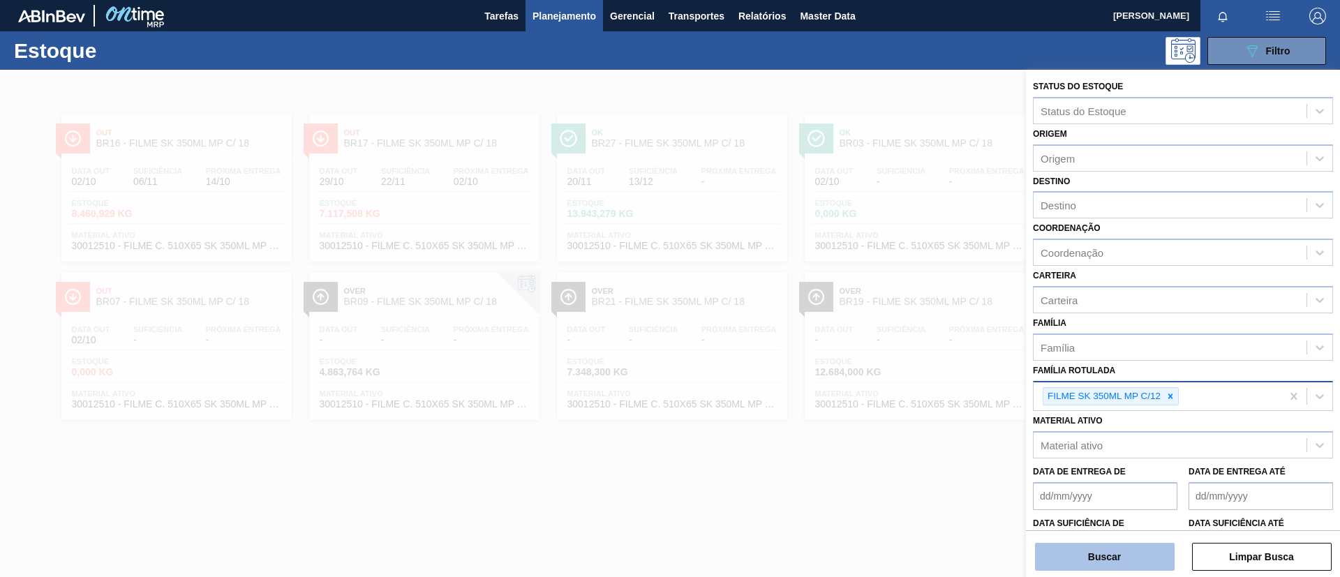
click at [1121, 547] on button "Buscar" at bounding box center [1105, 557] width 140 height 28
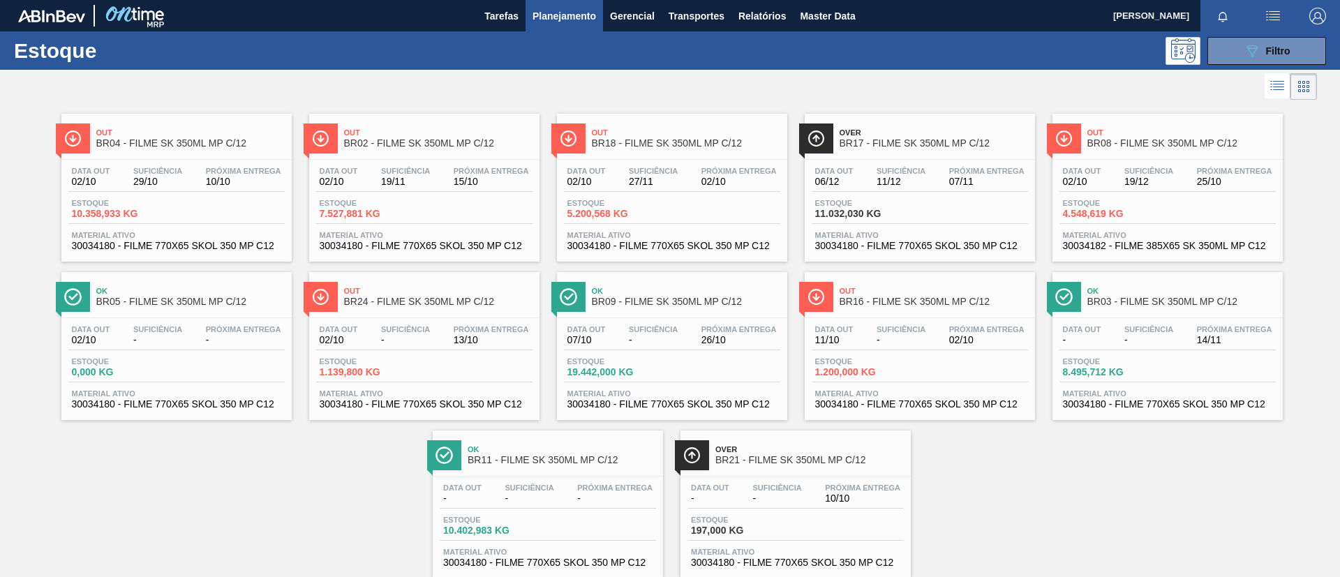
click at [194, 145] on span "BR04 - FILME SK 350ML MP C/12" at bounding box center [190, 143] width 188 height 10
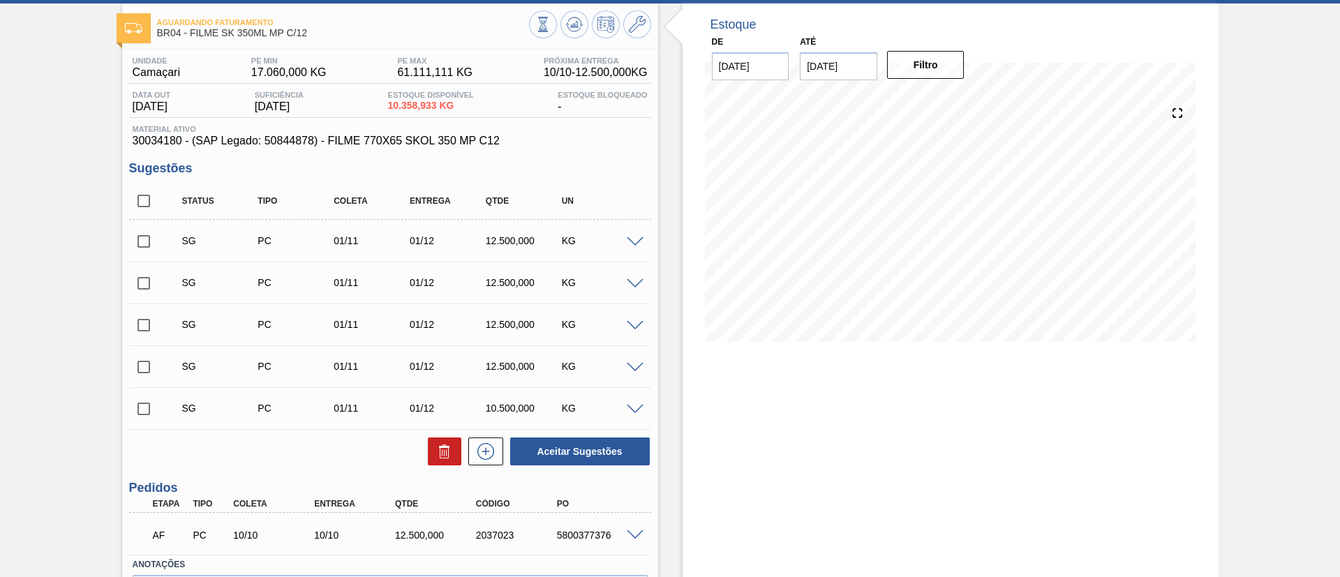
scroll to position [158, 0]
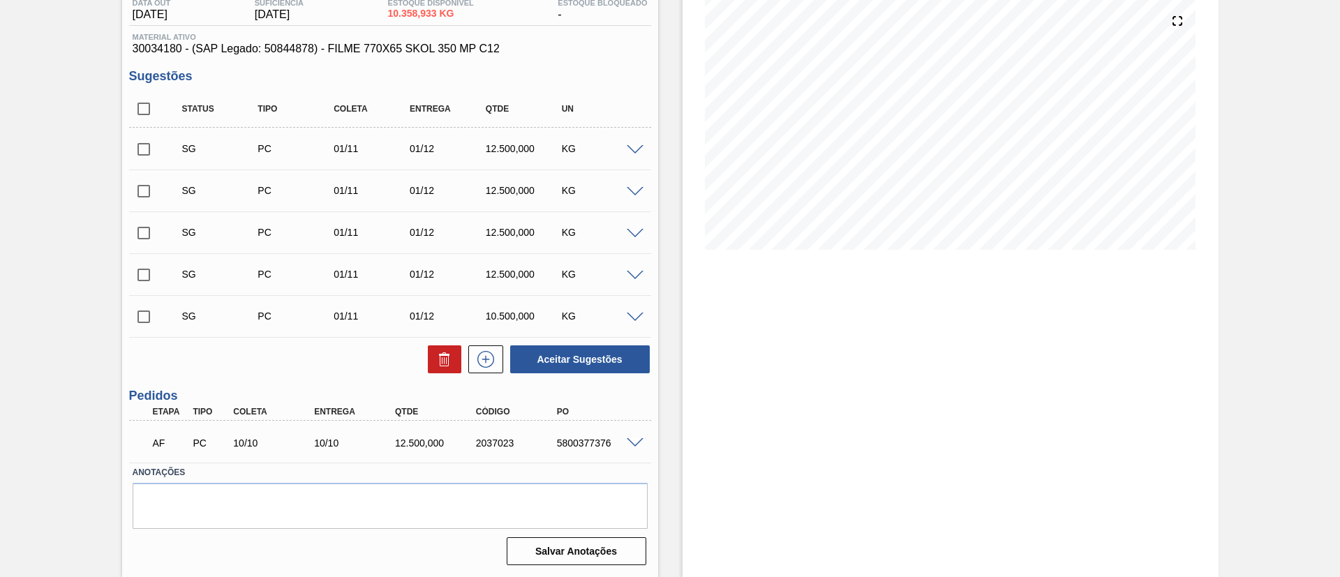
click at [633, 442] on span at bounding box center [635, 443] width 17 height 10
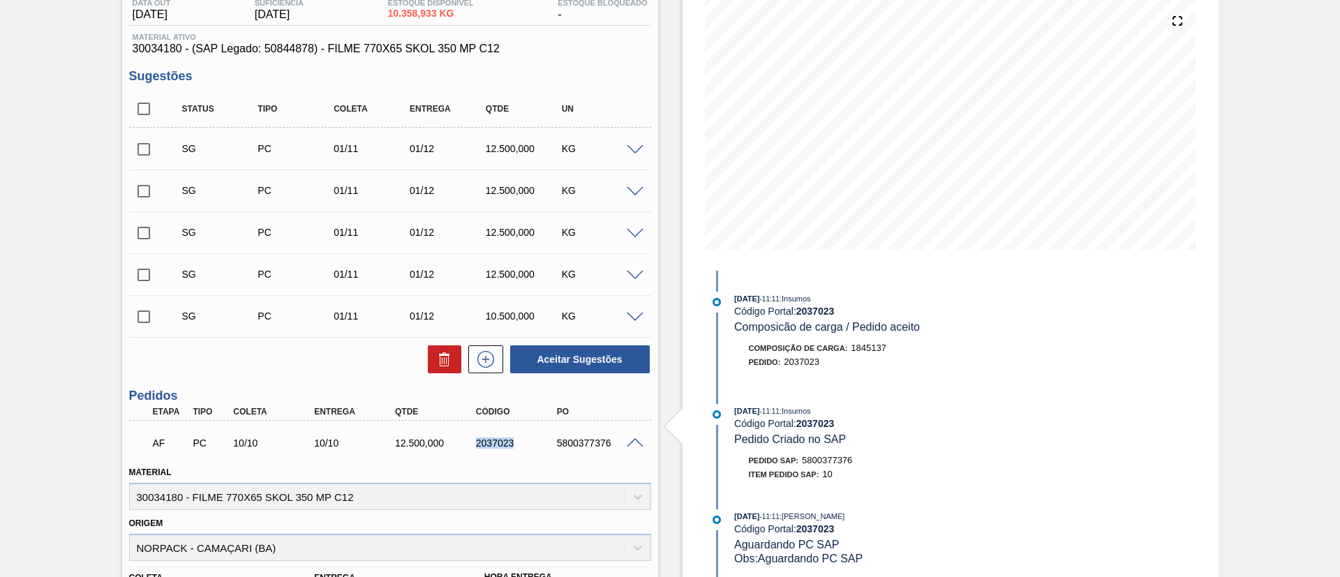
drag, startPoint x: 518, startPoint y: 450, endPoint x: 539, endPoint y: 450, distance: 20.9
click at [539, 450] on div "AF PC 10/10 10/10 12.500,000 2037023 5800377376" at bounding box center [386, 442] width 485 height 28
copy div "2037023"
click at [507, 458] on div "AF PC 10/10 10/10 12.500,000 2037023 5800377376" at bounding box center [390, 441] width 522 height 35
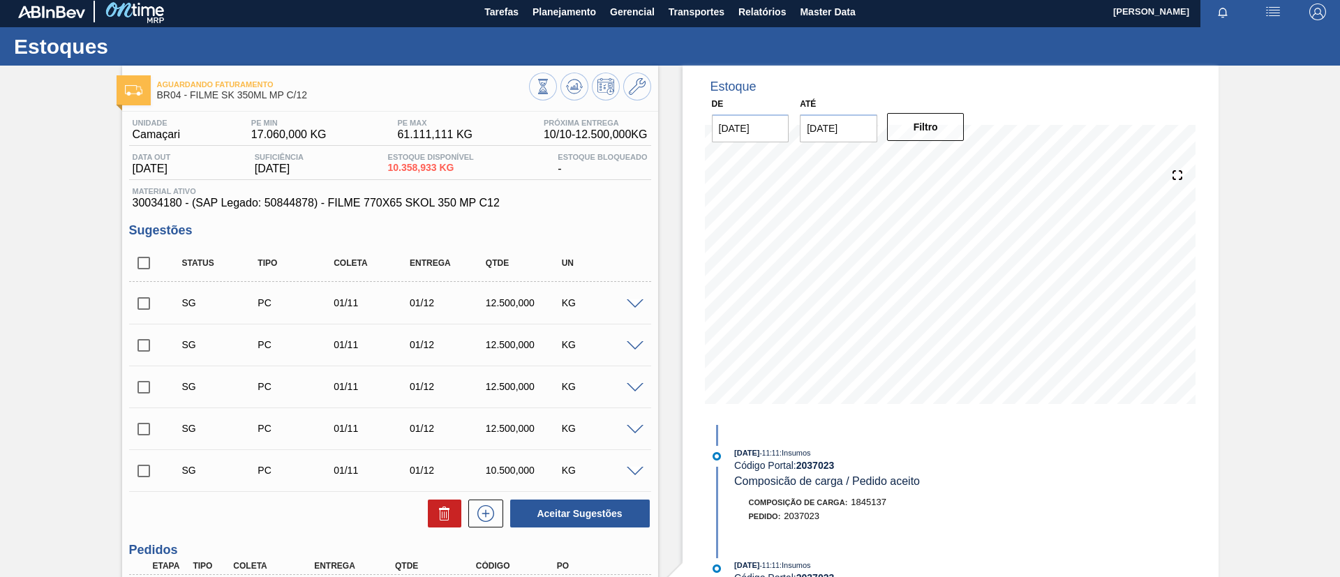
scroll to position [0, 0]
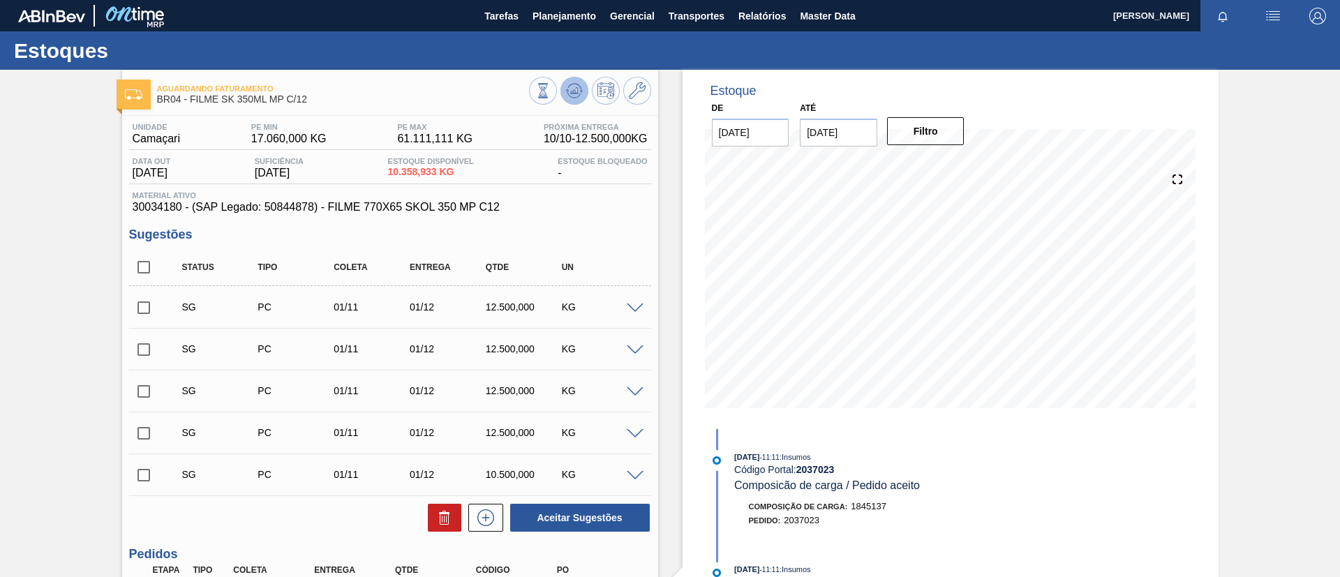
click at [572, 98] on icon at bounding box center [574, 90] width 17 height 17
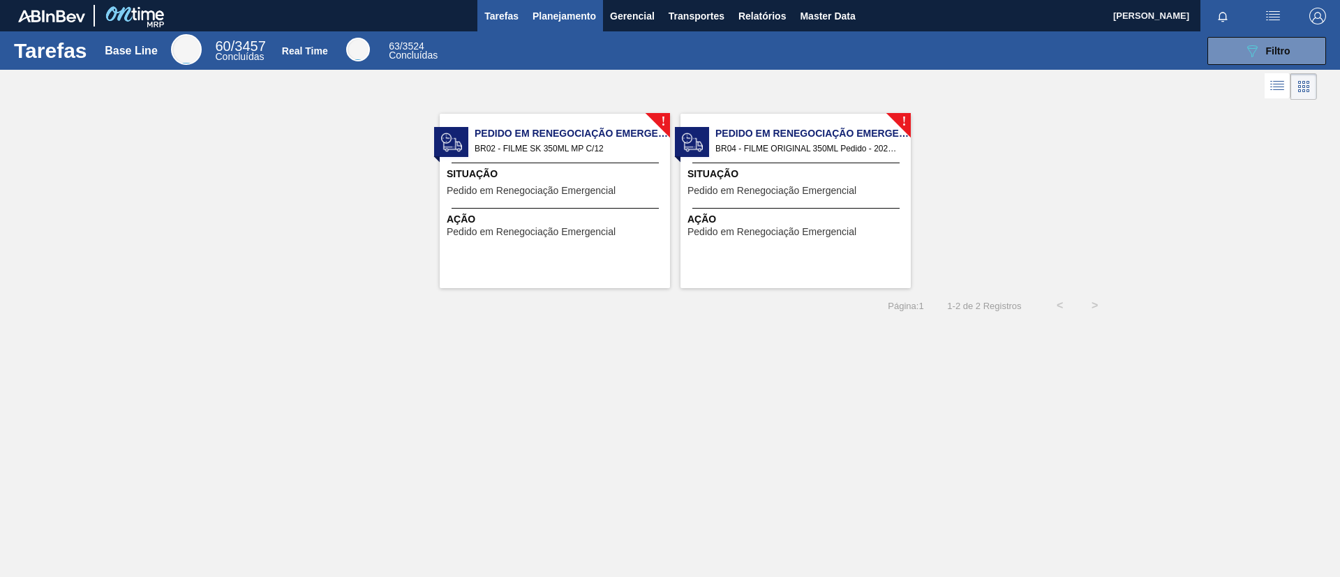
click at [556, 22] on span "Planejamento" at bounding box center [565, 16] width 64 height 17
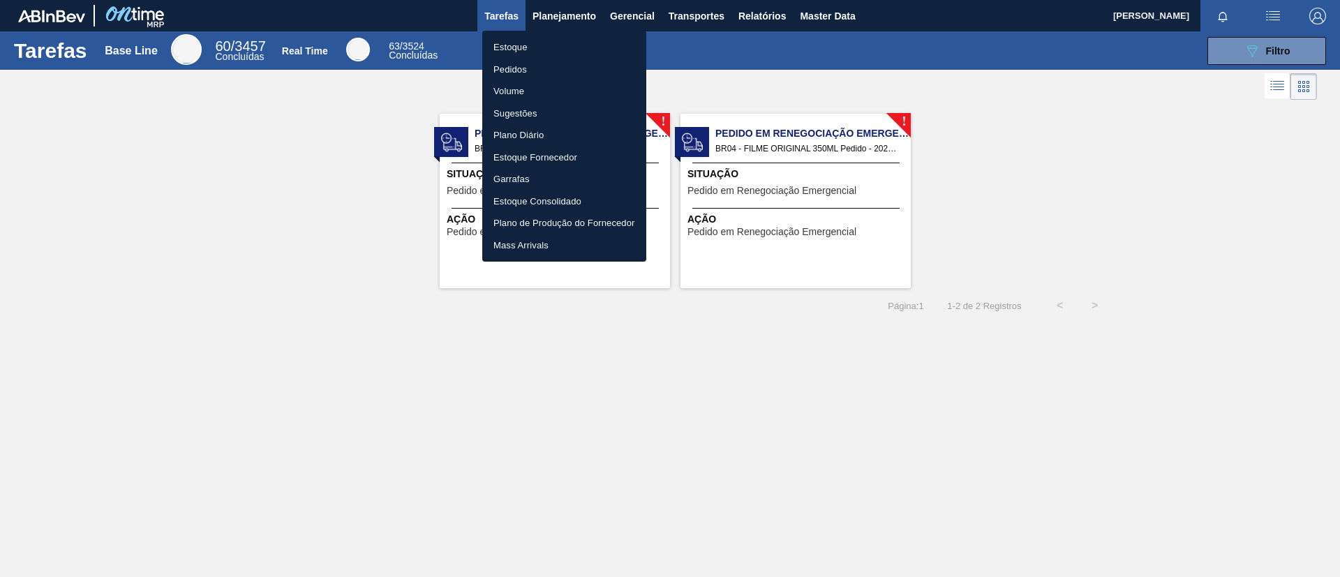
click at [549, 36] on li "Estoque" at bounding box center [564, 47] width 164 height 22
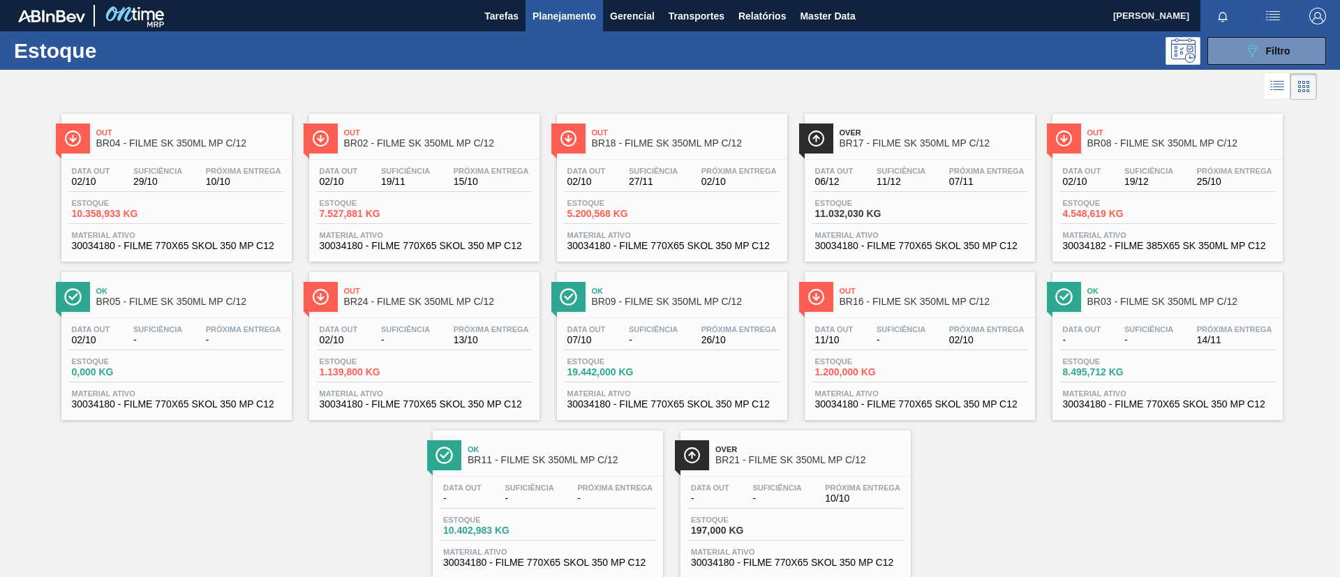
click at [511, 74] on div at bounding box center [658, 87] width 1317 height 34
click at [1270, 43] on div "089F7B8B-B2A5-4AFE-B5C0-19BA573D28AC Filtro" at bounding box center [1267, 51] width 47 height 17
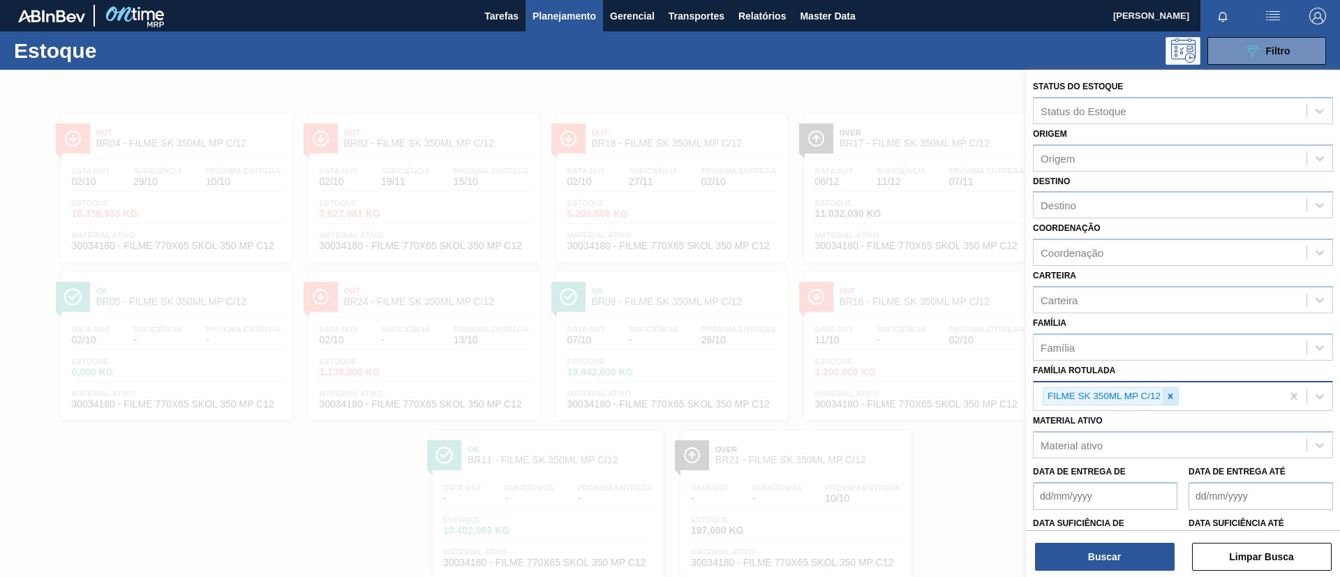
click at [1163, 403] on div at bounding box center [1170, 396] width 15 height 17
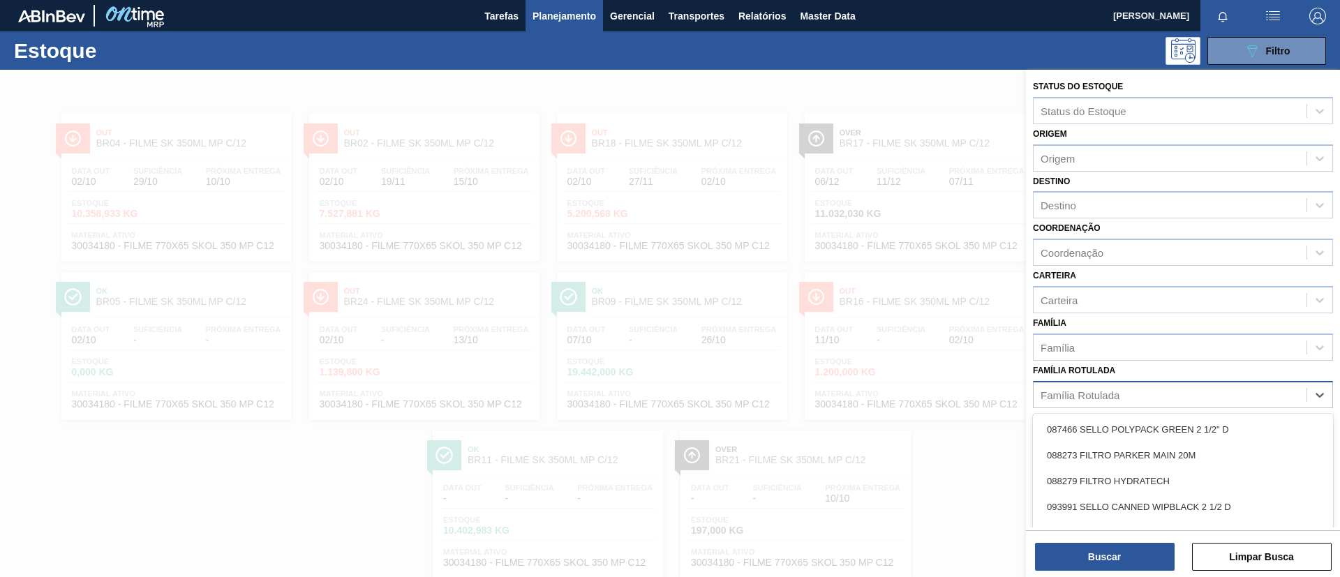
click at [1164, 400] on div "Família Rotulada" at bounding box center [1170, 395] width 273 height 20
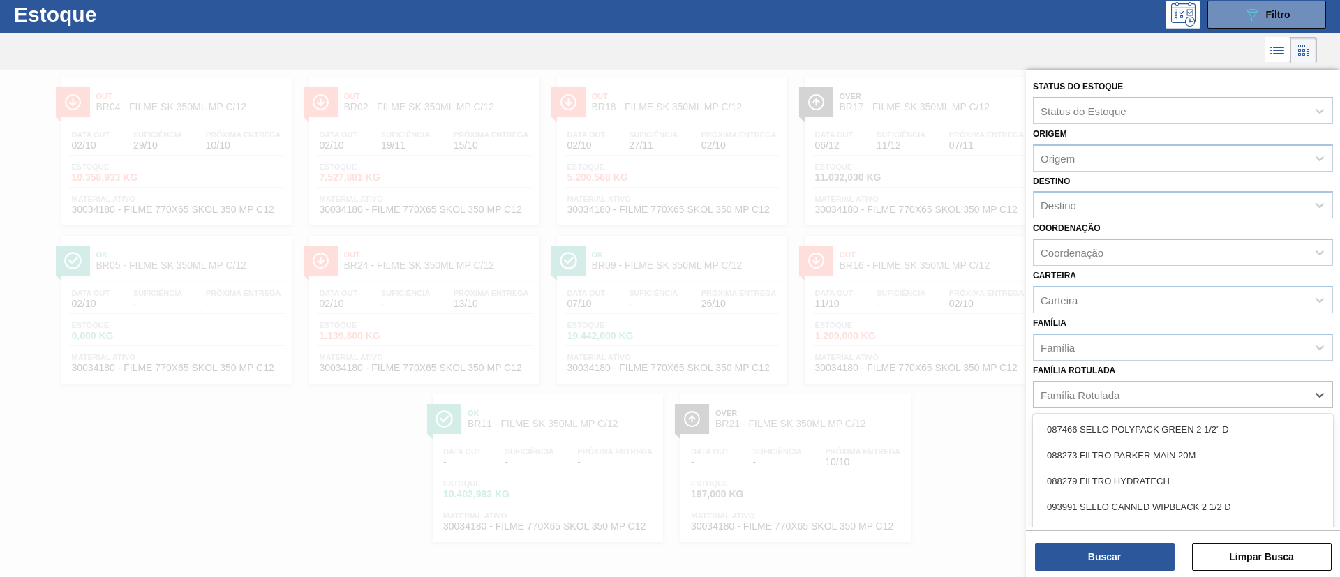
click at [1169, 369] on div "Família Rotulada option FILME SK 350ML MP C/12, deselected. option 087466 SELLO…" at bounding box center [1183, 384] width 300 height 47
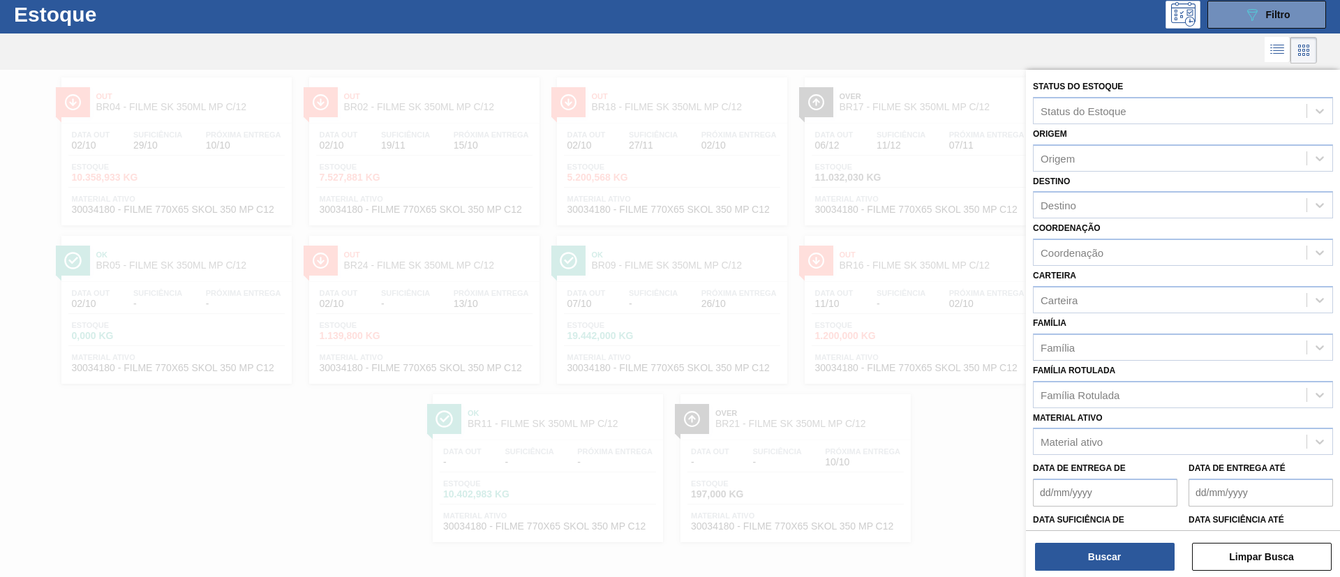
click at [765, 104] on div at bounding box center [670, 358] width 1340 height 577
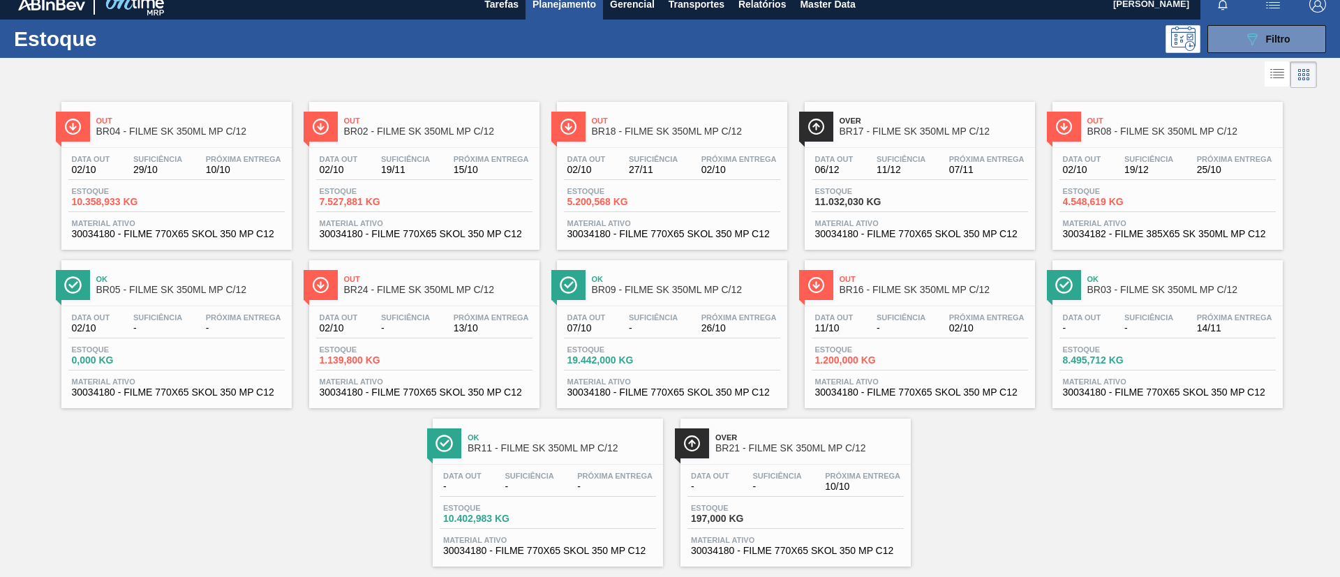
scroll to position [0, 0]
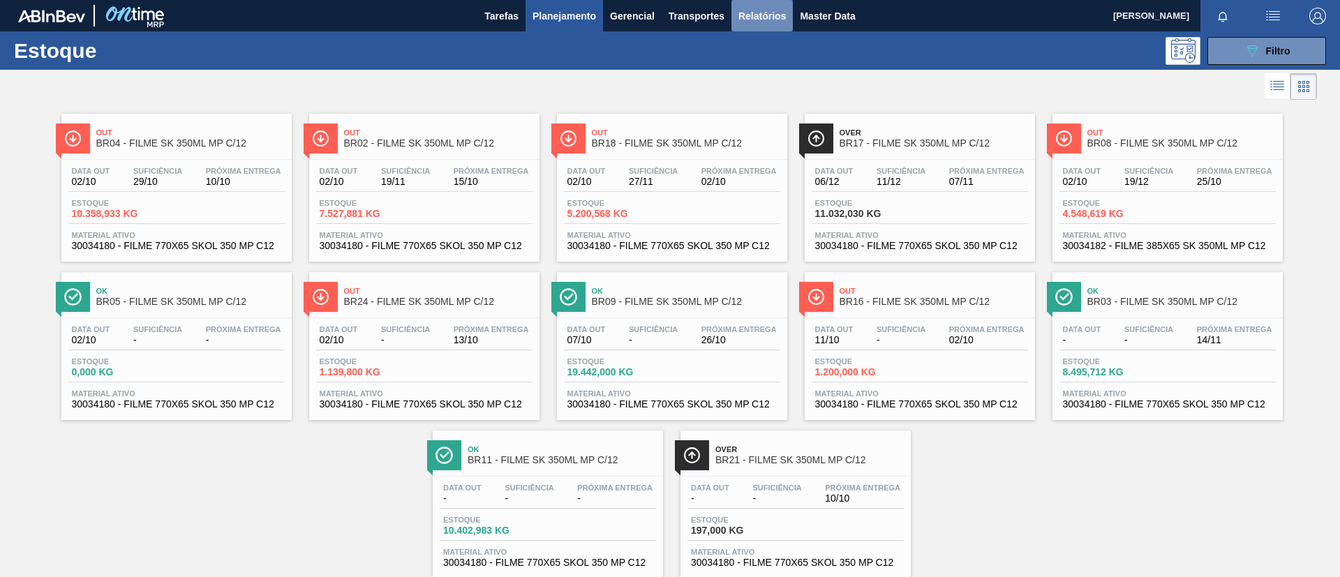
click at [753, 23] on span "Relatórios" at bounding box center [761, 16] width 47 height 17
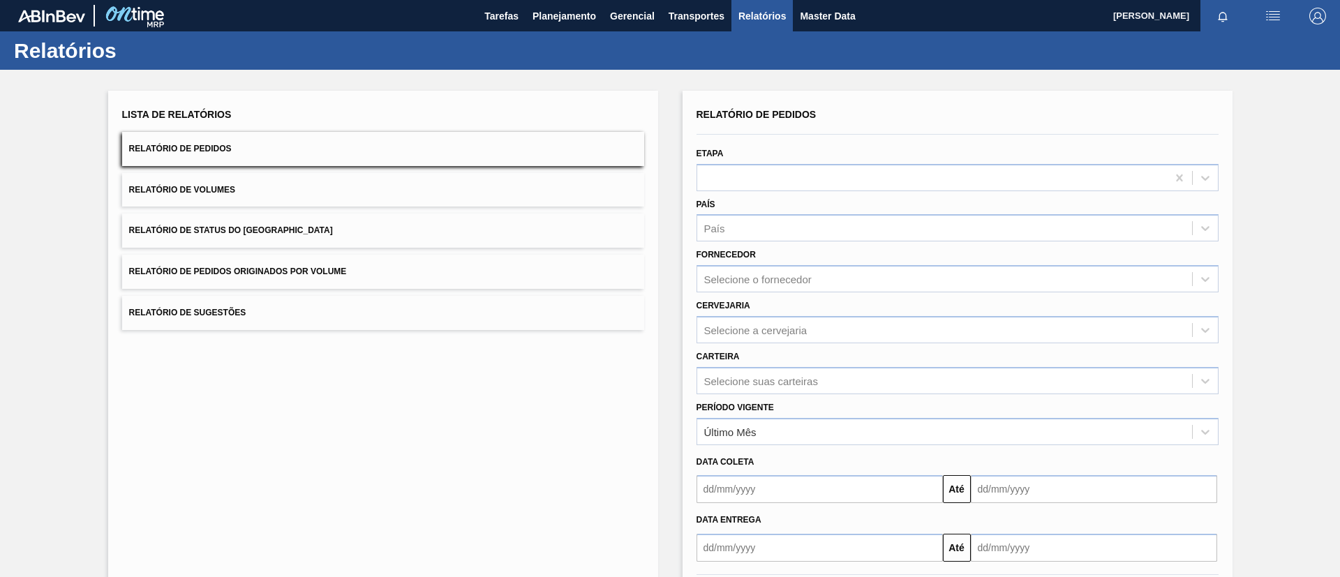
click at [789, 415] on div "Período Vigente Último Mês" at bounding box center [958, 421] width 522 height 47
click at [796, 424] on div "Último Mês" at bounding box center [944, 432] width 495 height 20
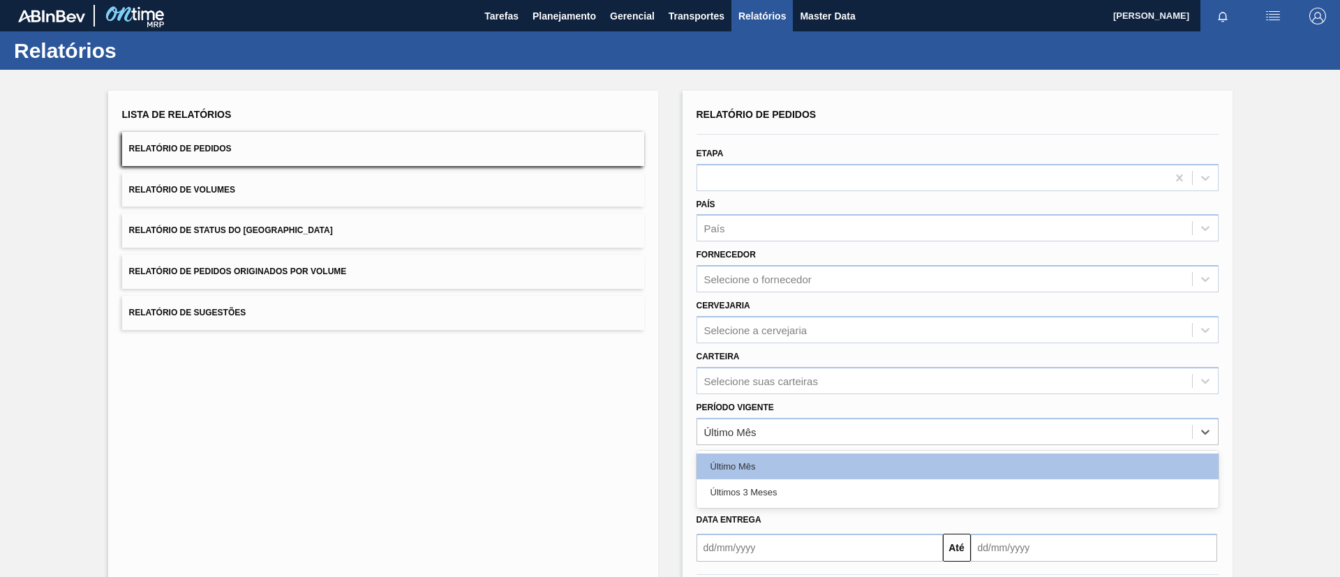
drag, startPoint x: 718, startPoint y: 489, endPoint x: 731, endPoint y: 417, distance: 73.9
click at [718, 488] on div "Últimos 3 Meses" at bounding box center [958, 492] width 522 height 26
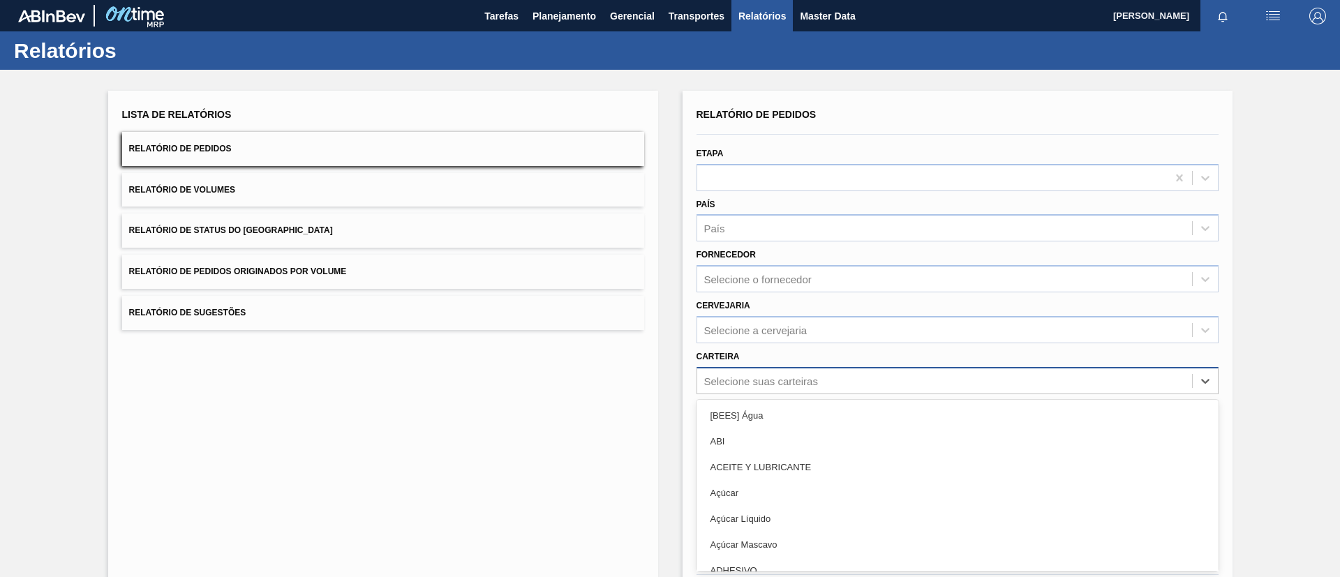
click at [757, 387] on div "option [BEES] Água focused, 1 of 101. 101 results available. Use Up and Down to…" at bounding box center [958, 380] width 522 height 27
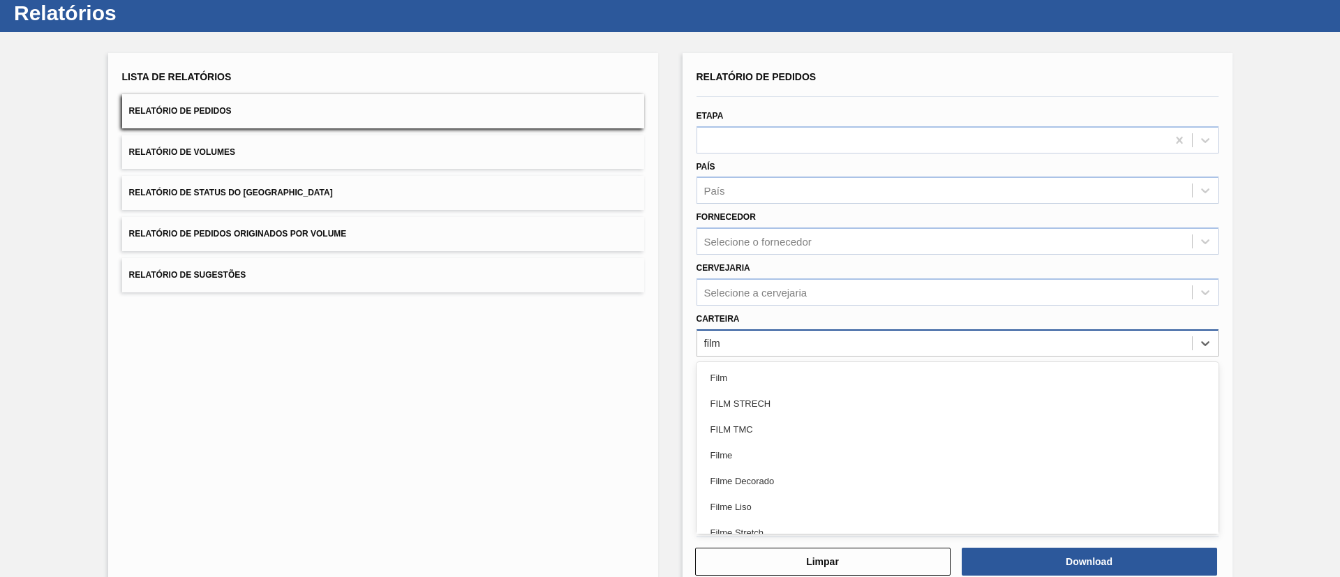
type input "filme"
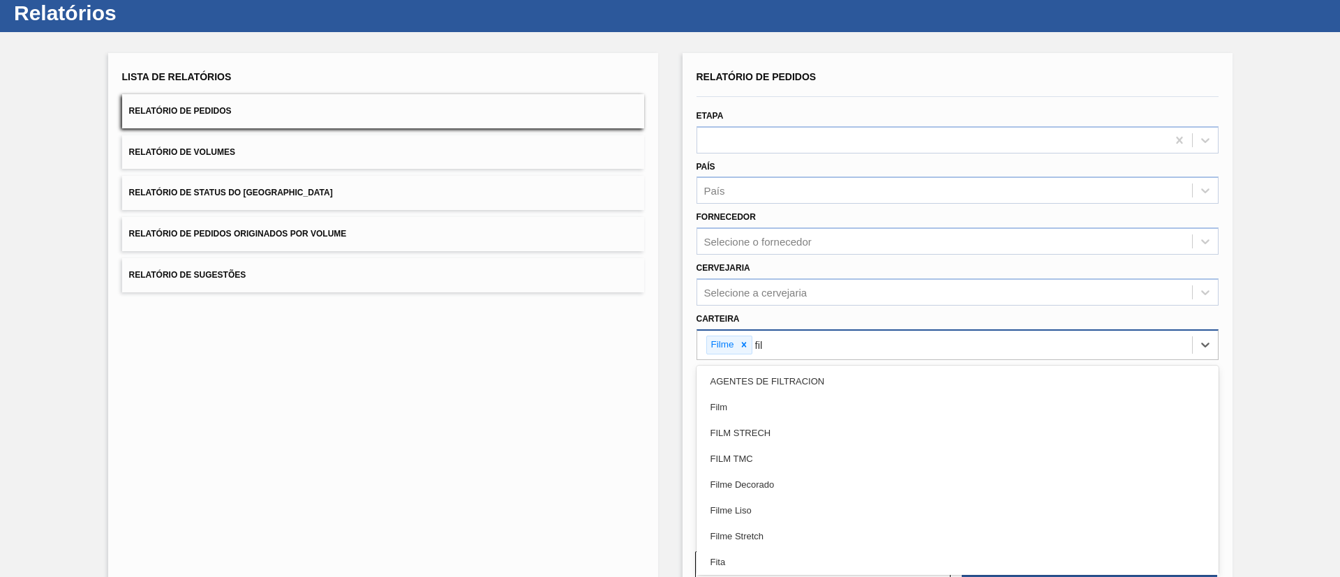
type input "filme"
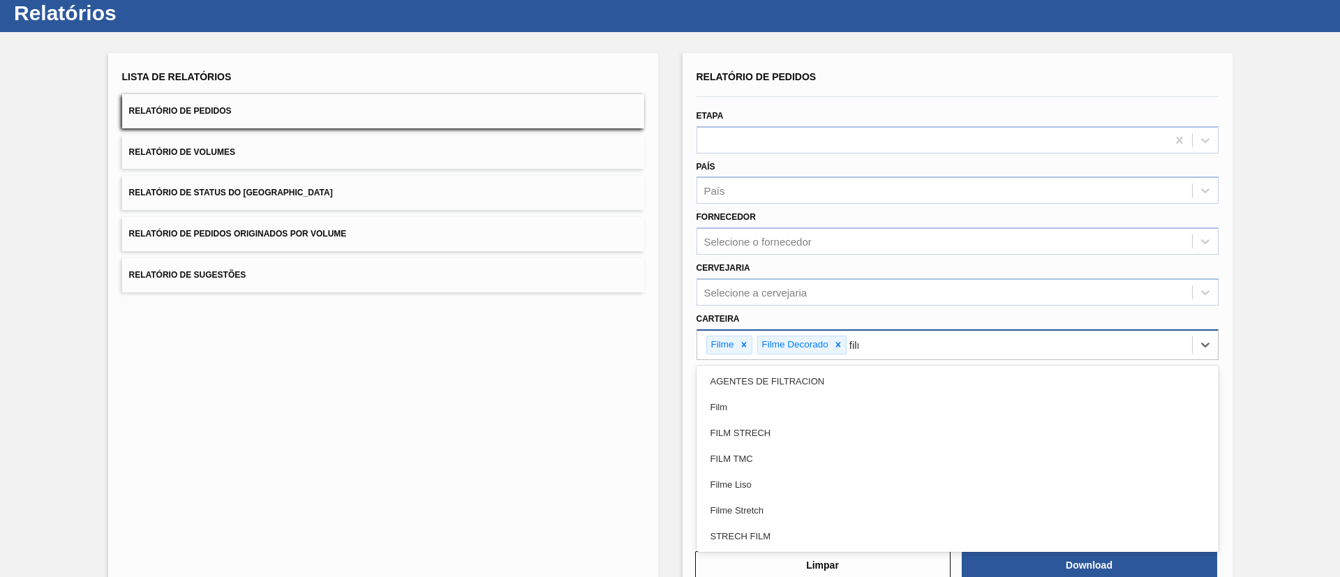
type input "filme"
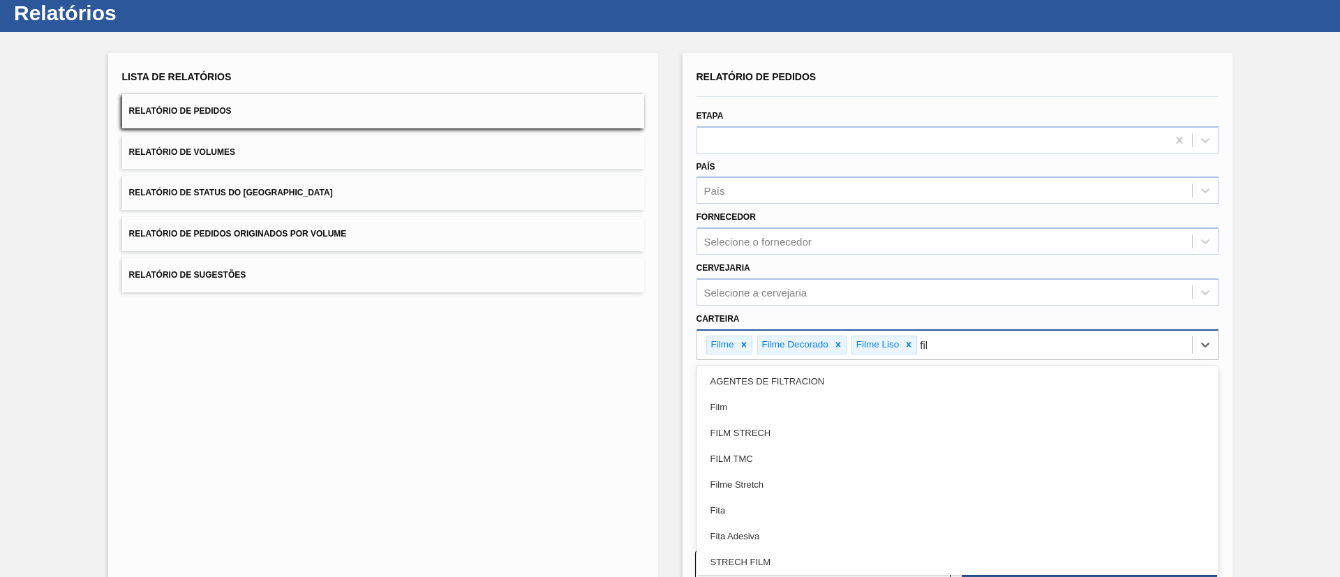
type input "filme"
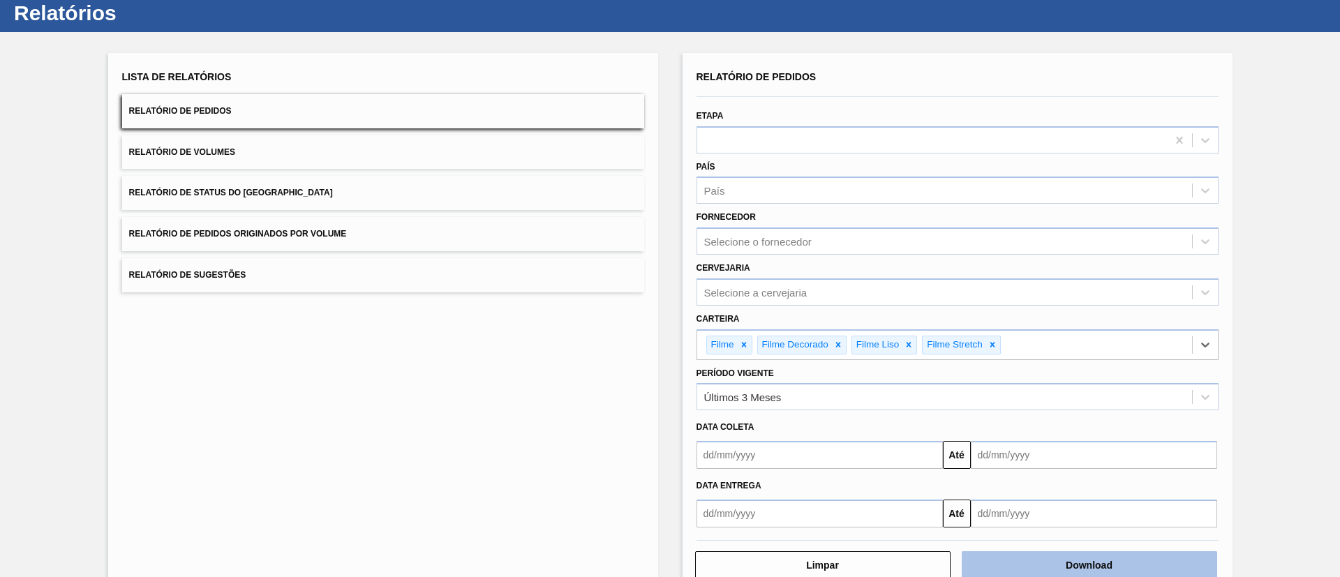
click at [1040, 572] on button "Download" at bounding box center [1089, 565] width 255 height 28
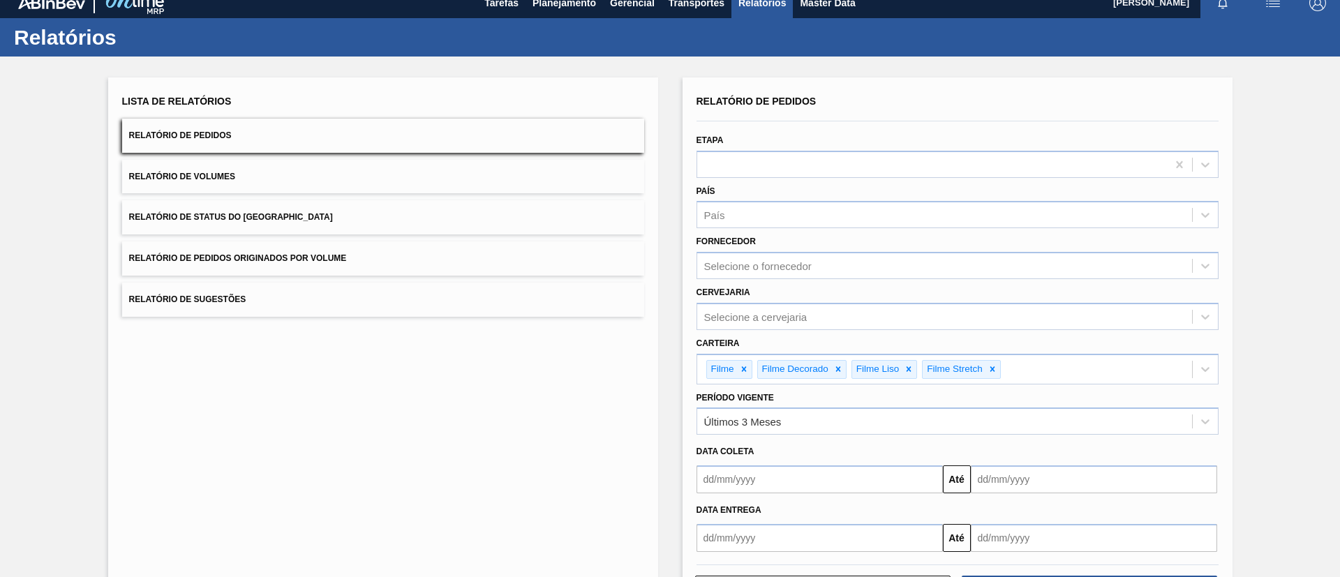
scroll to position [0, 0]
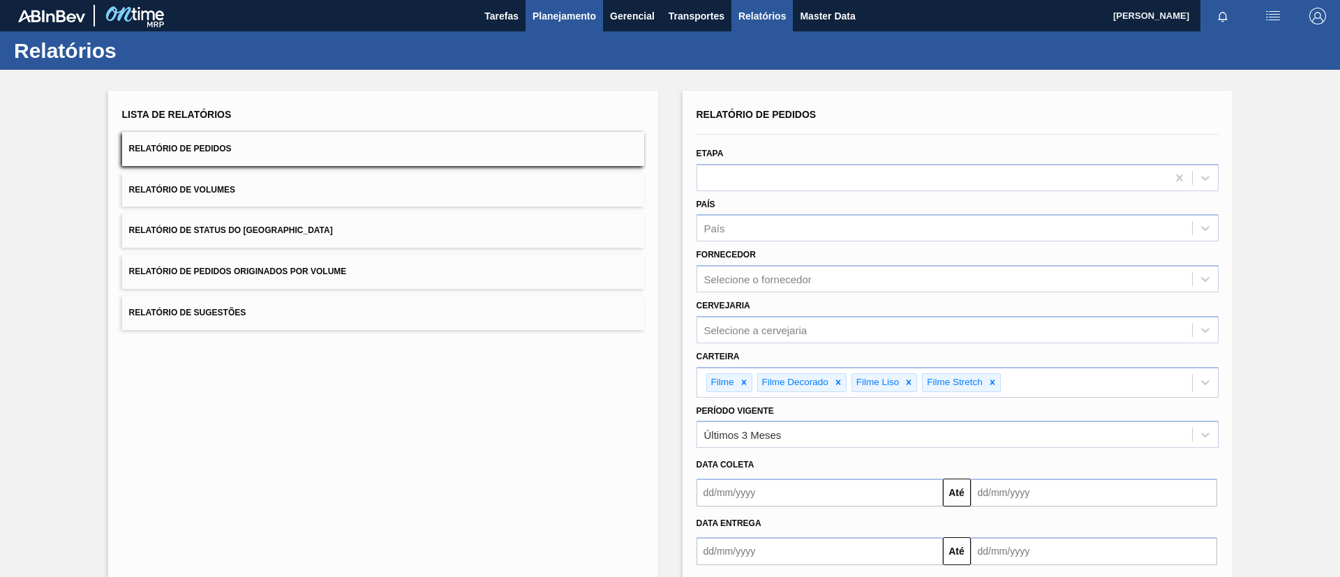
click at [567, 16] on span "Planejamento" at bounding box center [565, 16] width 64 height 17
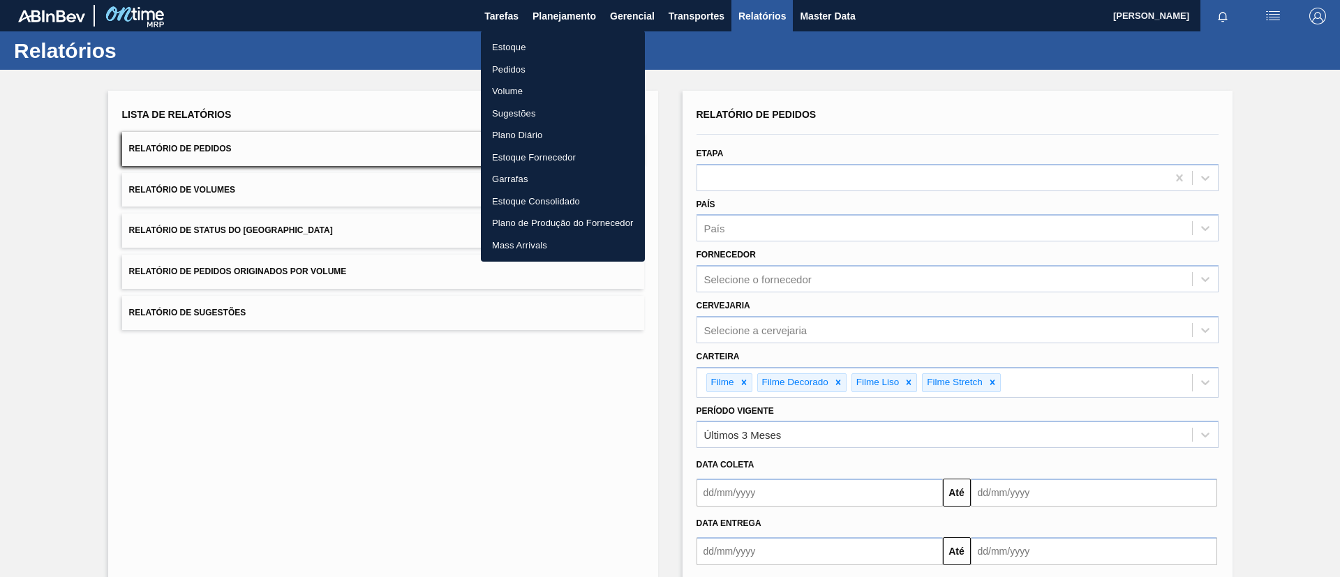
drag, startPoint x: 575, startPoint y: 31, endPoint x: 579, endPoint y: 48, distance: 17.1
click at [575, 32] on ul "Estoque Pedidos Volume Sugestões Plano Diário Estoque Fornecedor Garrafas Estoq…" at bounding box center [563, 146] width 164 height 231
click at [579, 48] on li "Estoque" at bounding box center [563, 47] width 164 height 22
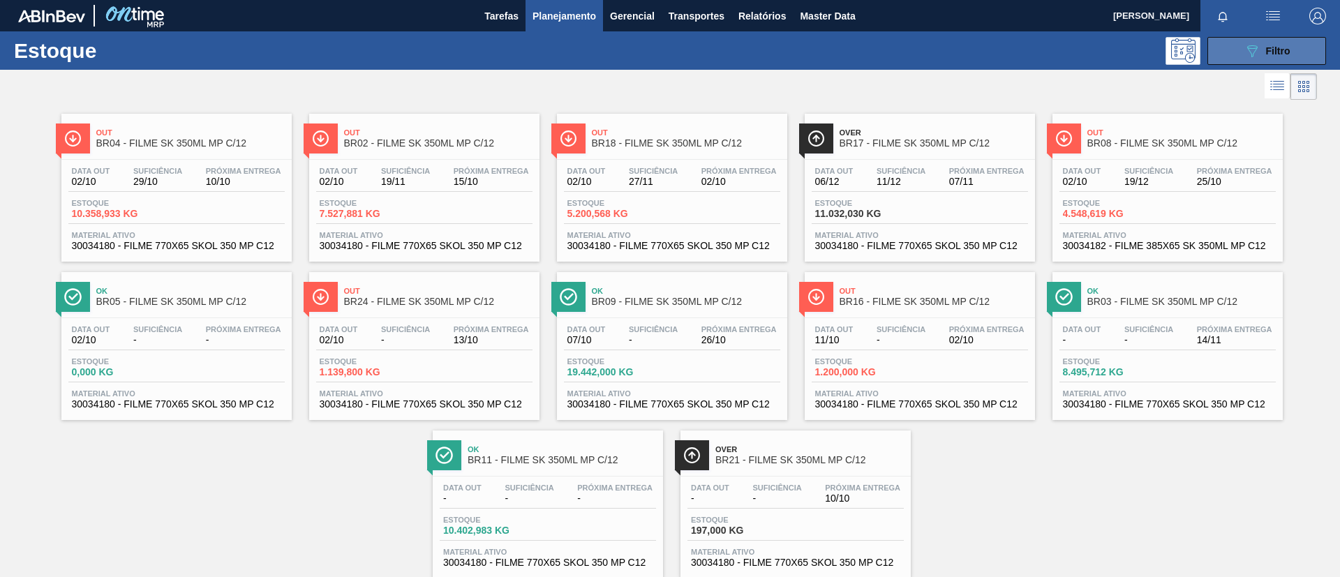
click at [1290, 40] on button "089F7B8B-B2A5-4AFE-B5C0-19BA573D28AC Filtro" at bounding box center [1266, 51] width 119 height 28
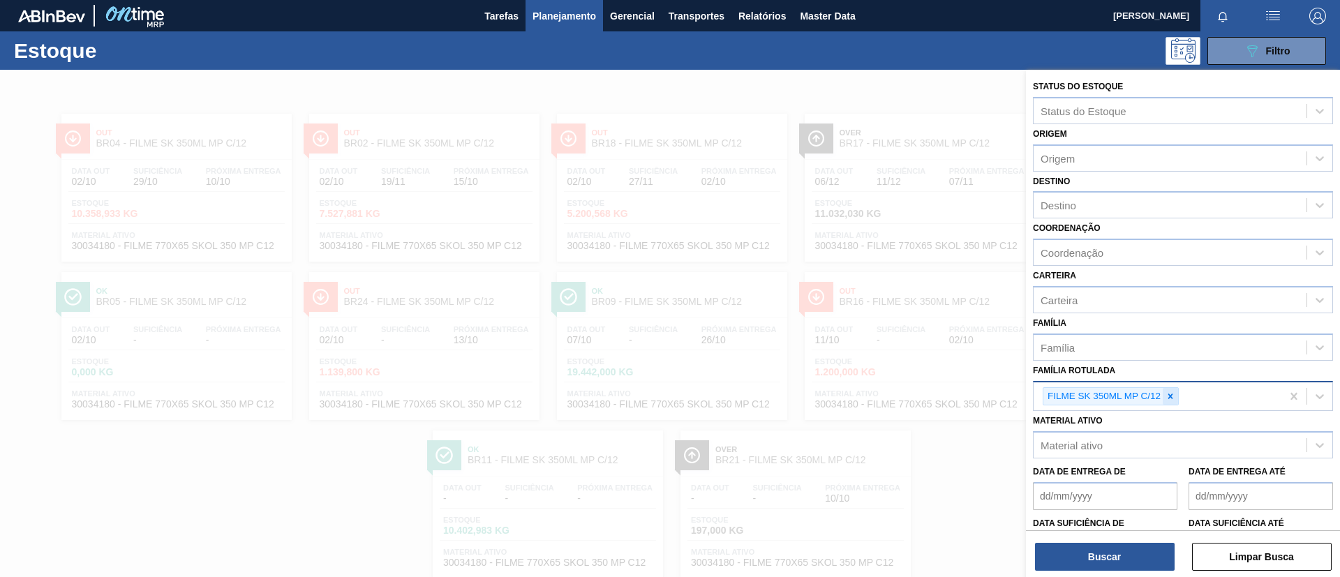
scroll to position [36, 0]
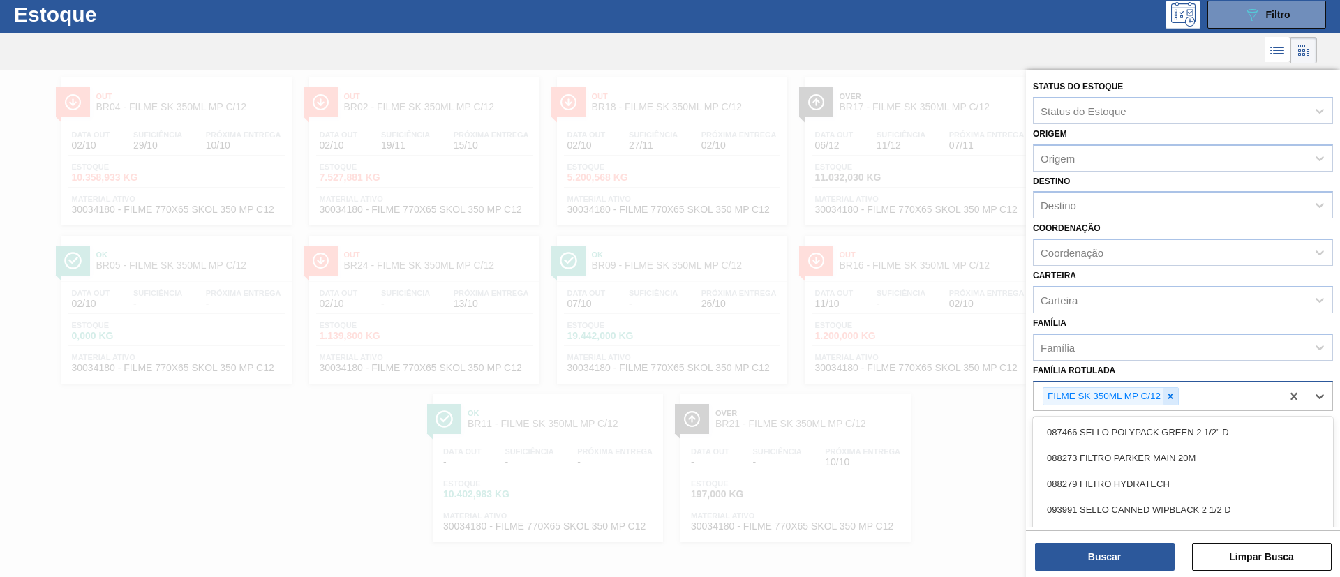
click at [1172, 396] on div "FILME SK 350ML MP C/12" at bounding box center [1111, 396] width 136 height 19
click at [1172, 396] on icon at bounding box center [1171, 397] width 10 height 10
type Rotulada "ORIGINAL 350ML MP"
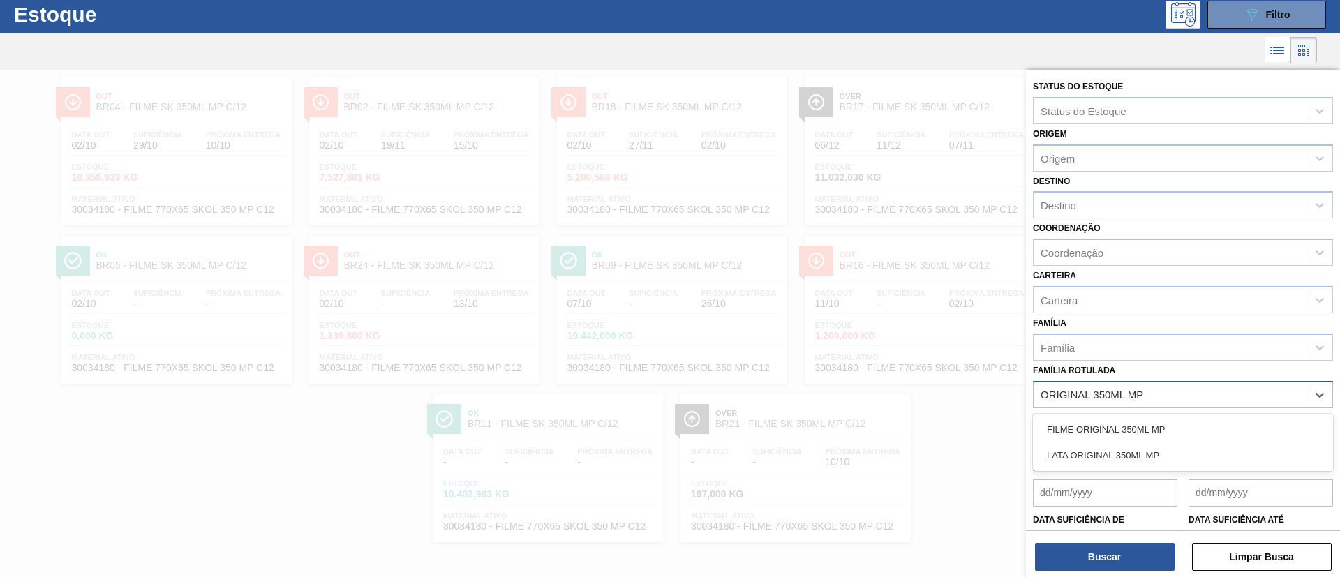
click at [1179, 415] on div "FILME ORIGINAL 350ML MP LATA ORIGINAL 350ML MP" at bounding box center [1183, 442] width 300 height 57
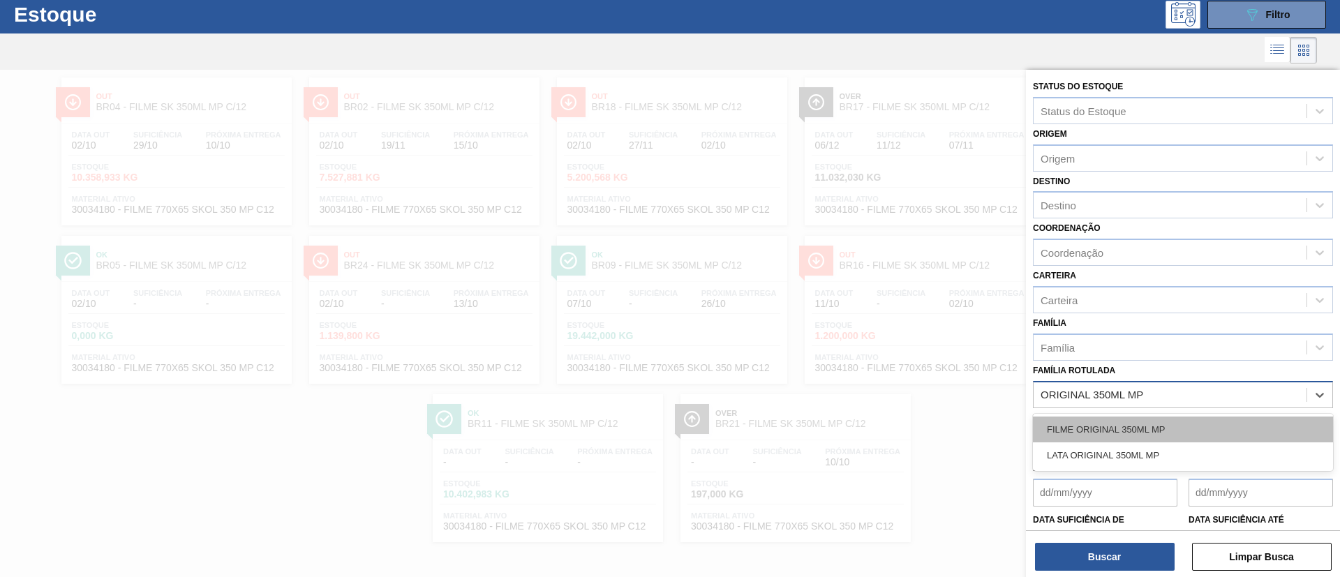
click at [1184, 419] on div "FILME ORIGINAL 350ML MP" at bounding box center [1183, 430] width 300 height 26
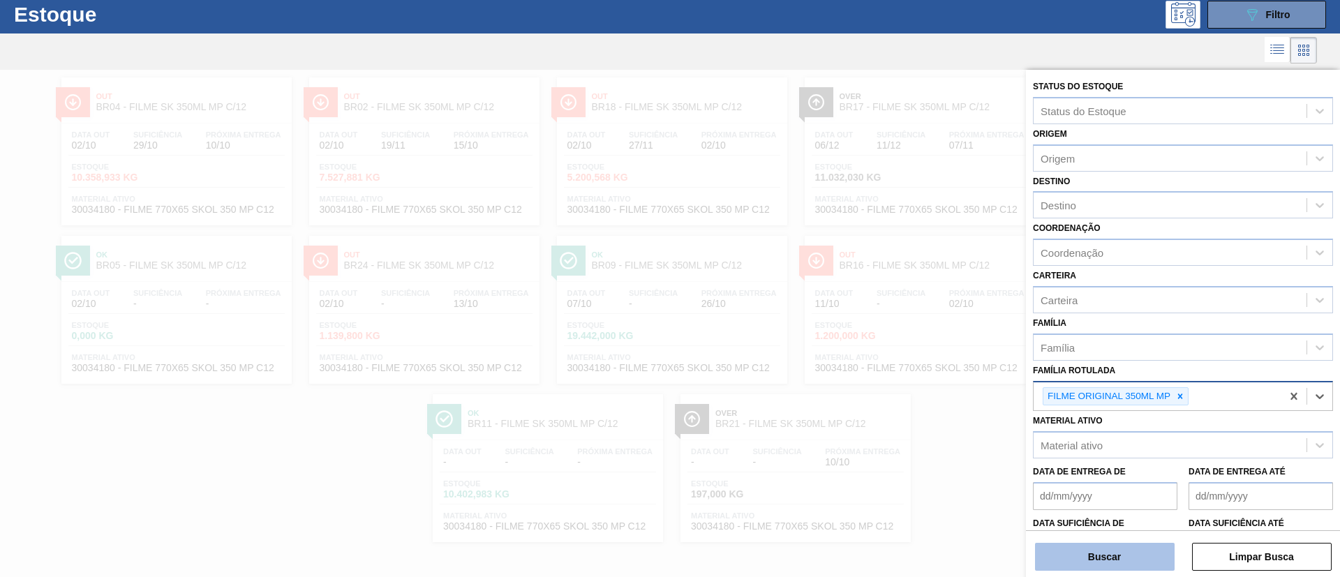
click at [1145, 547] on button "Buscar" at bounding box center [1105, 557] width 140 height 28
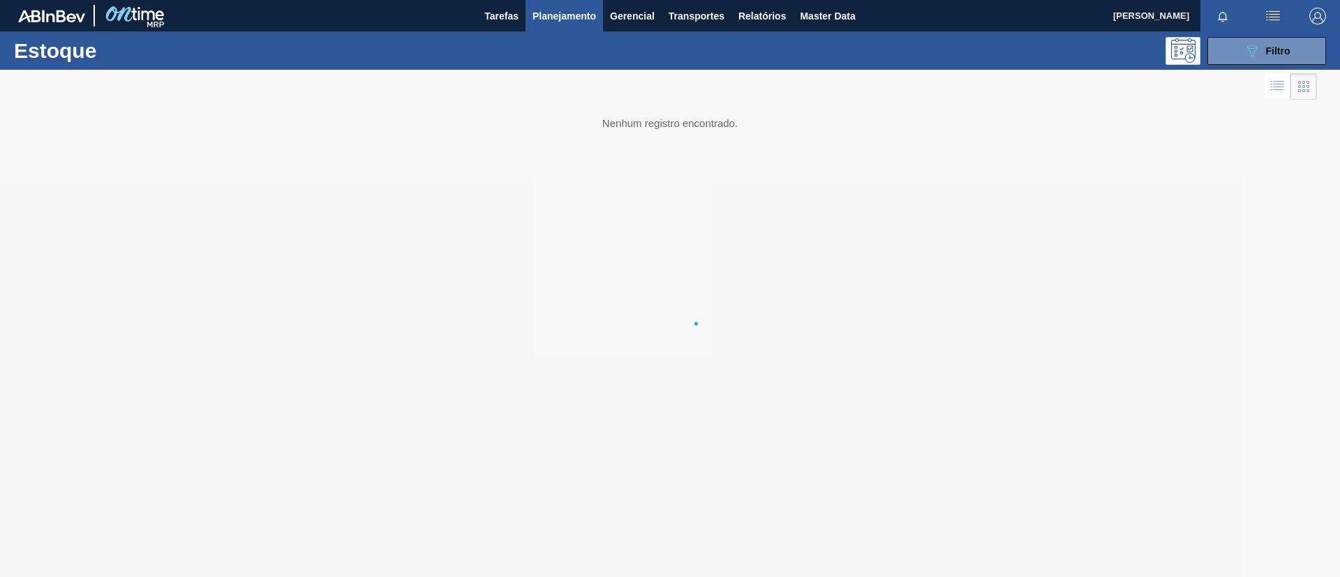
scroll to position [0, 0]
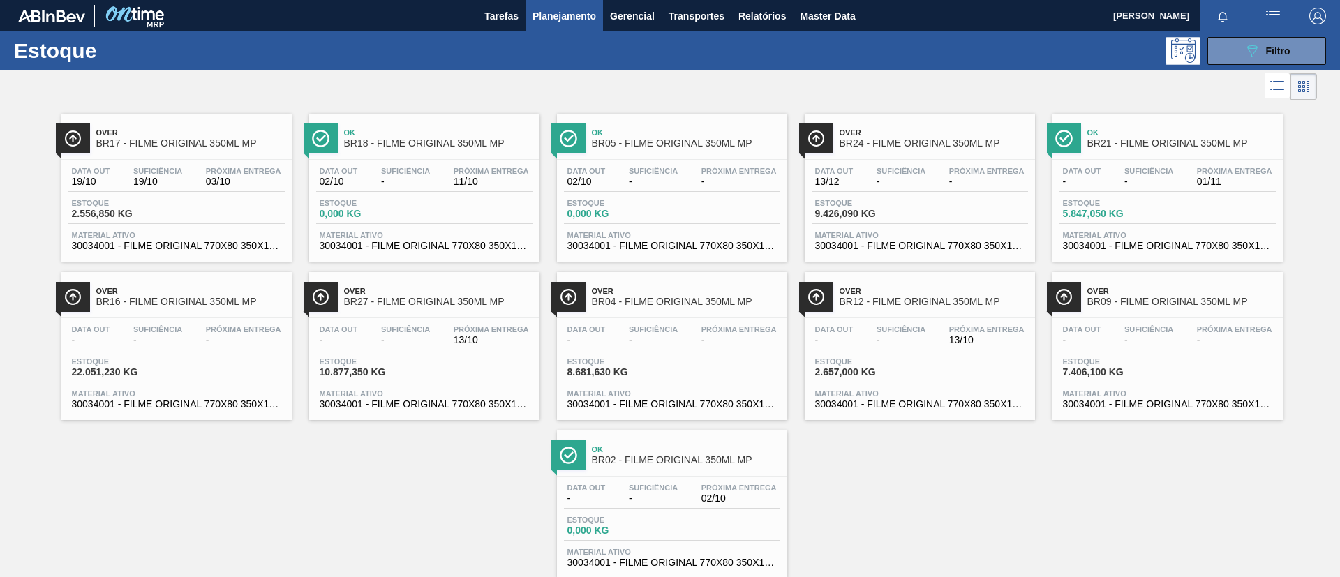
click at [255, 168] on span "Próxima Entrega" at bounding box center [243, 171] width 75 height 8
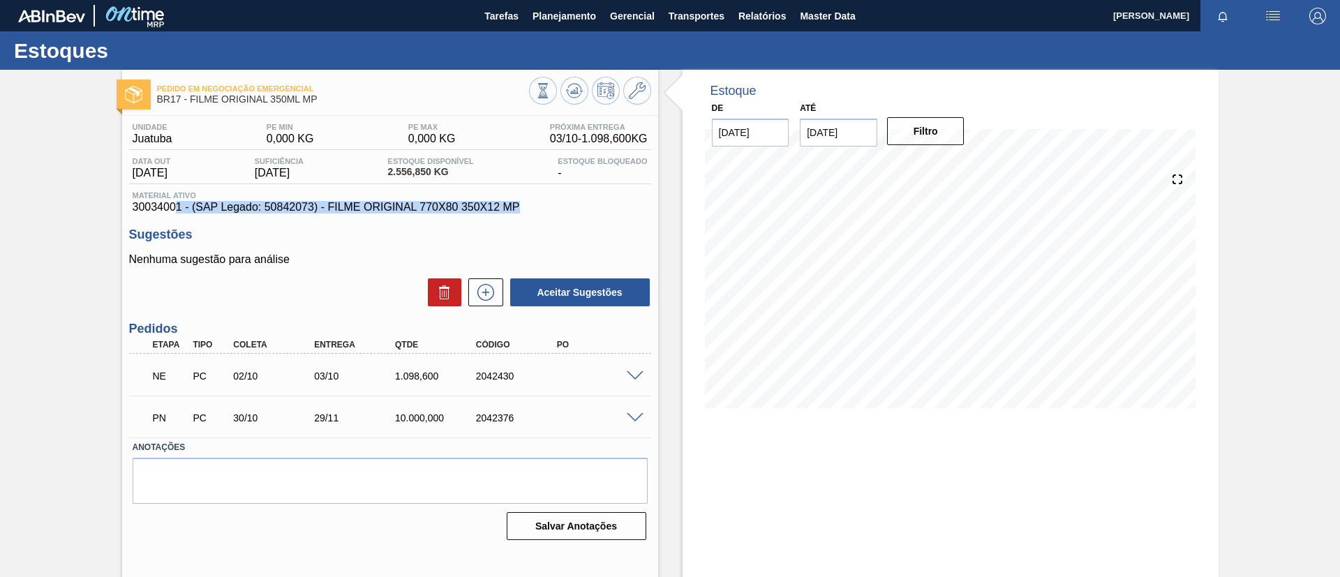
drag, startPoint x: 153, startPoint y: 213, endPoint x: 176, endPoint y: 208, distance: 23.5
click at [176, 208] on div "Unidade Juatuba PE MIN 0,000 KG PE MAX 0,000 KG Próxima Entrega 03/10 - 1.098,6…" at bounding box center [390, 330] width 536 height 429
click at [171, 207] on span "30034001 - (SAP Legado: 50842073) - FILME ORIGINAL 770X80 350X12 MP" at bounding box center [390, 207] width 515 height 13
drag, startPoint x: 182, startPoint y: 207, endPoint x: 132, endPoint y: 208, distance: 50.3
click at [133, 208] on span "30034001 - (SAP Legado: 50842073) - FILME ORIGINAL 770X80 350X12 MP" at bounding box center [390, 207] width 515 height 13
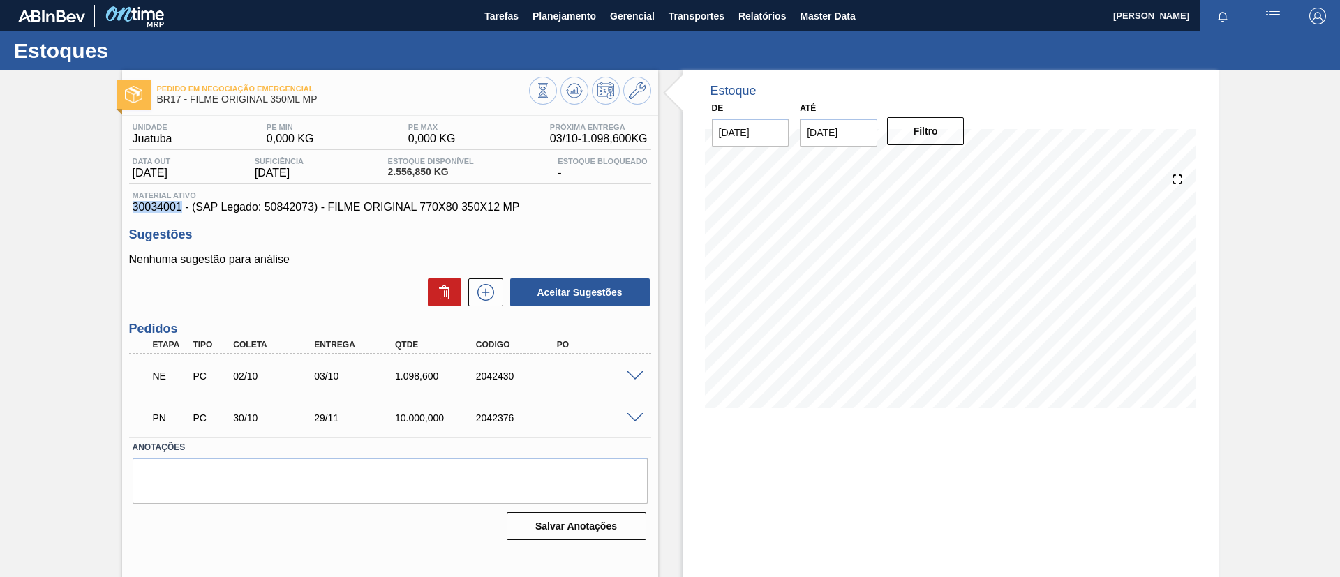
copy span "30034001"
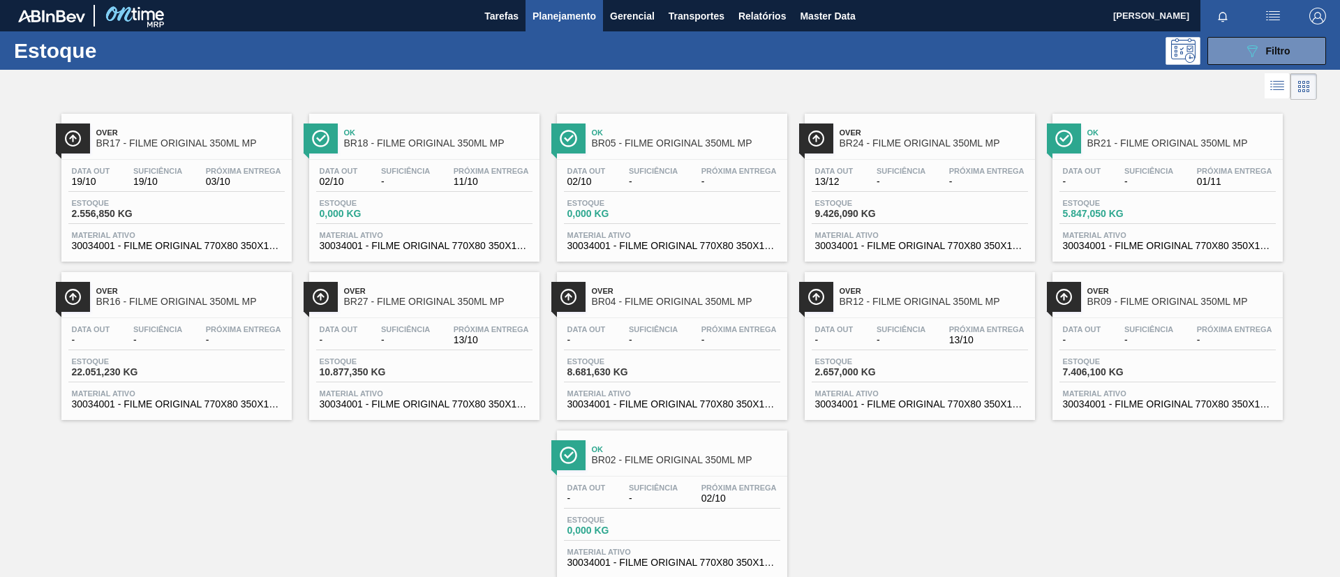
click at [662, 491] on span "Suficiência" at bounding box center [653, 488] width 49 height 8
click at [892, 303] on span "BR12 - FILME ORIGINAL 350ML MP" at bounding box center [934, 302] width 188 height 10
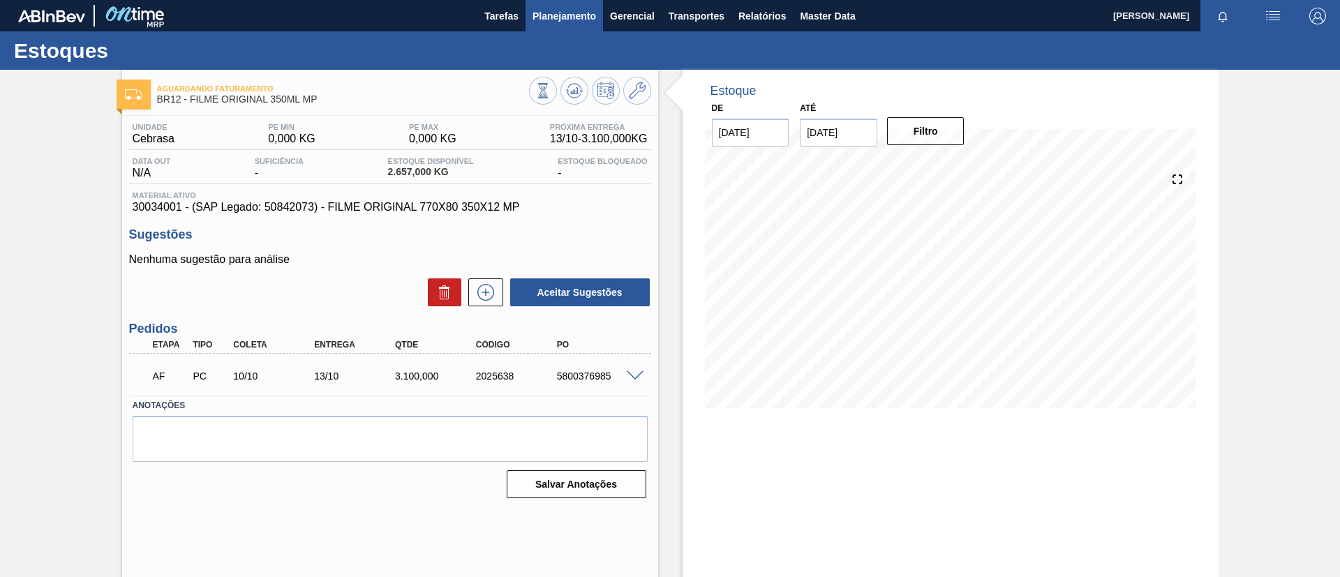
click at [547, 13] on span "Planejamento" at bounding box center [565, 16] width 64 height 17
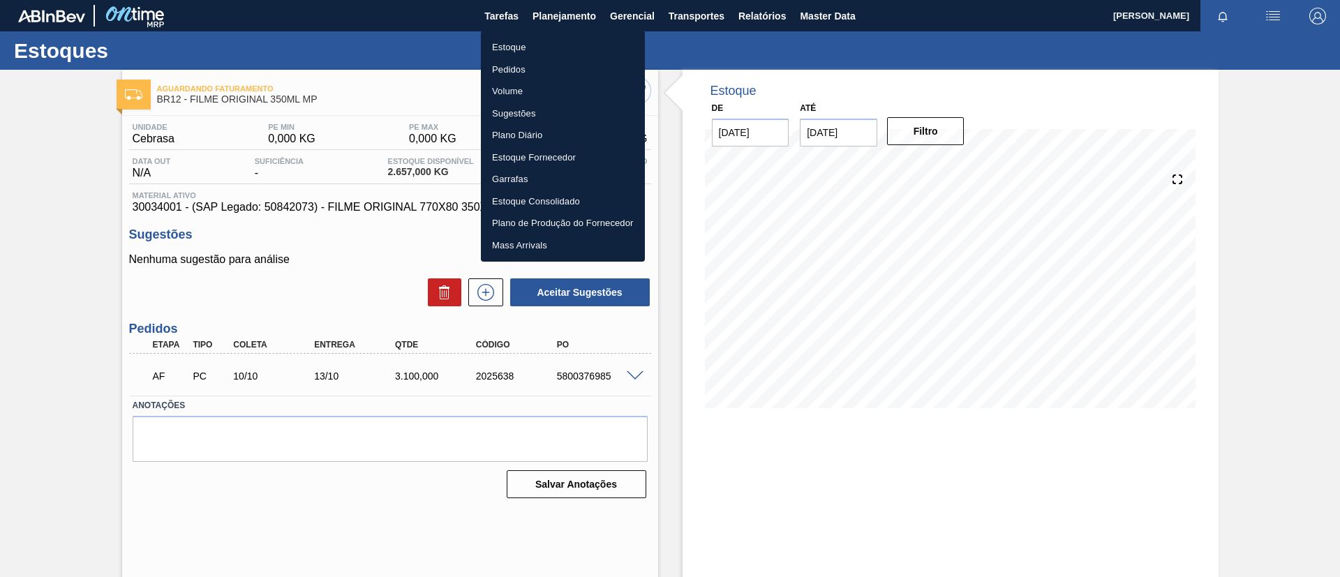
click at [532, 43] on li "Estoque" at bounding box center [563, 47] width 164 height 22
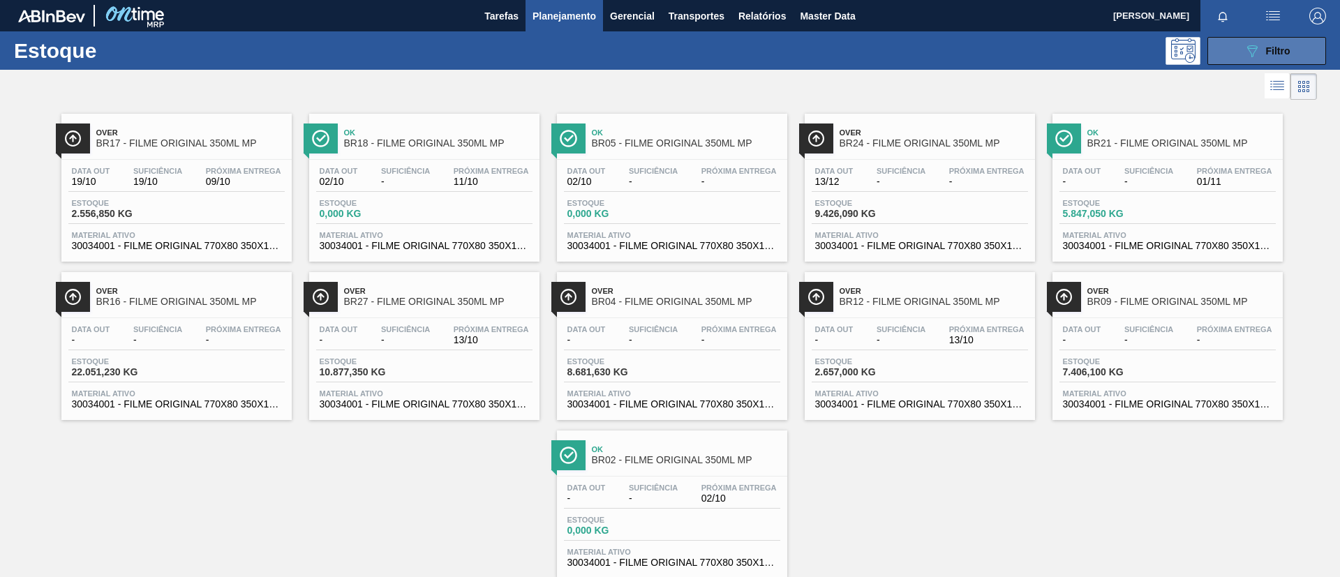
click at [1282, 54] on span "Filtro" at bounding box center [1278, 50] width 24 height 11
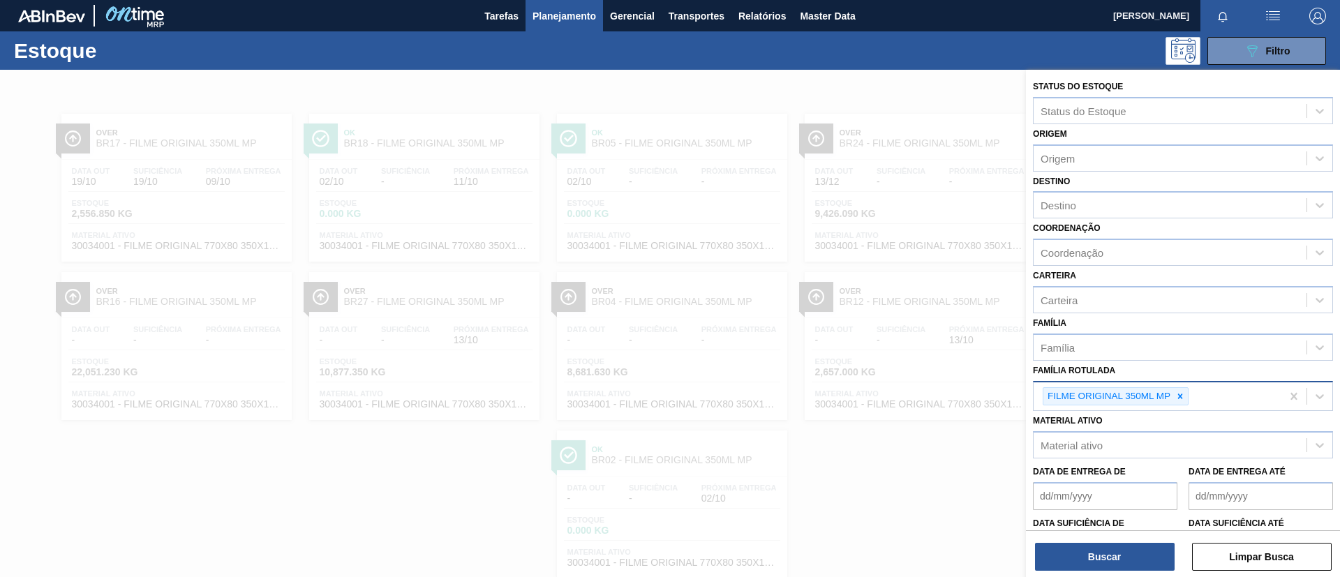
scroll to position [36, 0]
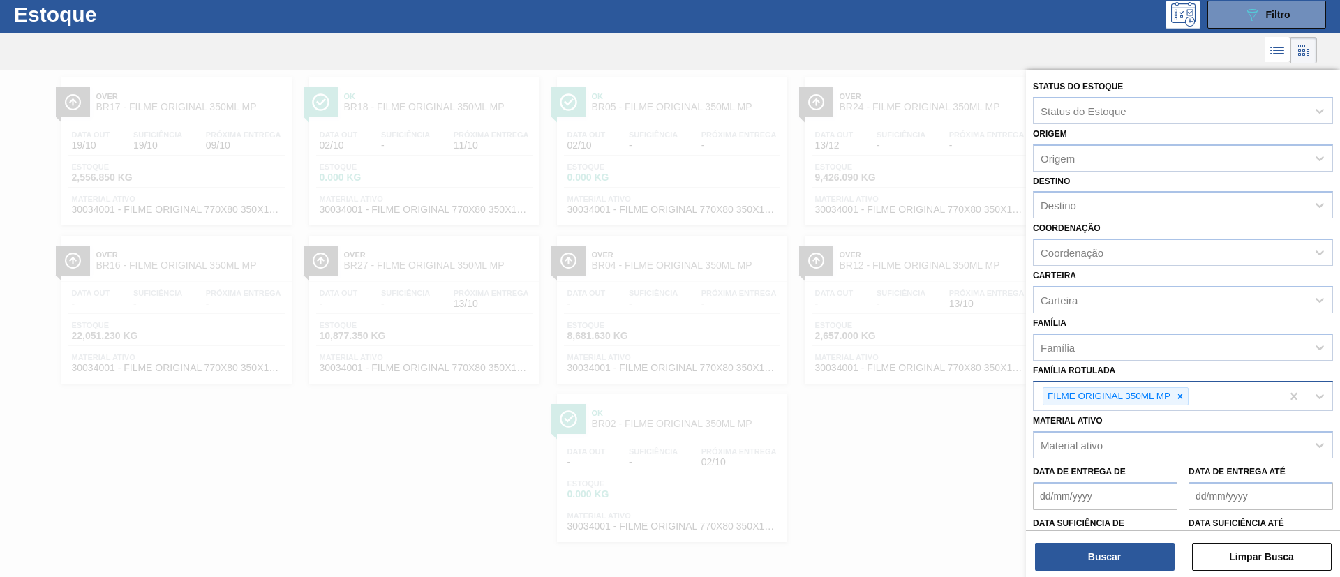
click at [1189, 395] on div "FILME ORIGINAL 350ML MP" at bounding box center [1158, 396] width 248 height 29
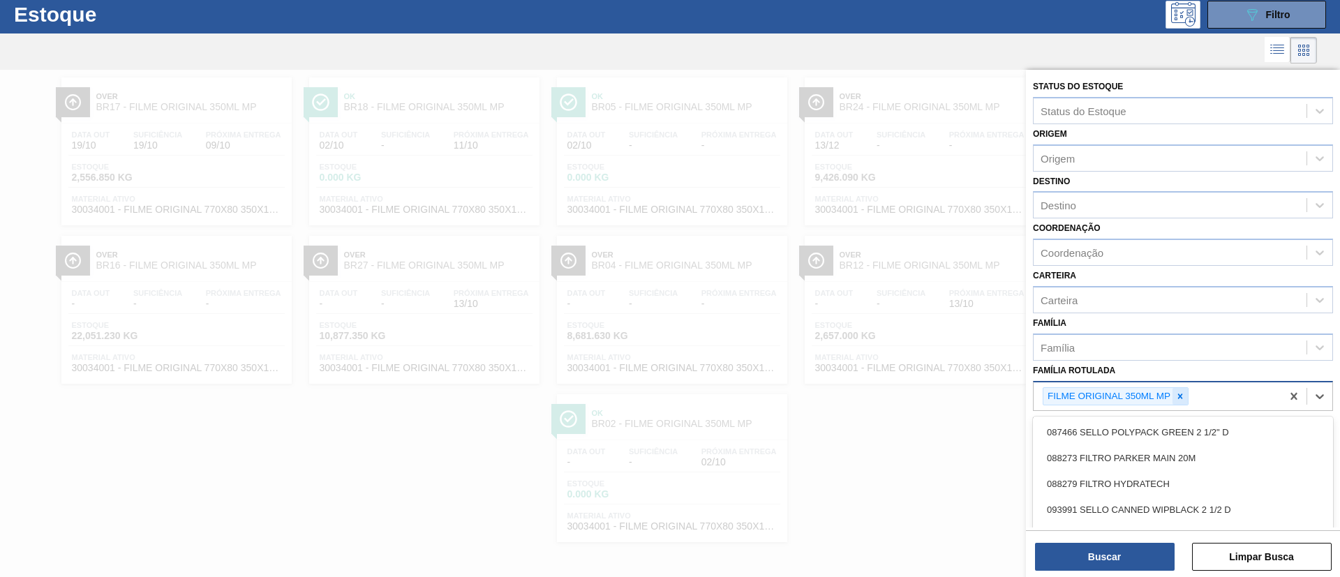
click at [1180, 396] on icon at bounding box center [1180, 396] width 5 height 5
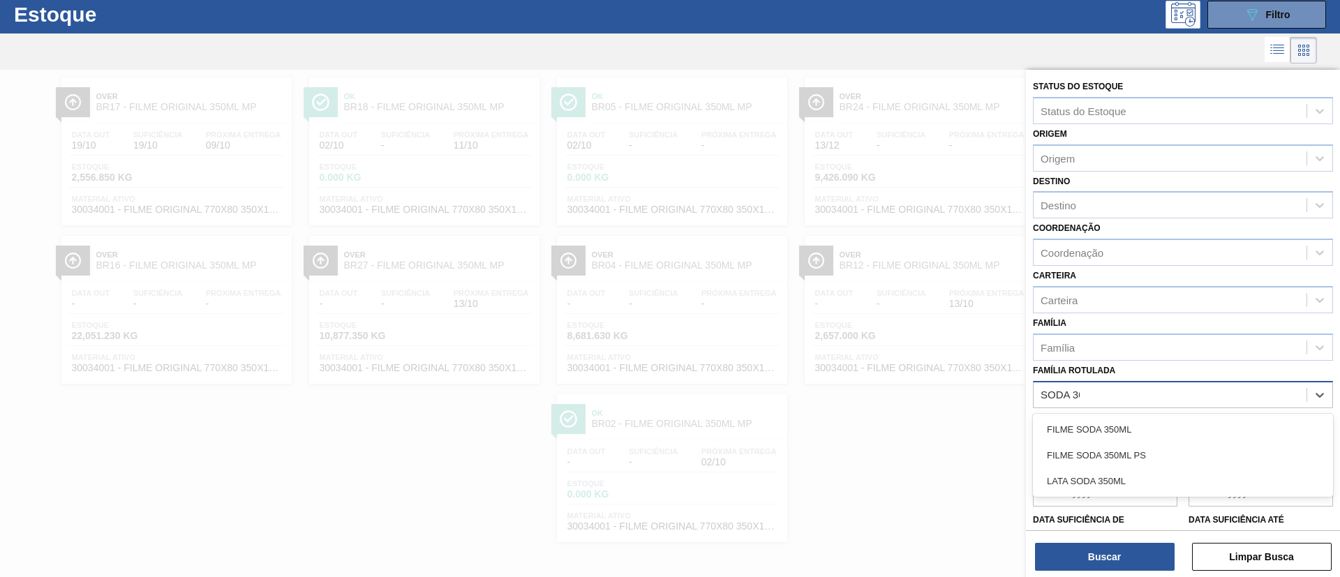
type Rotulada "SODA 305"
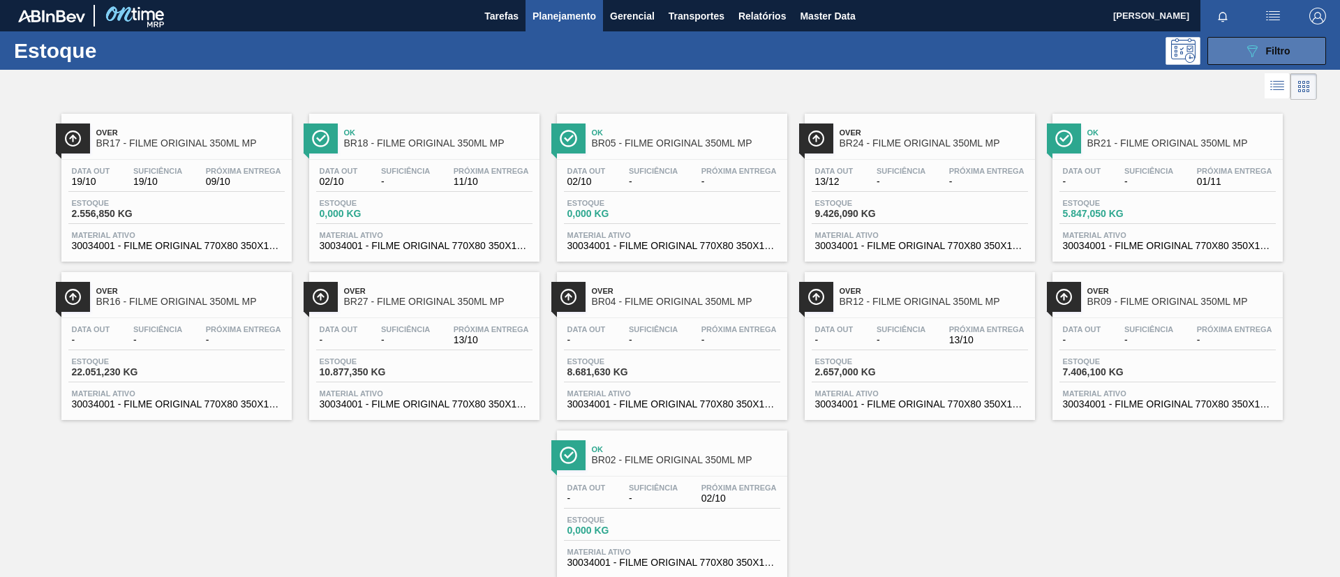
click at [1266, 50] on span "Filtro" at bounding box center [1278, 50] width 24 height 11
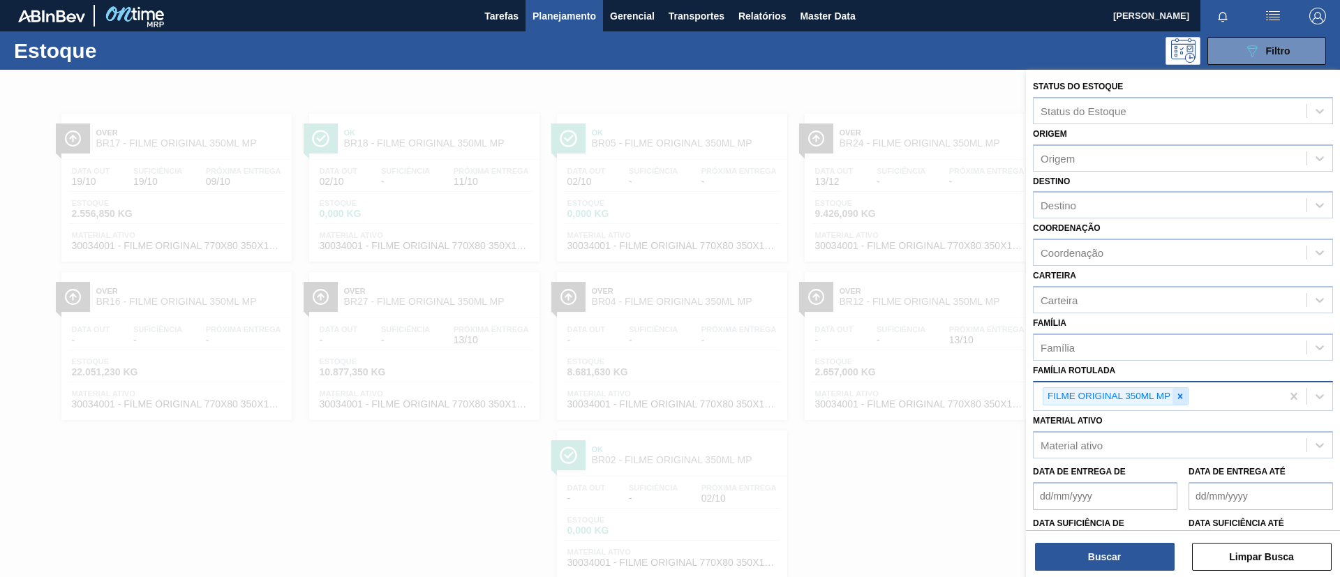
click at [1176, 403] on div at bounding box center [1180, 396] width 15 height 17
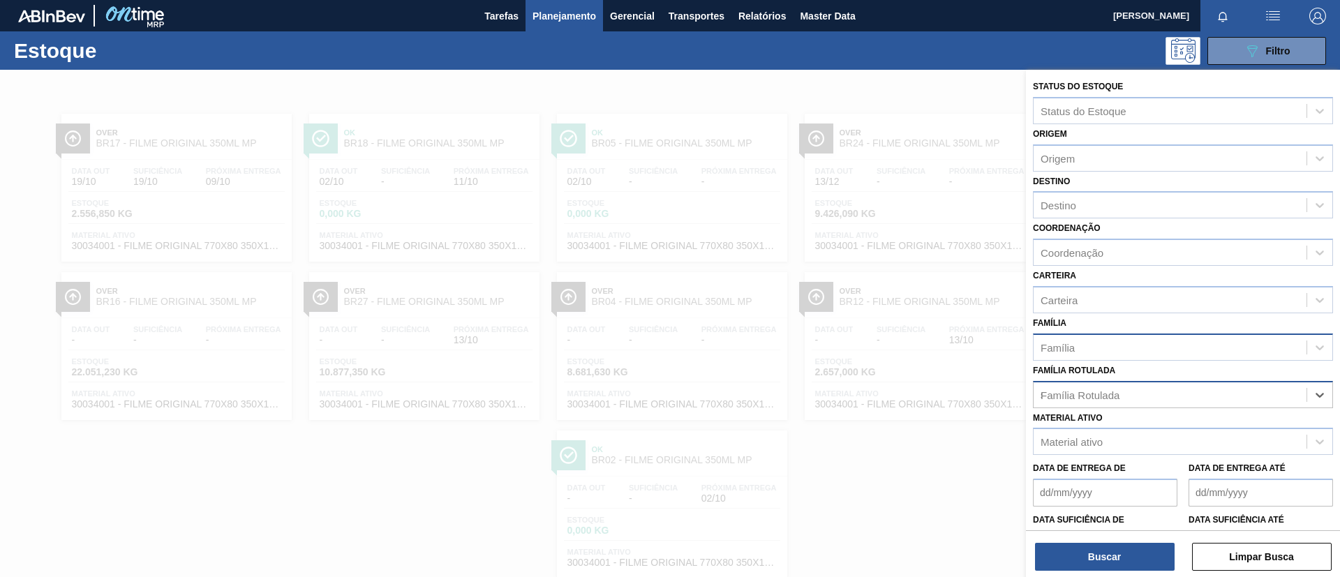
scroll to position [36, 0]
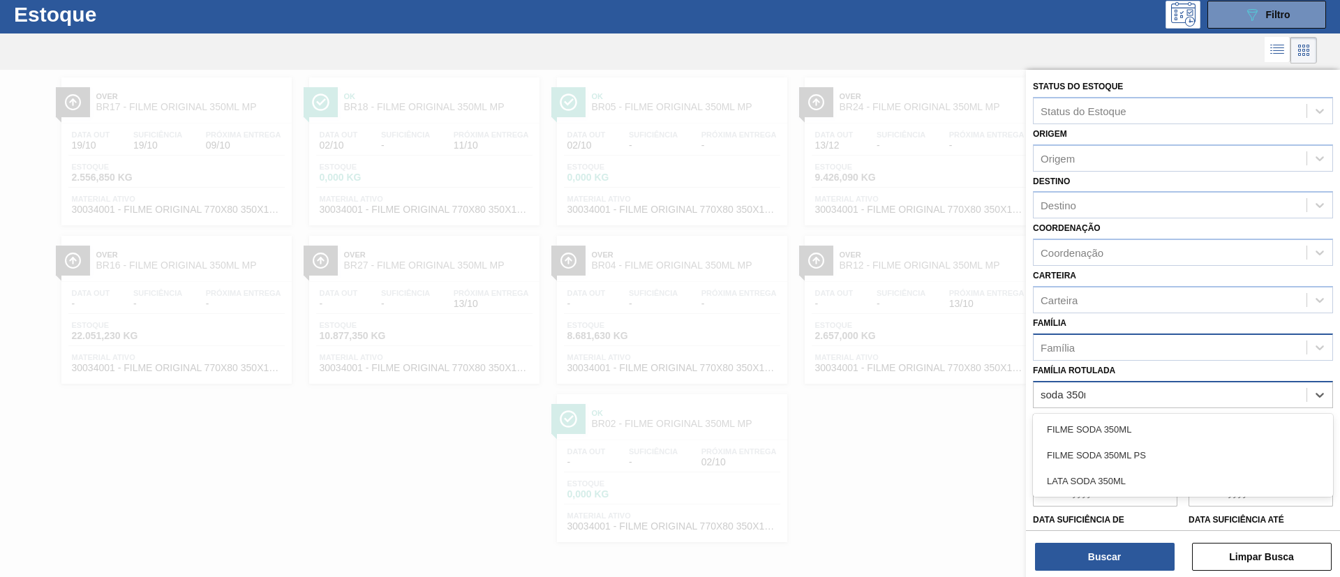
type Rotulada "soda 350ml"
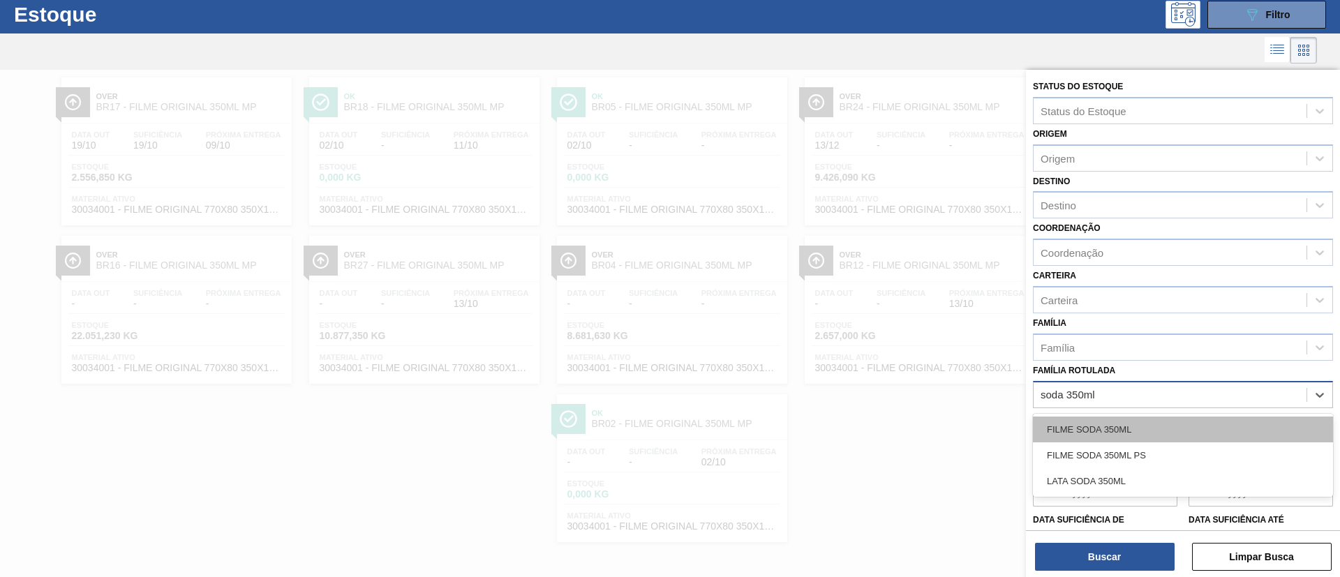
click at [1185, 434] on div "FILME SODA 350ML" at bounding box center [1183, 430] width 300 height 26
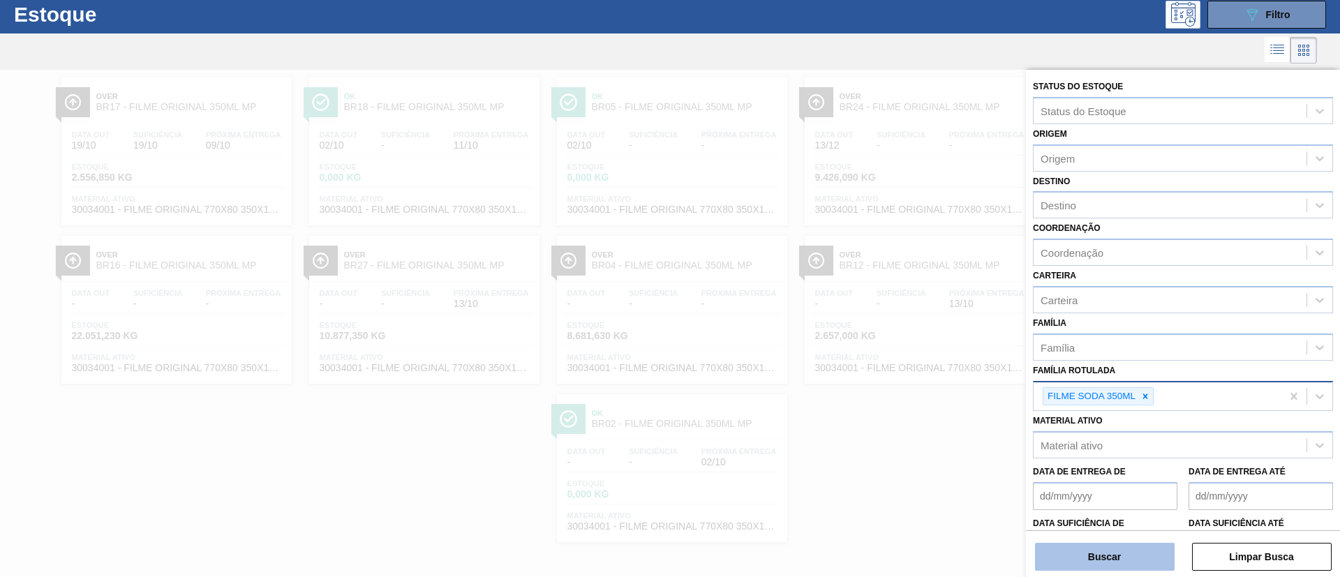
click at [1131, 553] on button "Buscar" at bounding box center [1105, 557] width 140 height 28
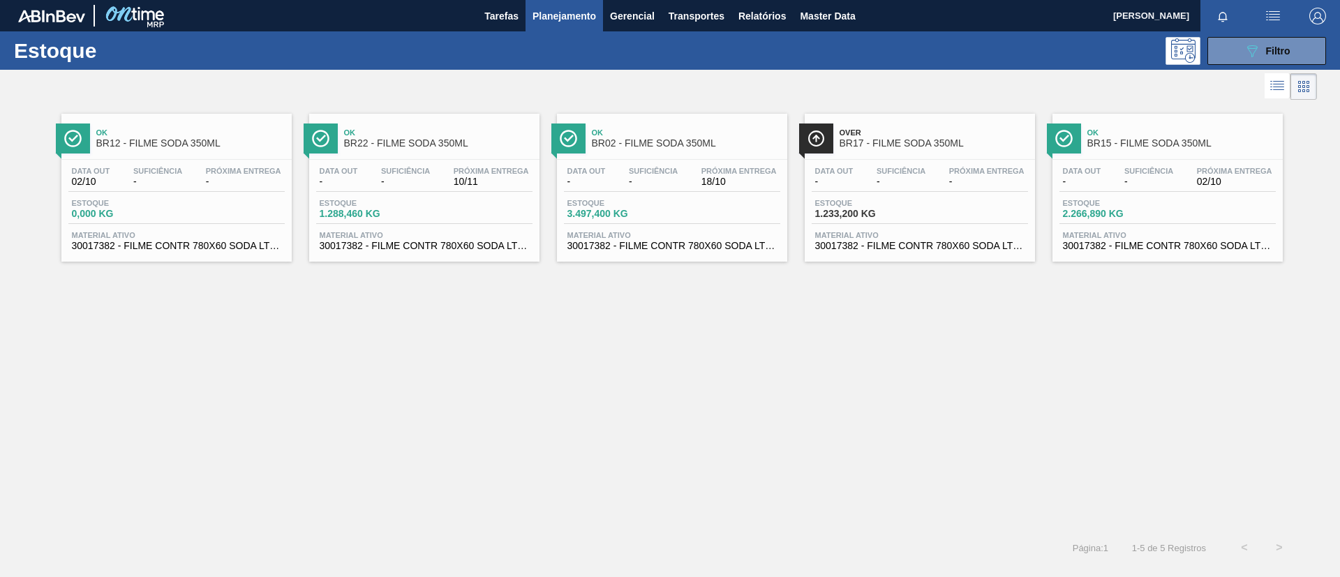
click at [1191, 165] on div "Data out - Suficiência - Próxima Entrega 02/10 Estoque 2.266,890 KG Material at…" at bounding box center [1168, 207] width 230 height 95
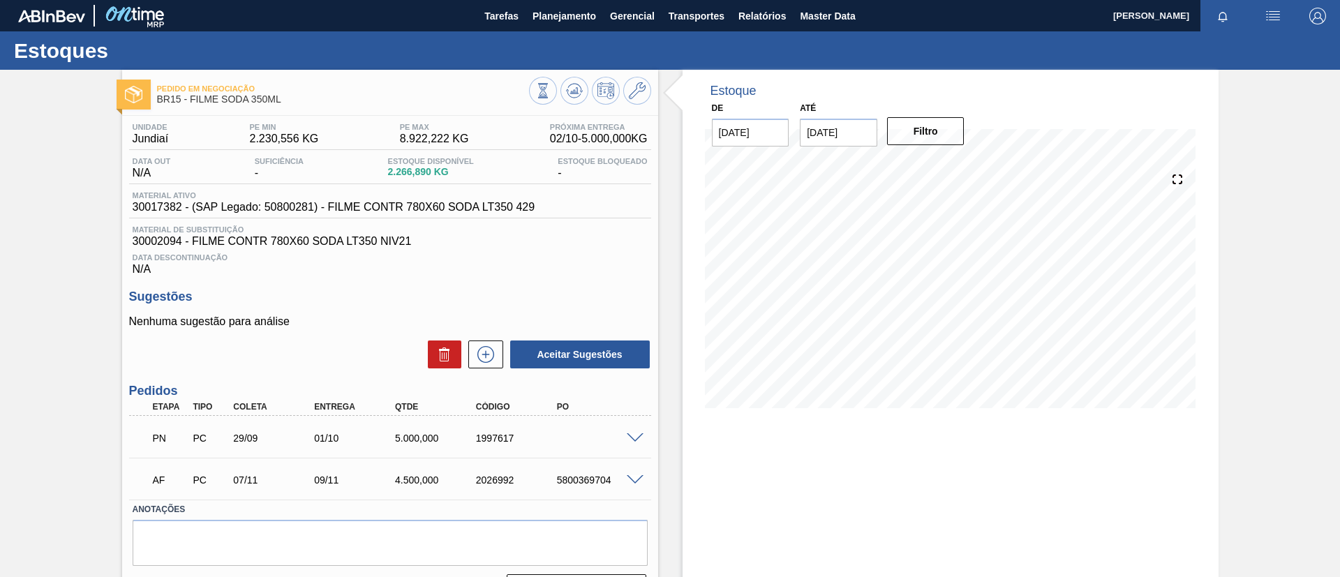
click at [639, 442] on div "PN PC 29/09 01/10 5.000,000 1997617" at bounding box center [390, 436] width 522 height 35
click at [634, 438] on span at bounding box center [635, 438] width 17 height 10
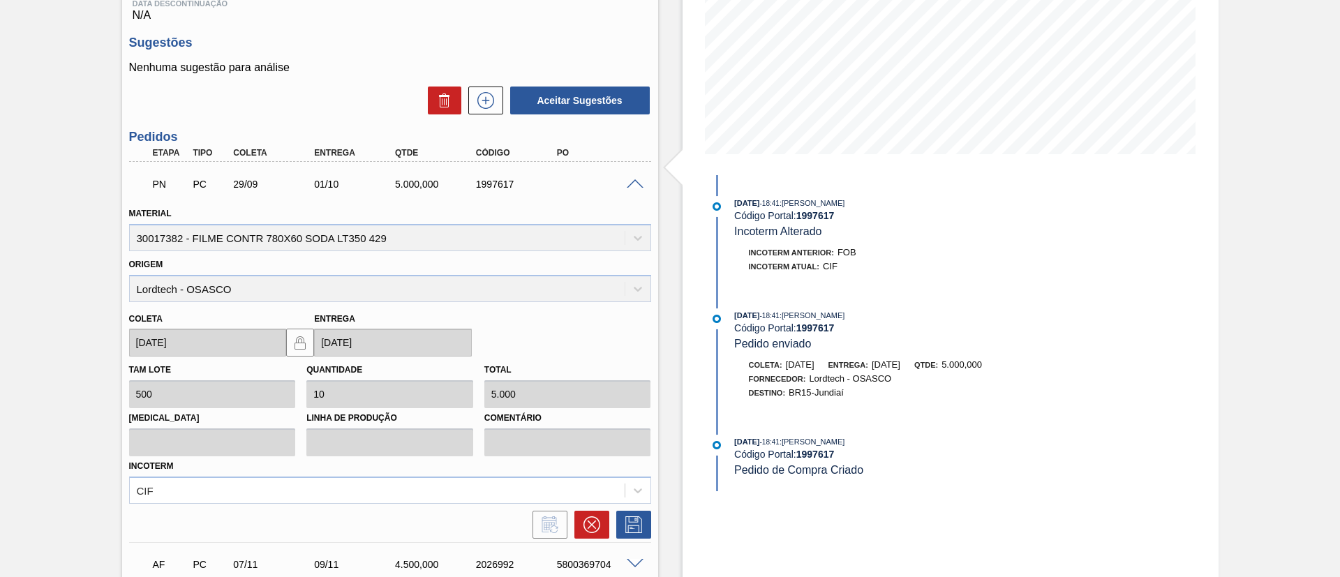
scroll to position [209, 0]
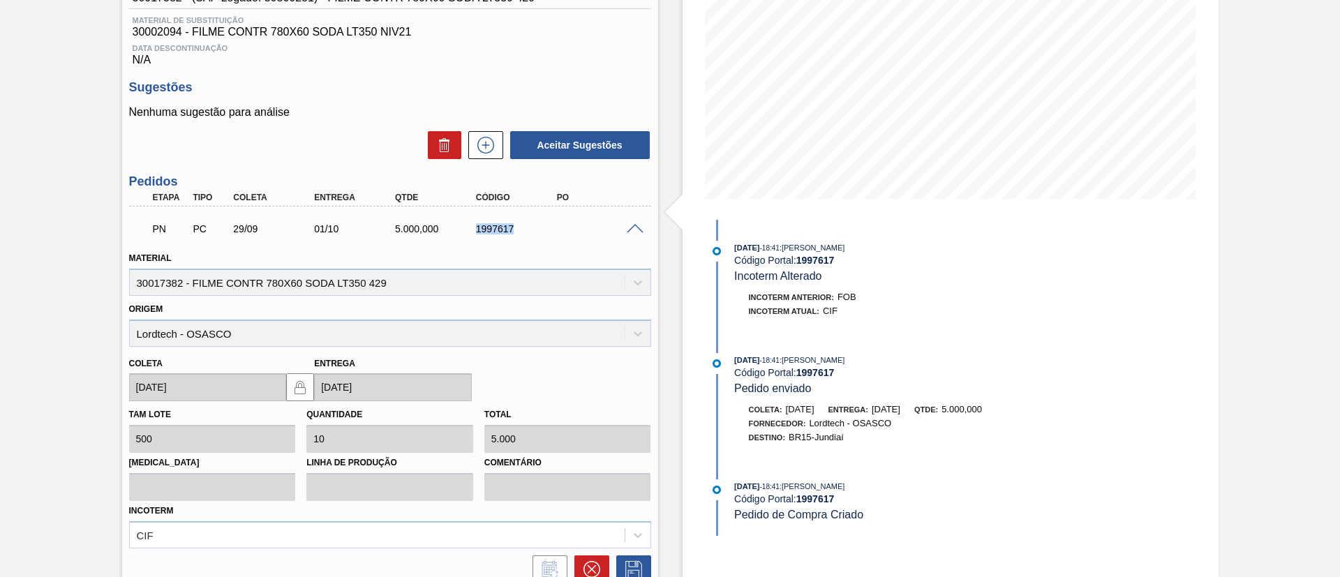
drag, startPoint x: 459, startPoint y: 228, endPoint x: 522, endPoint y: 228, distance: 62.8
click at [522, 228] on div "PN PC 29/09 01/10 5.000,000 1997617" at bounding box center [386, 228] width 485 height 28
copy div "1997617"
click at [533, 246] on div "Material 30017382 - FILME CONTR 780X60 SODA LT350 429" at bounding box center [390, 270] width 533 height 51
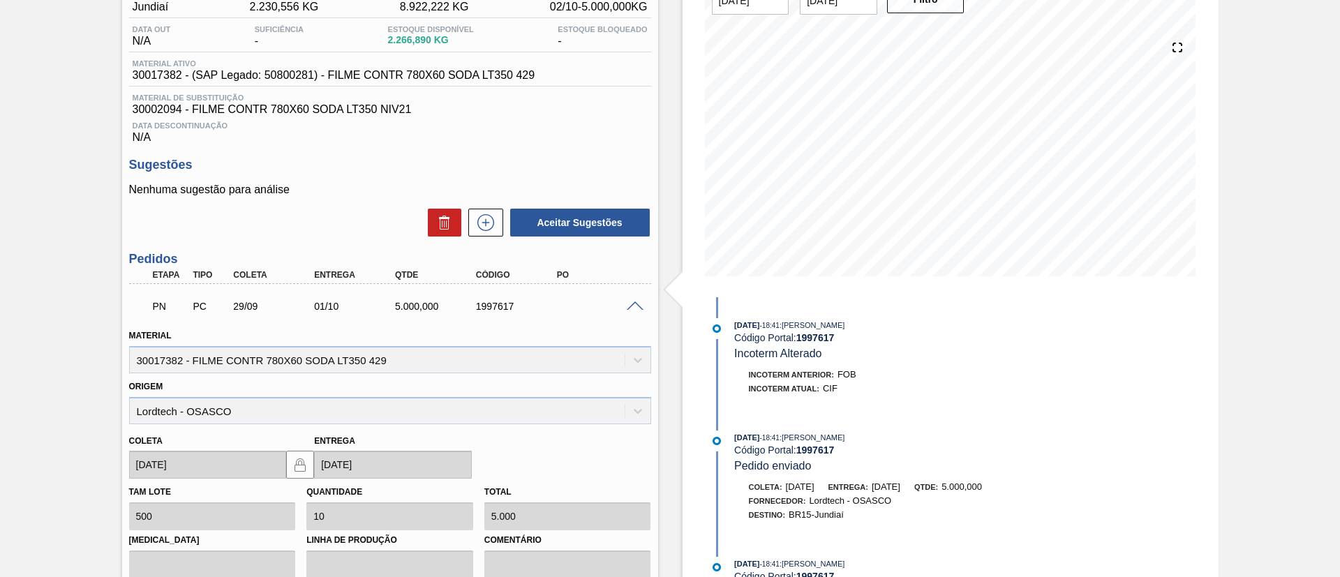
scroll to position [105, 0]
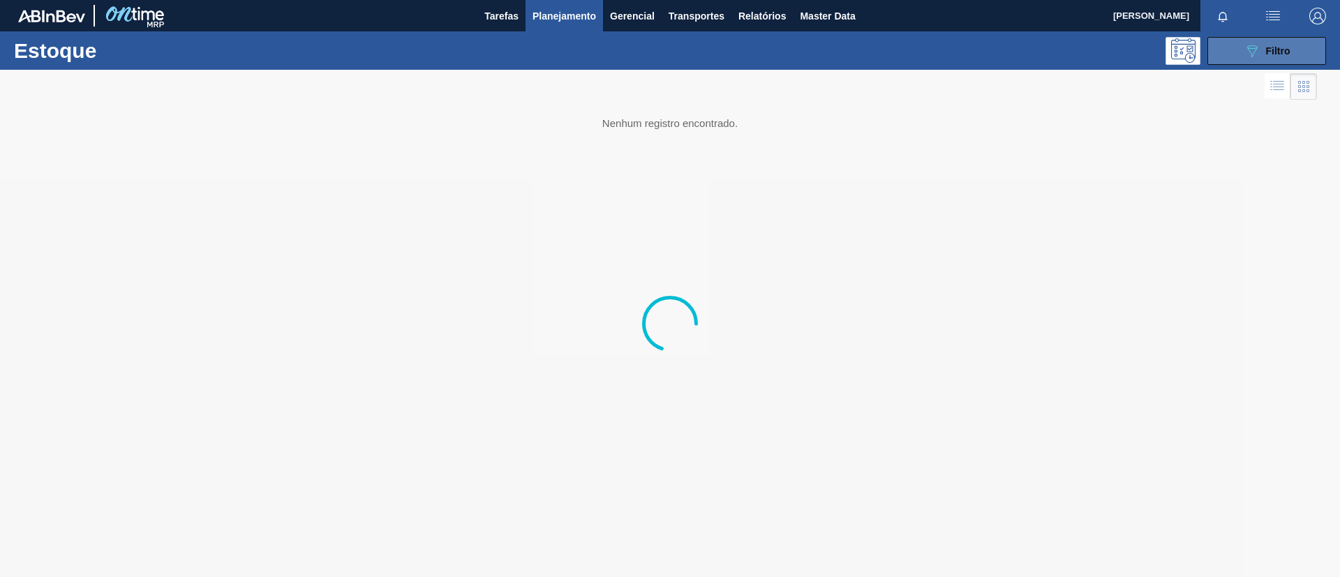
click at [1283, 41] on button "089F7B8B-B2A5-4AFE-B5C0-19BA573D28AC Filtro" at bounding box center [1266, 51] width 119 height 28
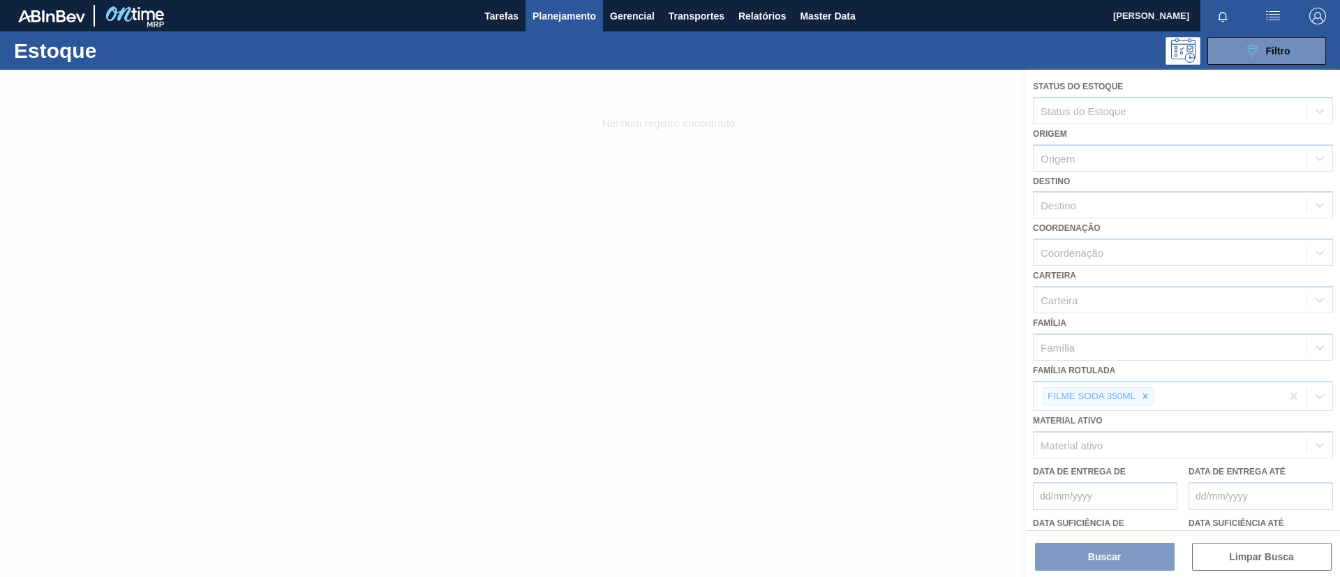
click at [1145, 403] on div at bounding box center [670, 323] width 1340 height 507
click at [1144, 401] on div at bounding box center [670, 323] width 1340 height 507
click at [1145, 401] on div at bounding box center [670, 323] width 1340 height 507
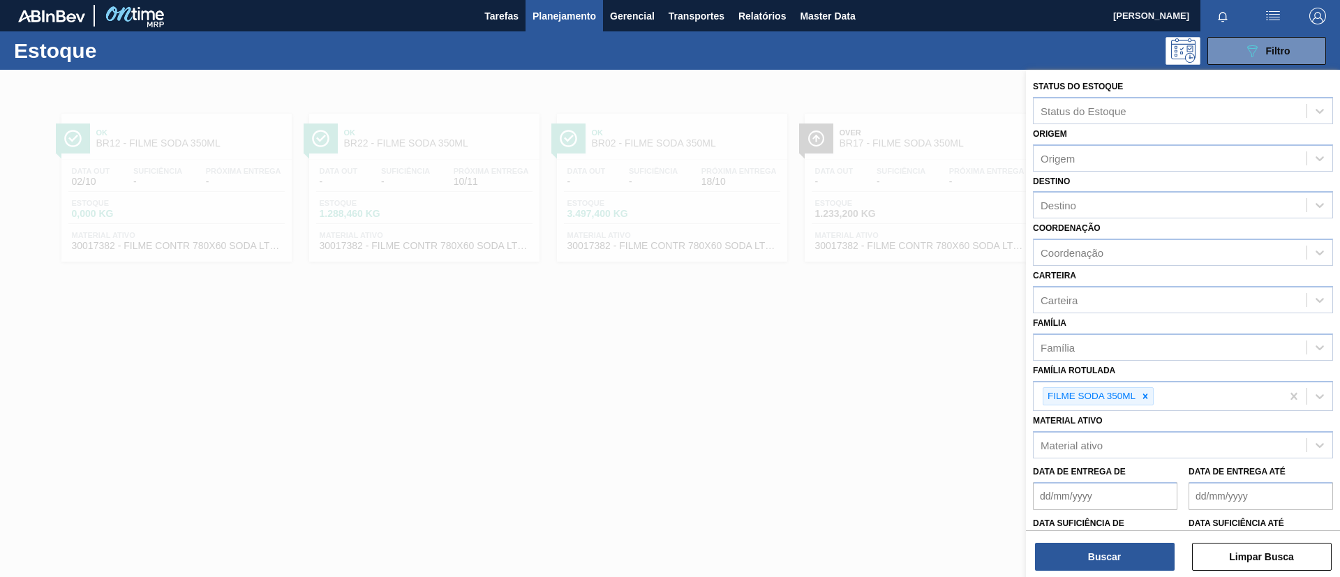
click at [1144, 399] on icon at bounding box center [1145, 396] width 5 height 5
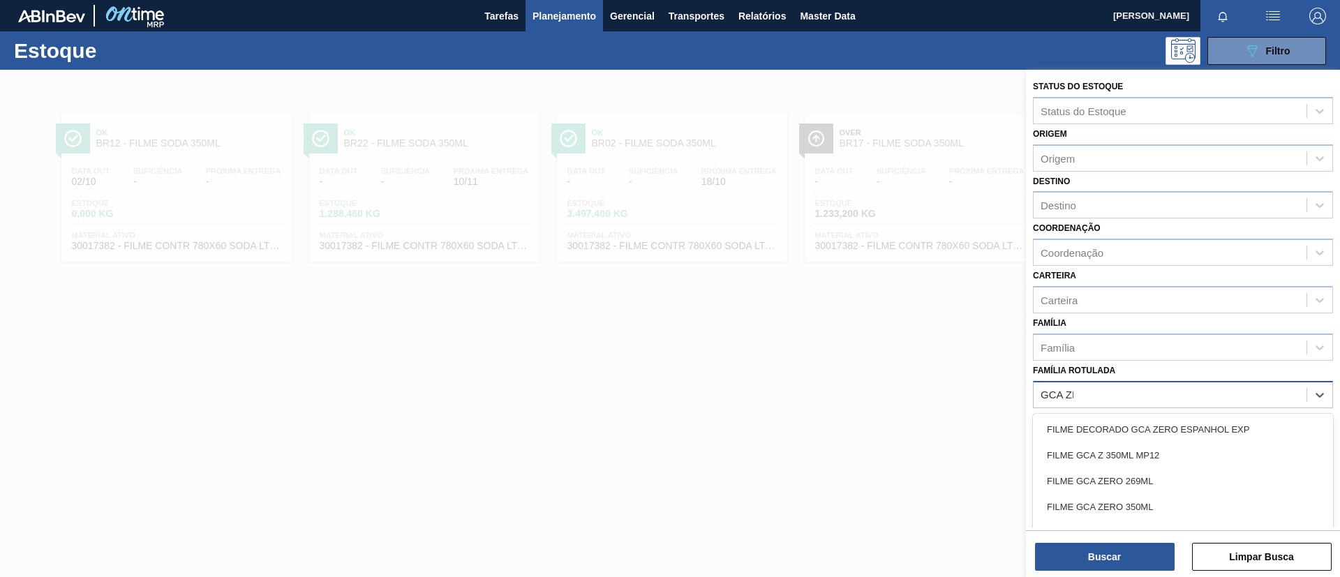
type Rotulada "GCA ZERO"
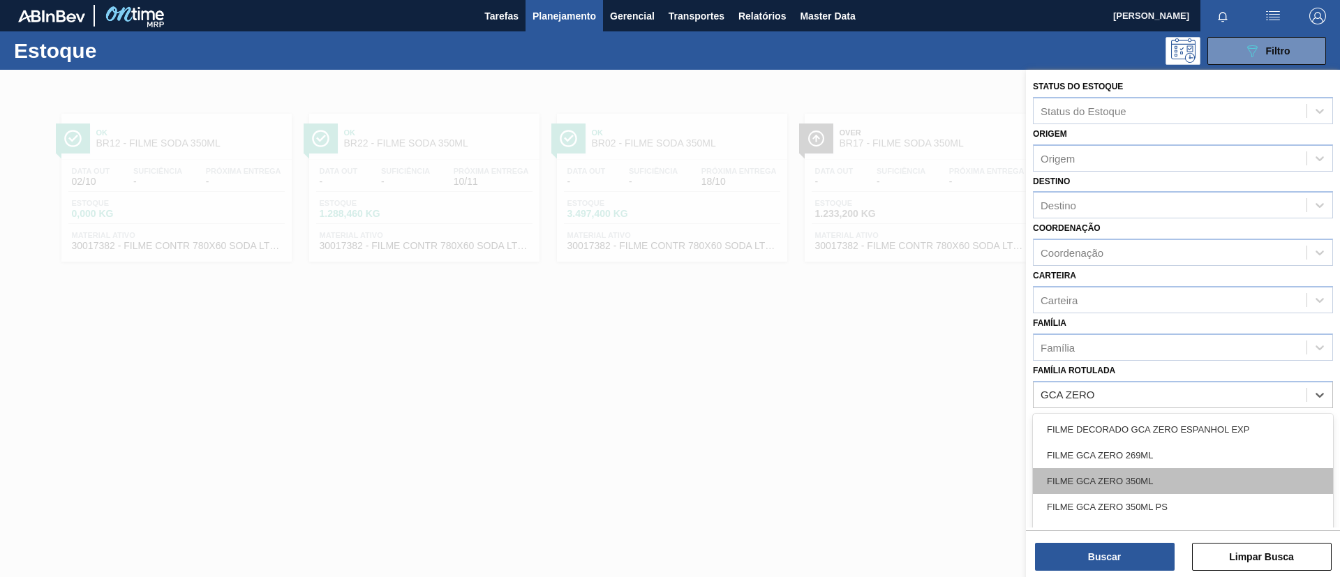
click at [1140, 473] on div "FILME GCA ZERO 350ML" at bounding box center [1183, 481] width 300 height 26
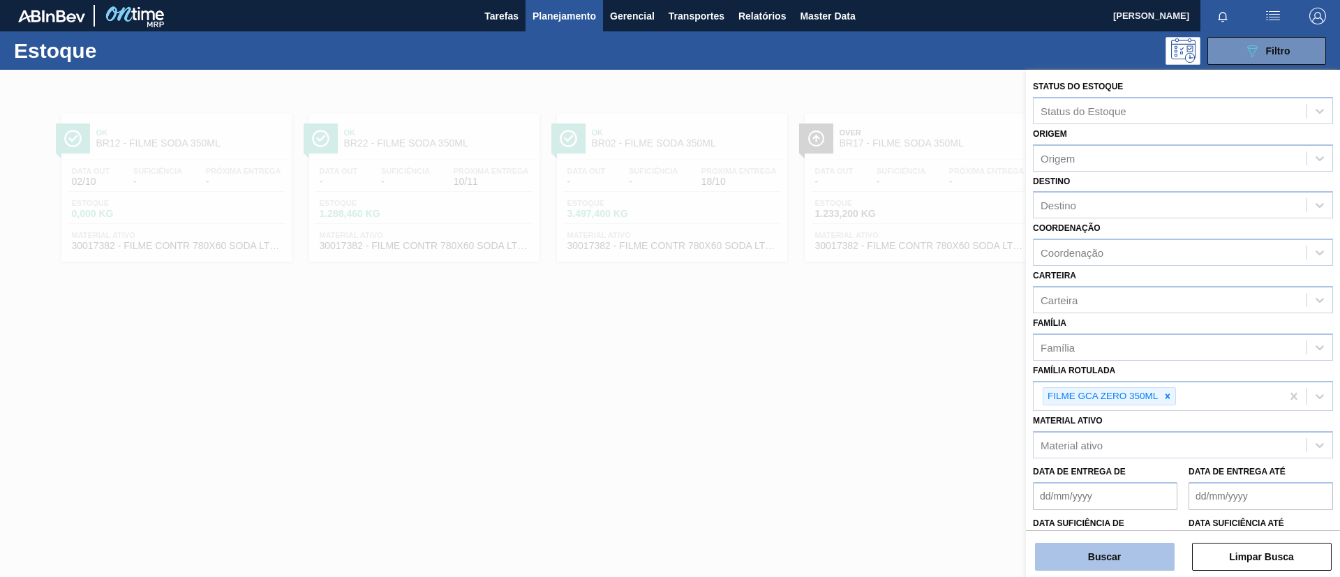
click at [1108, 563] on button "Buscar" at bounding box center [1105, 557] width 140 height 28
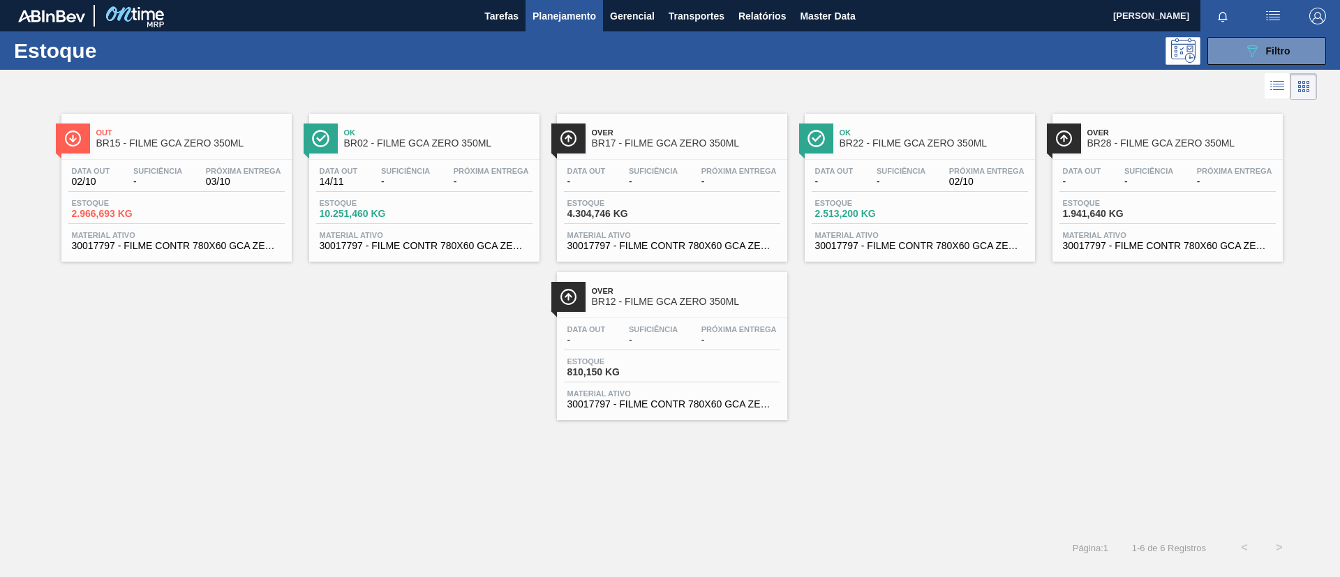
click at [195, 173] on div "Data out 02/10 Suficiência - Próxima Entrega 03/10" at bounding box center [176, 179] width 216 height 25
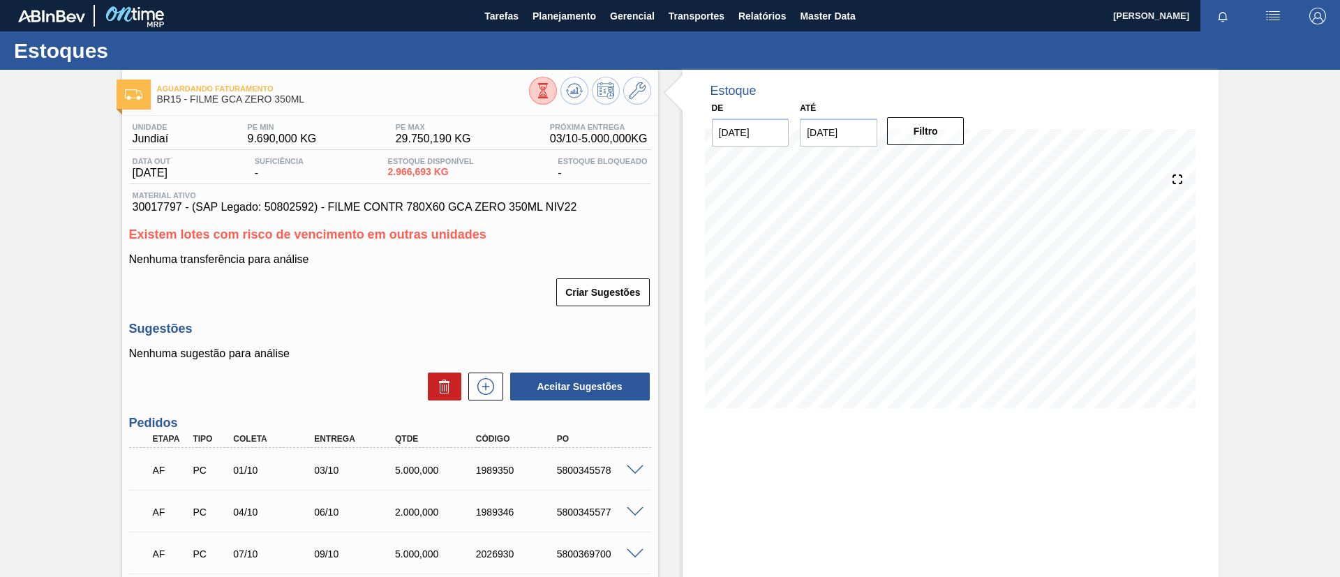
click at [126, 159] on div "Unidade Jundiaí PE MIN 9.690,000 KG PE MAX 29.750,190 KG Próxima Entrega 03/10 …" at bounding box center [390, 503] width 536 height 775
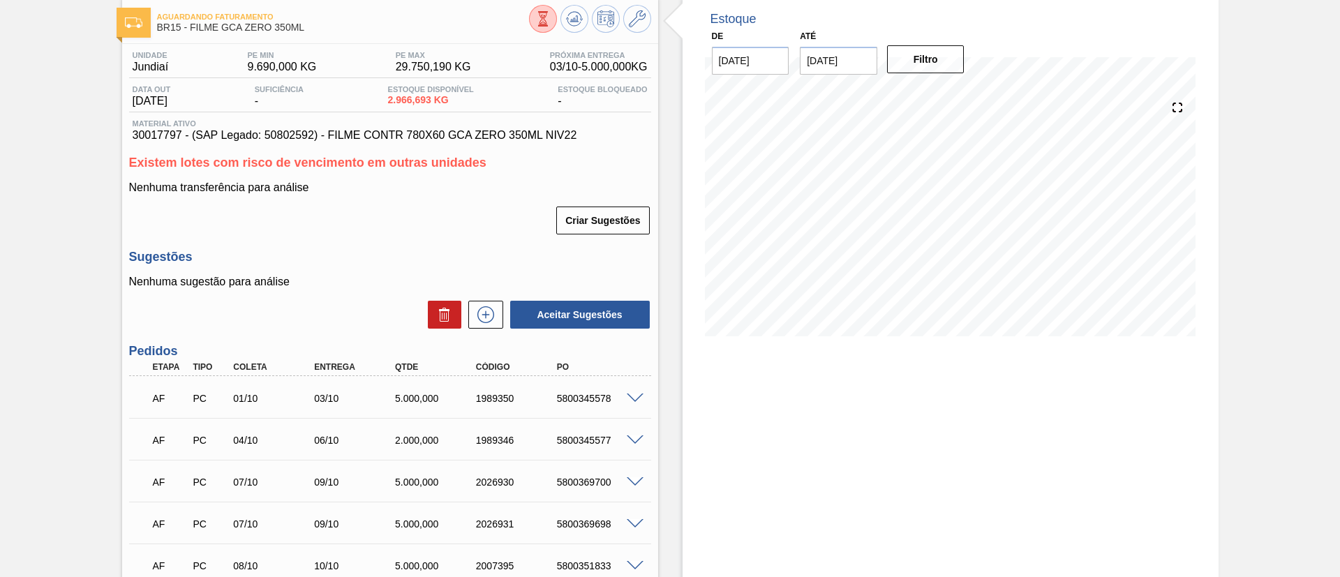
scroll to position [105, 0]
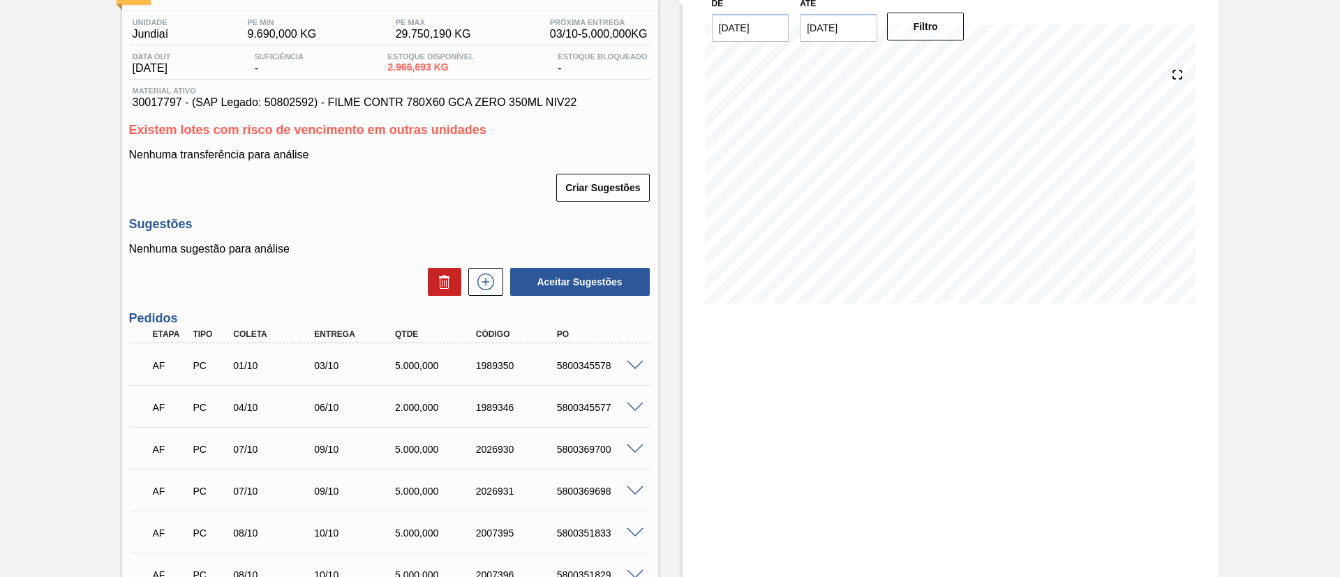
click at [632, 357] on div "AF PC 01/10 03/10 5.000,000 1989350 5800345578" at bounding box center [390, 364] width 522 height 35
click at [631, 359] on div at bounding box center [637, 364] width 28 height 10
click at [631, 361] on span at bounding box center [635, 366] width 17 height 10
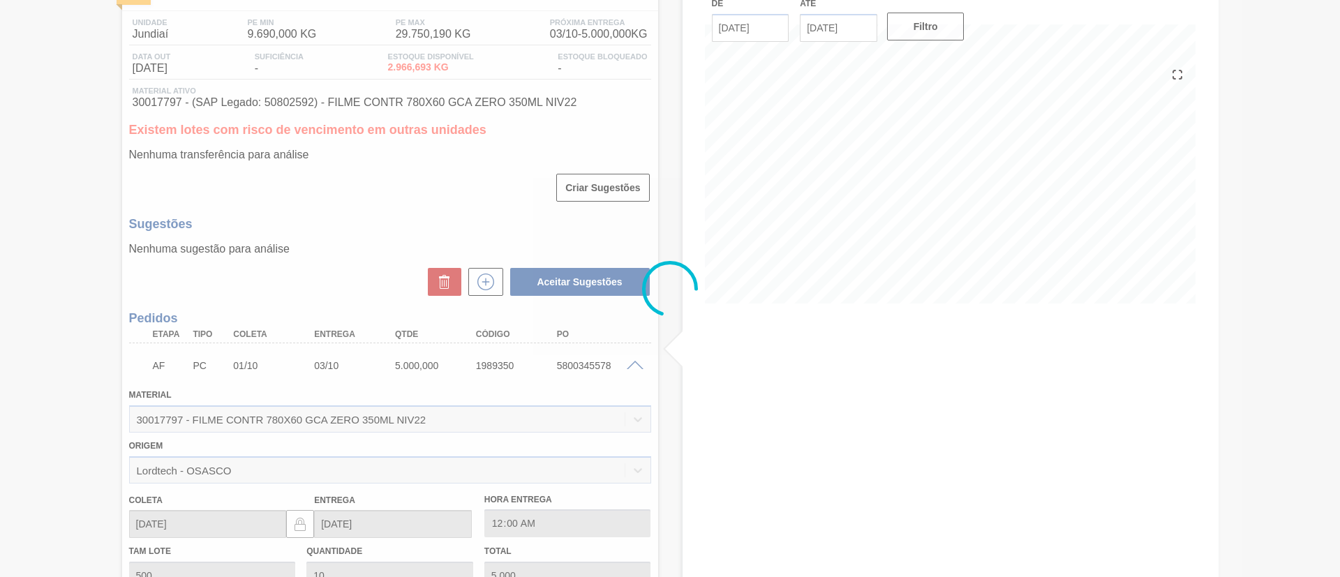
click at [507, 354] on div at bounding box center [670, 288] width 1340 height 577
